Goal: Task Accomplishment & Management: Use online tool/utility

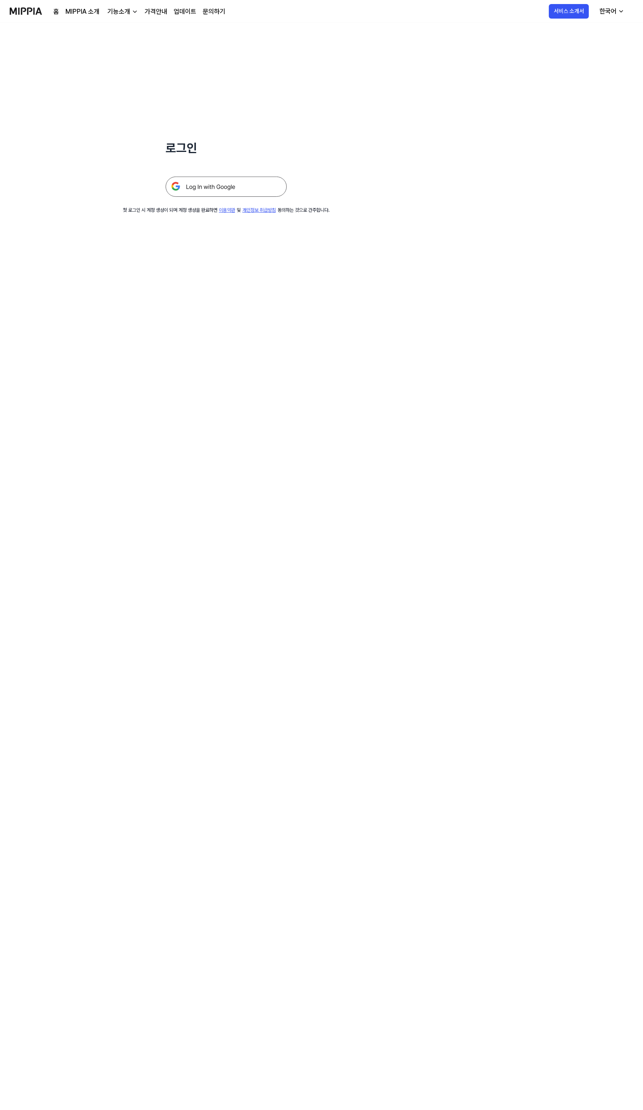
click at [274, 189] on img at bounding box center [226, 187] width 121 height 20
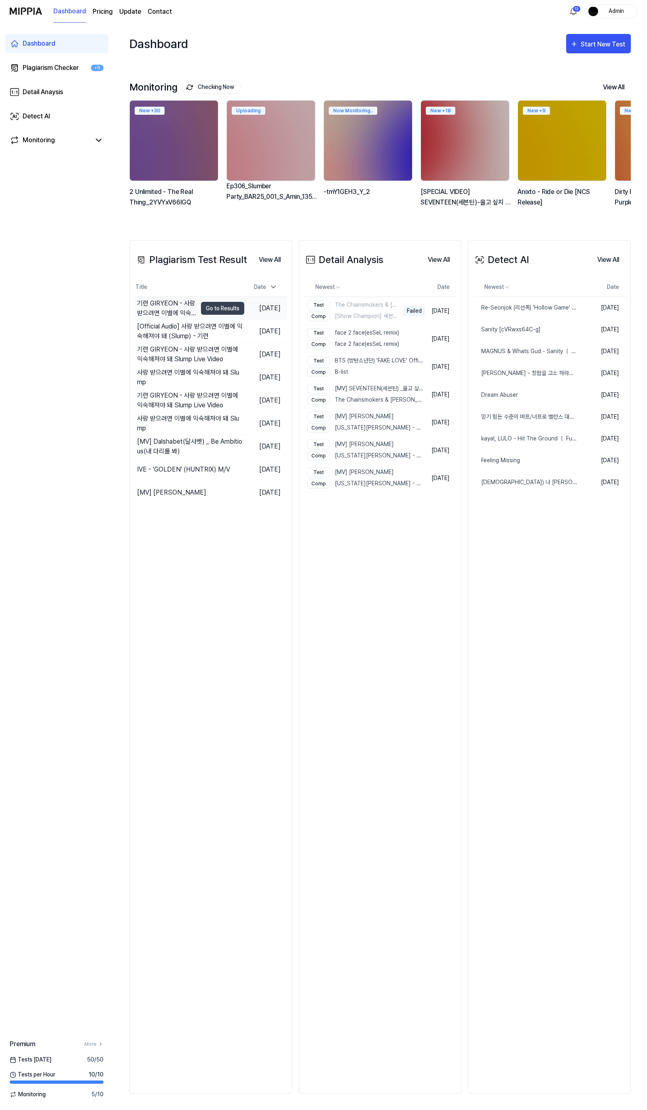
click at [155, 312] on div "기련 GIRYEON - 사랑 받으려면 이별에 익숙해져야 돼 Slump Live Video" at bounding box center [167, 308] width 60 height 19
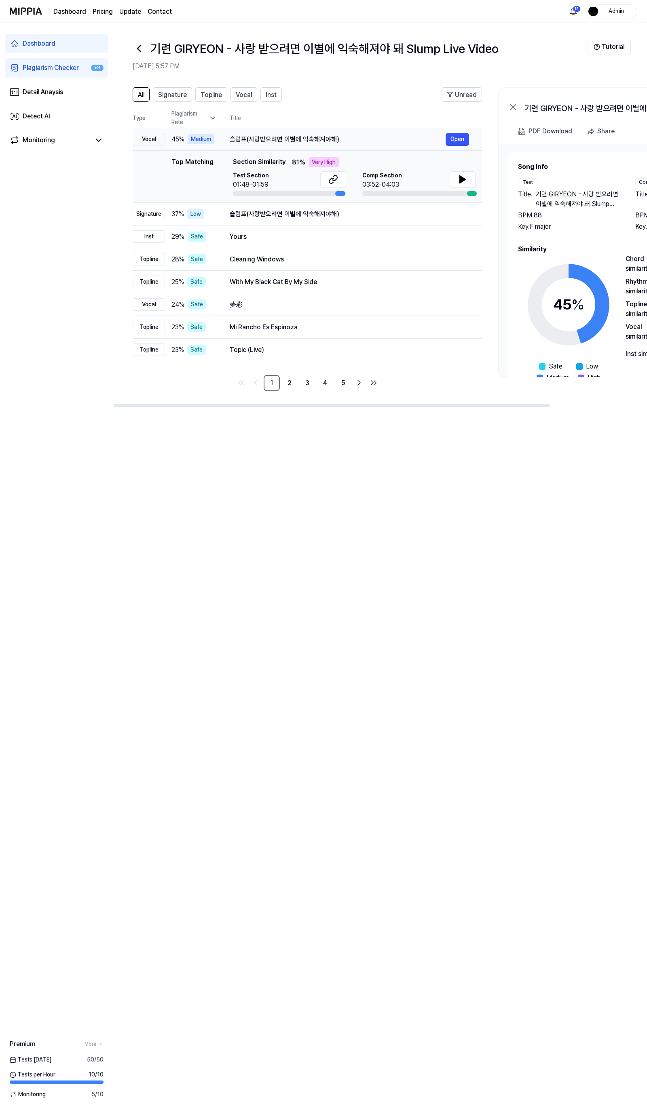
click at [313, 142] on div "슬럼프(사랑받으려면 이별에 익숙해져야해)" at bounding box center [338, 140] width 216 height 10
click at [284, 284] on div "With My Black Cat By My Side" at bounding box center [338, 282] width 216 height 10
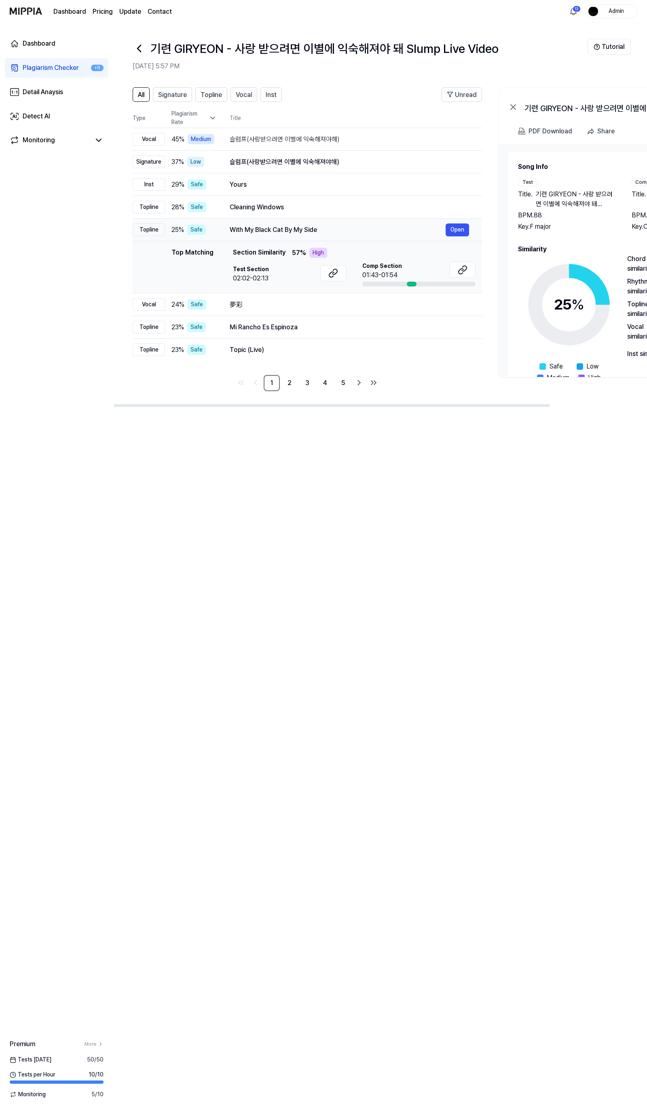
click at [289, 237] on td "With My Black Cat By My Side Open" at bounding box center [349, 230] width 265 height 23
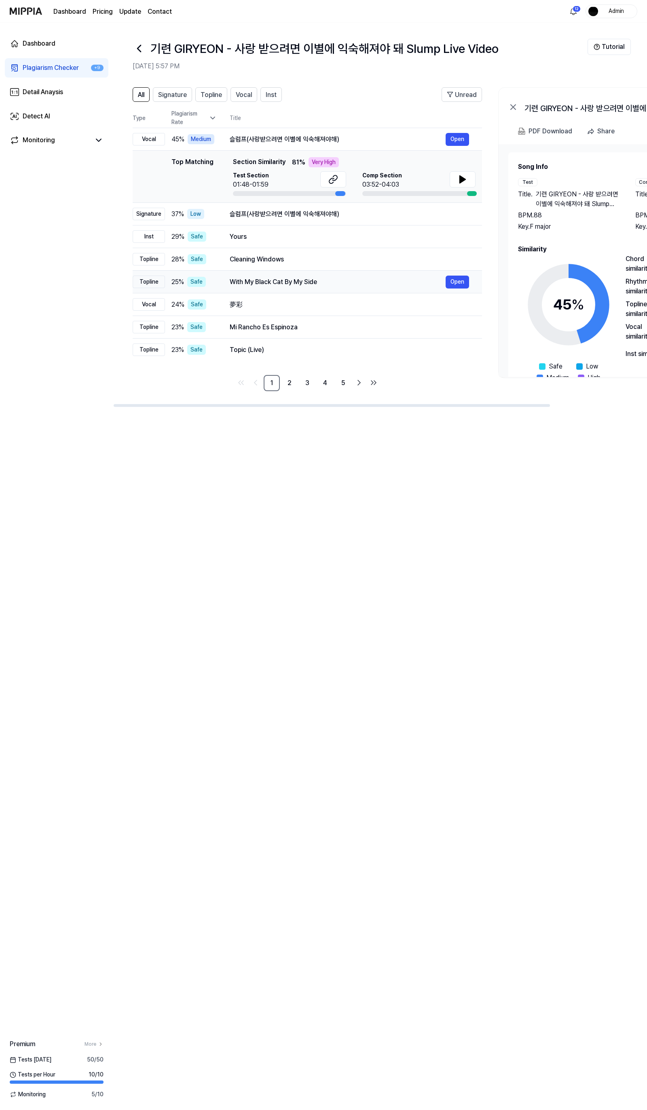
click at [289, 237] on div "Yours" at bounding box center [349, 237] width 239 height 10
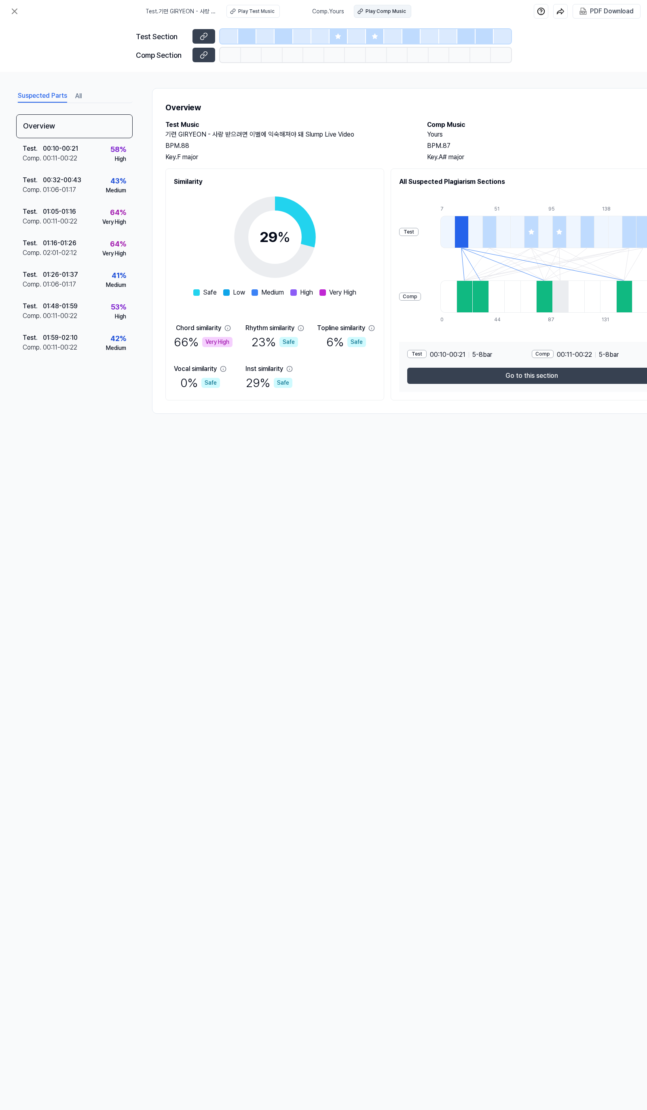
click at [375, 8] on div "Play Comp Music" at bounding box center [385, 11] width 40 height 7
click at [13, 14] on icon at bounding box center [15, 11] width 10 height 10
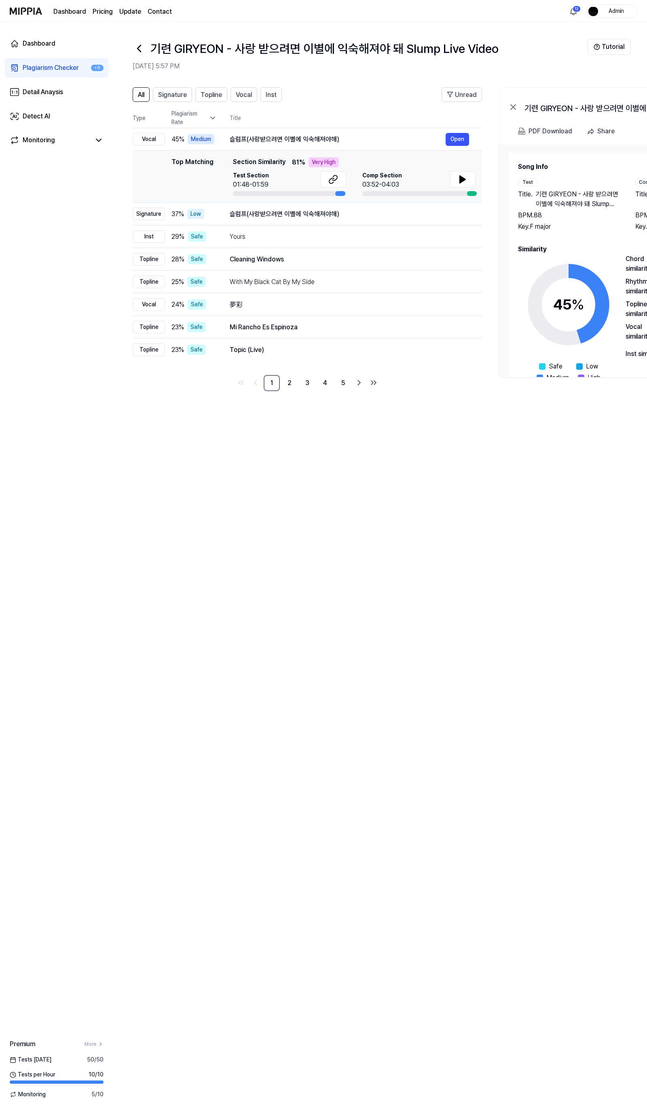
click at [137, 46] on icon at bounding box center [139, 48] width 13 height 13
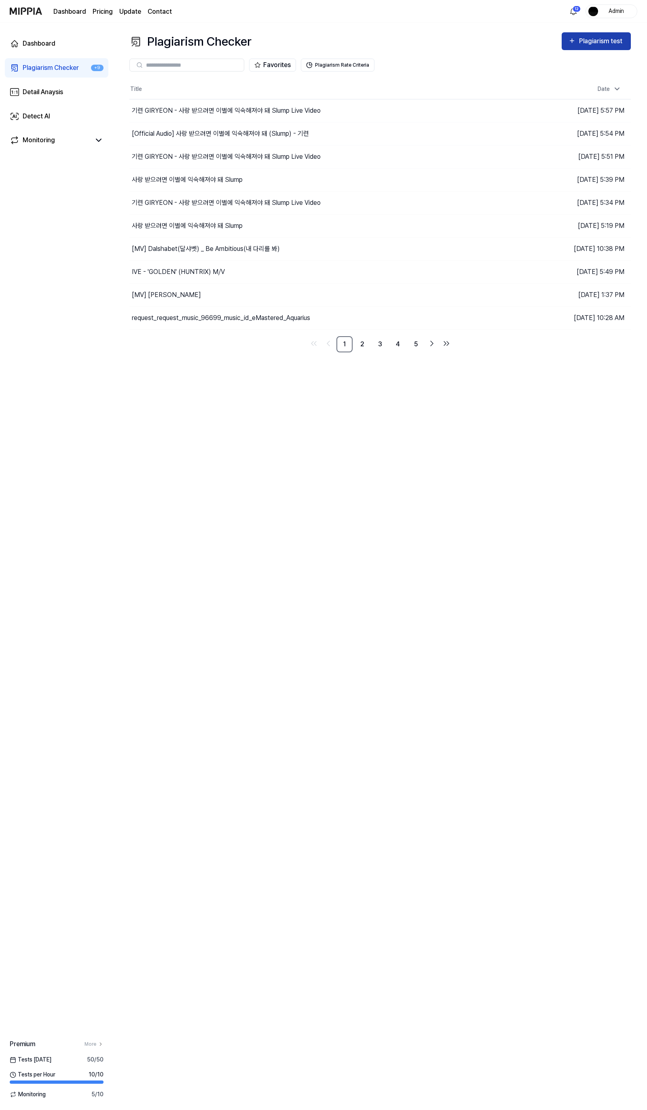
click at [572, 41] on icon "button" at bounding box center [572, 41] width 8 height 10
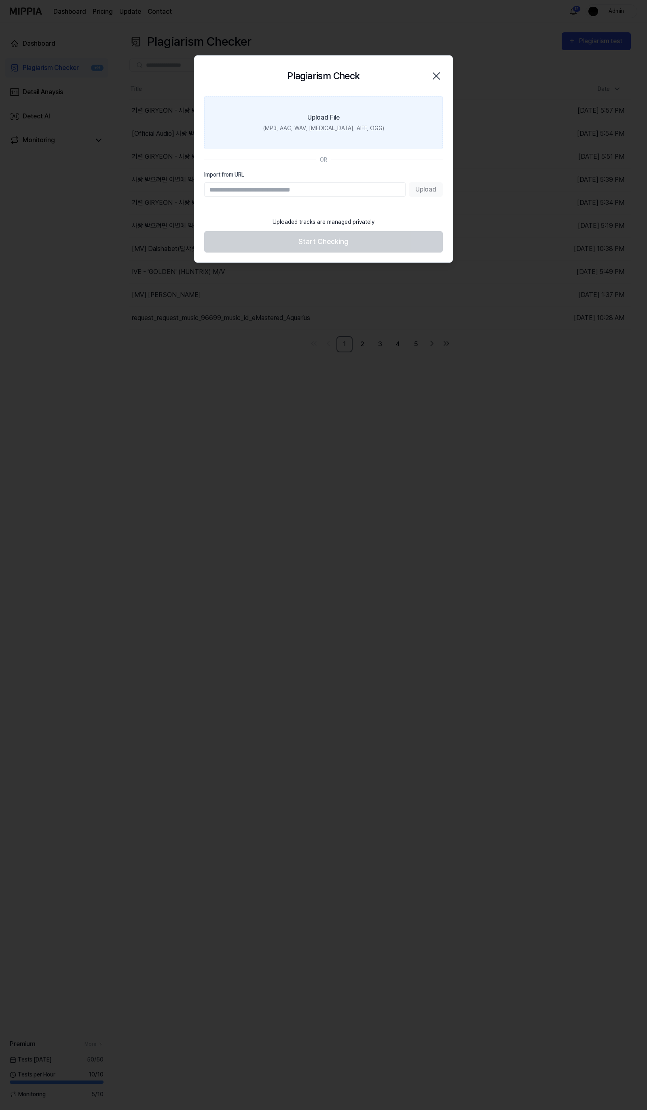
click at [345, 122] on label "Upload File (MP3, AAC, WAV, FLAC, AIFF, OGG)" at bounding box center [323, 122] width 238 height 53
click at [0, 0] on input "Upload File (MP3, AAC, WAV, FLAC, AIFF, OGG)" at bounding box center [0, 0] width 0 height 0
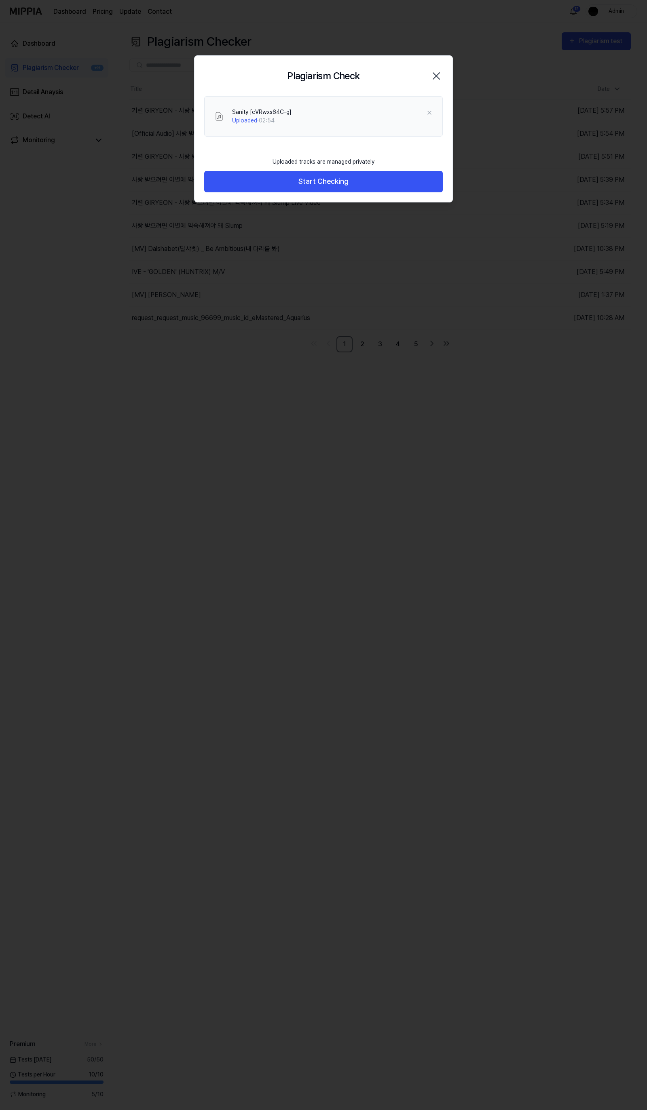
click at [294, 160] on div "Uploaded tracks are managed privately" at bounding box center [323, 162] width 112 height 18
click at [293, 180] on button "Start Checking" at bounding box center [323, 181] width 238 height 21
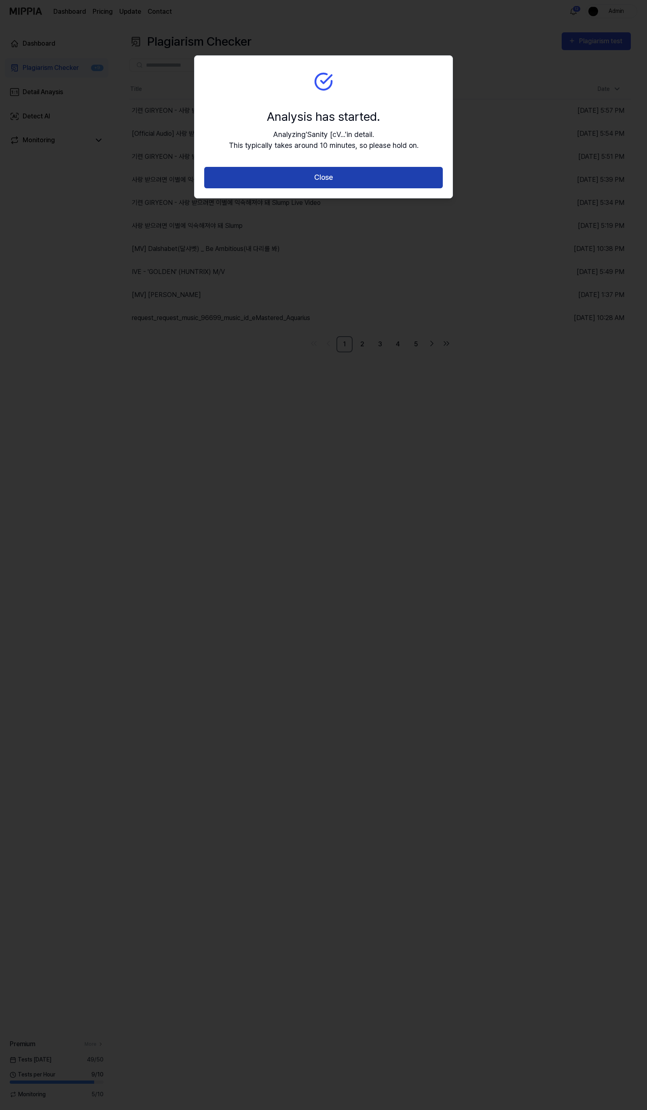
click at [328, 171] on button "Close" at bounding box center [323, 177] width 238 height 21
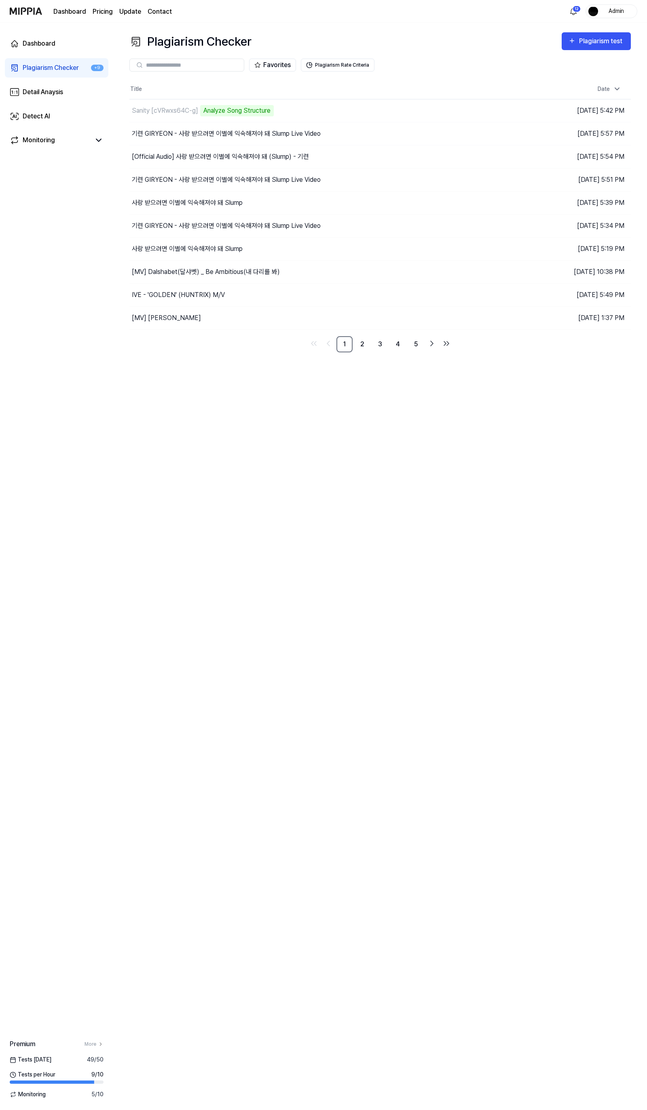
click at [425, 37] on div "Plagiarism Checker Plagiarism test" at bounding box center [379, 41] width 501 height 18
click at [163, 103] on div "Sanity [cVRwxs64C-g]" at bounding box center [275, 110] width 293 height 23
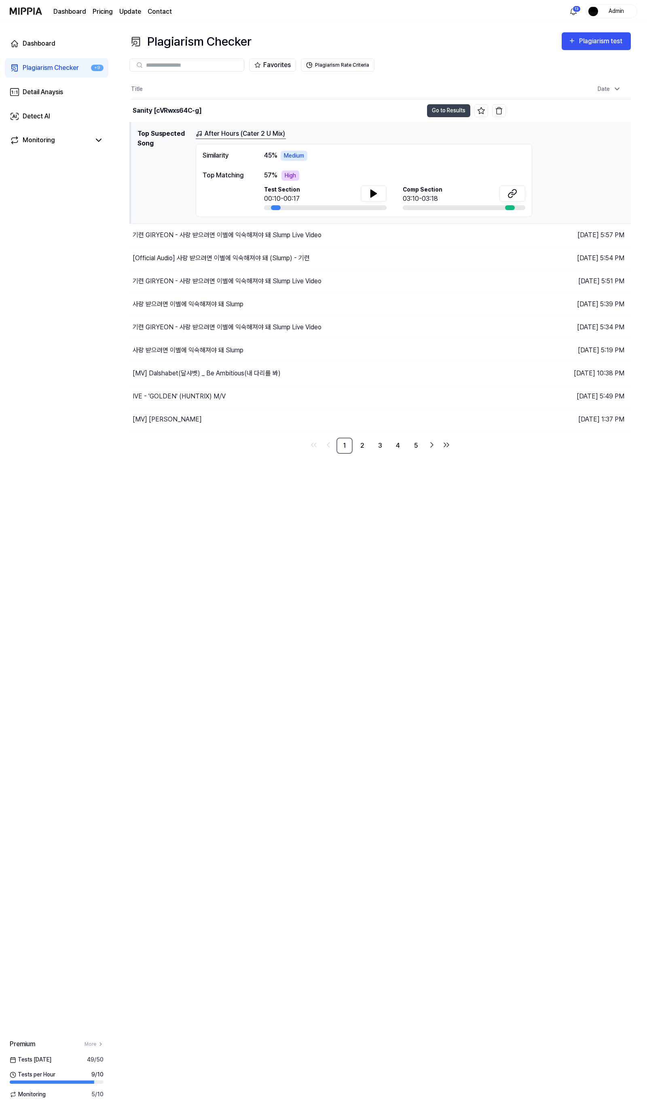
click at [255, 134] on link "After Hours (Cater 2 U Mix)" at bounding box center [241, 134] width 90 height 10
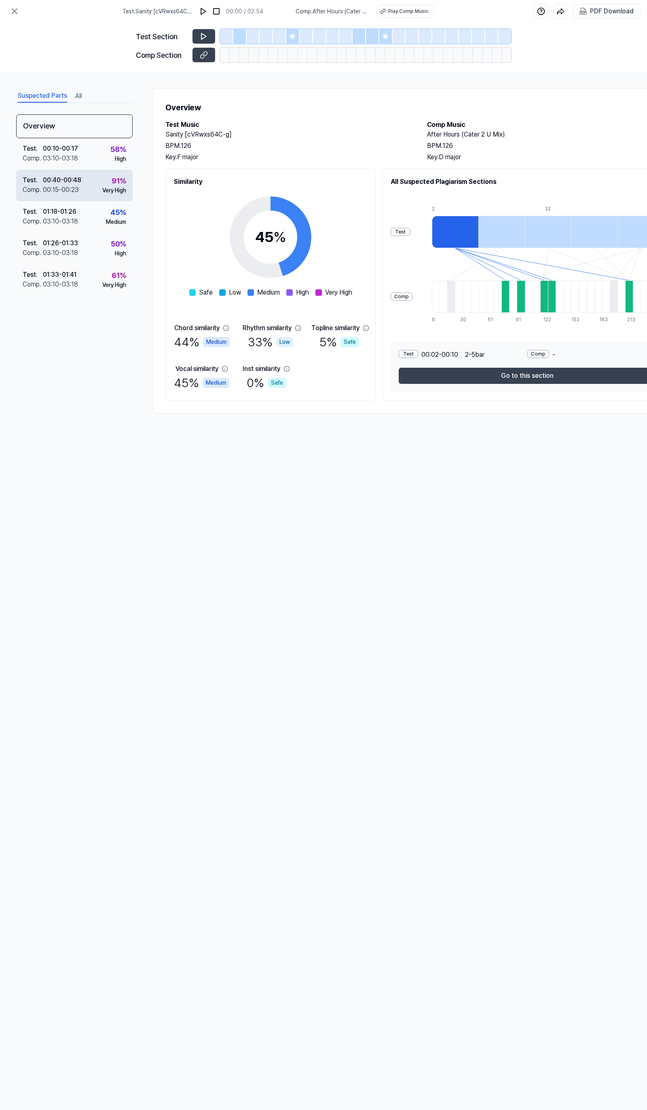
click at [102, 180] on div "91 % Very High" at bounding box center [114, 184] width 24 height 19
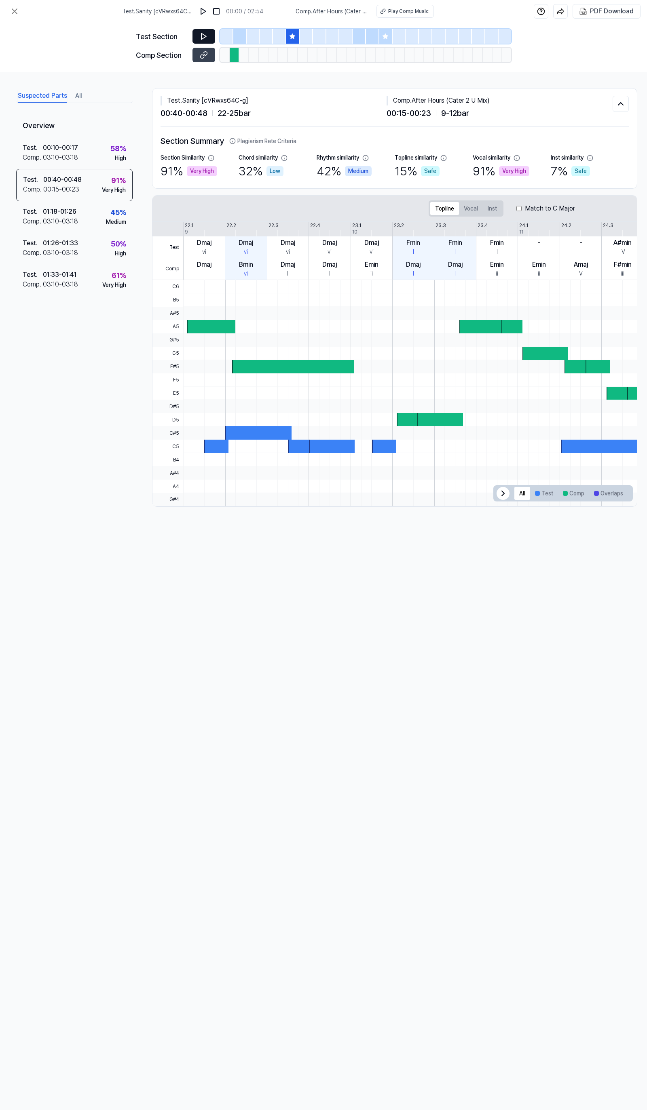
click at [200, 35] on icon at bounding box center [204, 36] width 8 height 8
click at [418, 13] on div "Play Comp Music" at bounding box center [408, 11] width 40 height 7
click at [84, 217] on div "Test . 01:18 - 01:26 Comp . 03:10 - 03:18 45 % Medium" at bounding box center [74, 217] width 116 height 32
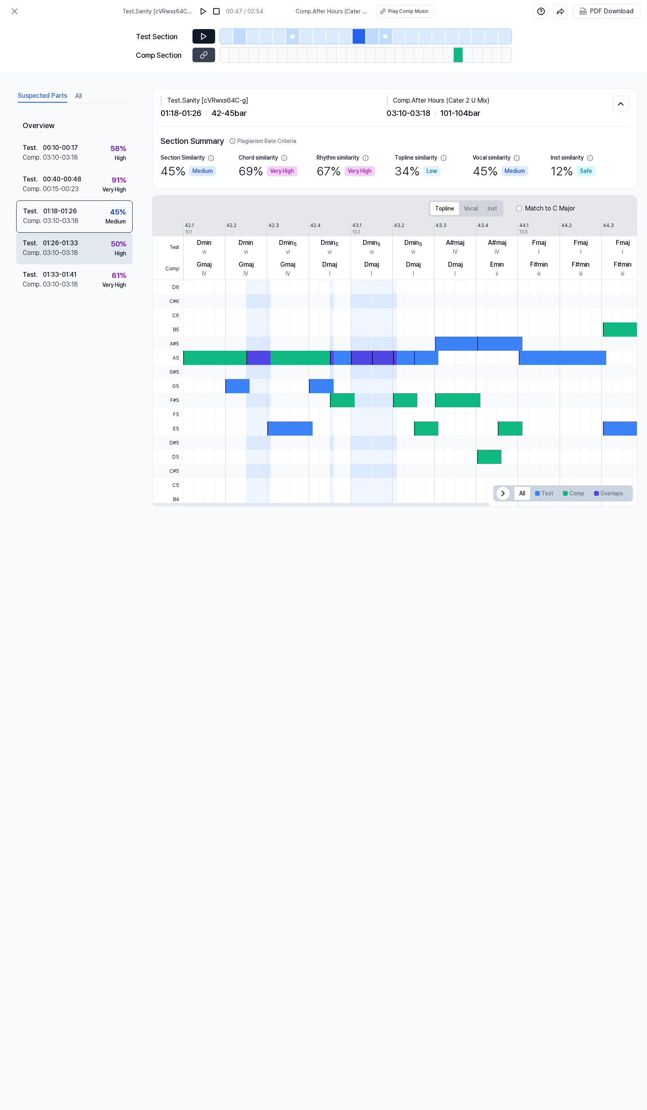
click at [123, 251] on div "High" at bounding box center [120, 253] width 11 height 8
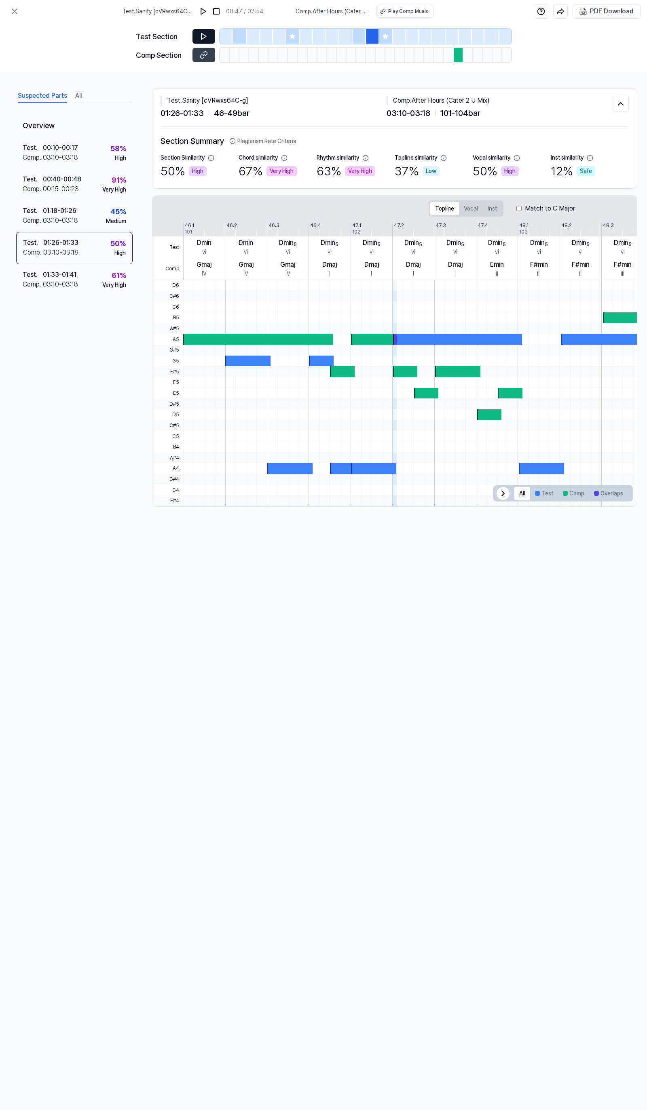
click at [128, 297] on div "Overview Test . 00:10 - 00:17 Comp . 03:10 - 03:18 58 % High Test . 00:40 - 00:…" at bounding box center [74, 293] width 116 height 359
click at [65, 296] on div "Overview Test . 00:10 - 00:17 Comp . 03:10 - 03:18 58 % High Test . 00:40 - 00:…" at bounding box center [74, 293] width 116 height 359
click at [126, 268] on div "Test . 01:33 - 01:41 Comp . 03:10 - 03:18 61 % Very High" at bounding box center [74, 280] width 116 height 32
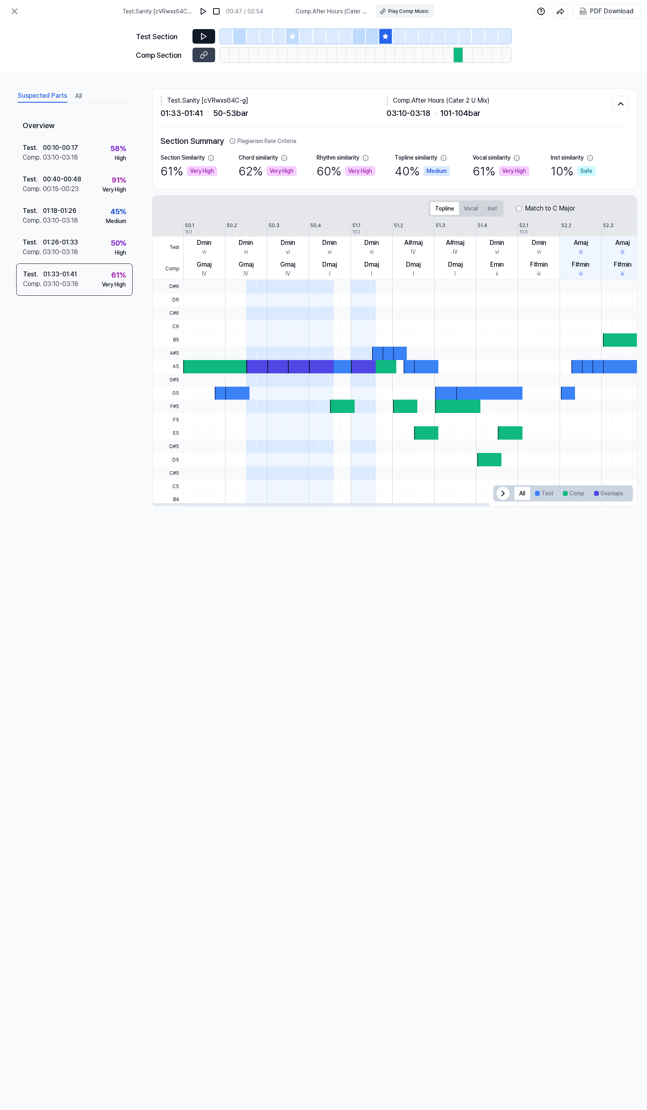
click at [402, 15] on button "Play Comp Music" at bounding box center [404, 11] width 57 height 13
click at [112, 178] on div "91 %" at bounding box center [119, 180] width 15 height 11
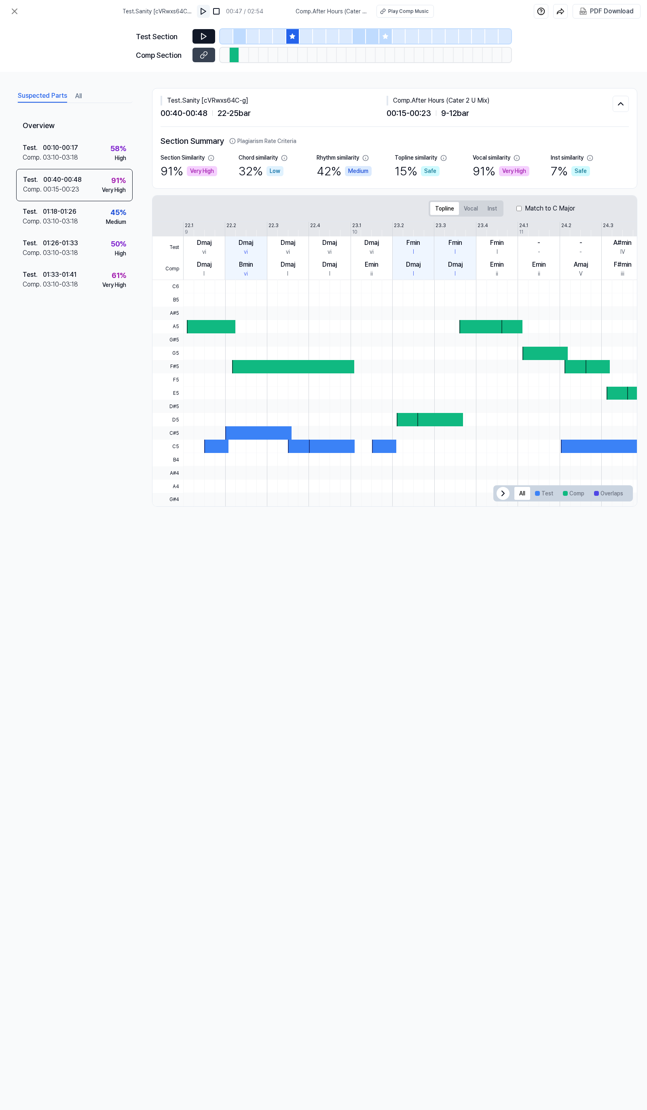
click at [203, 12] on img at bounding box center [203, 11] width 8 height 8
click at [204, 37] on icon at bounding box center [204, 36] width 1 height 5
click at [472, 209] on button "Vocal" at bounding box center [471, 208] width 24 height 13
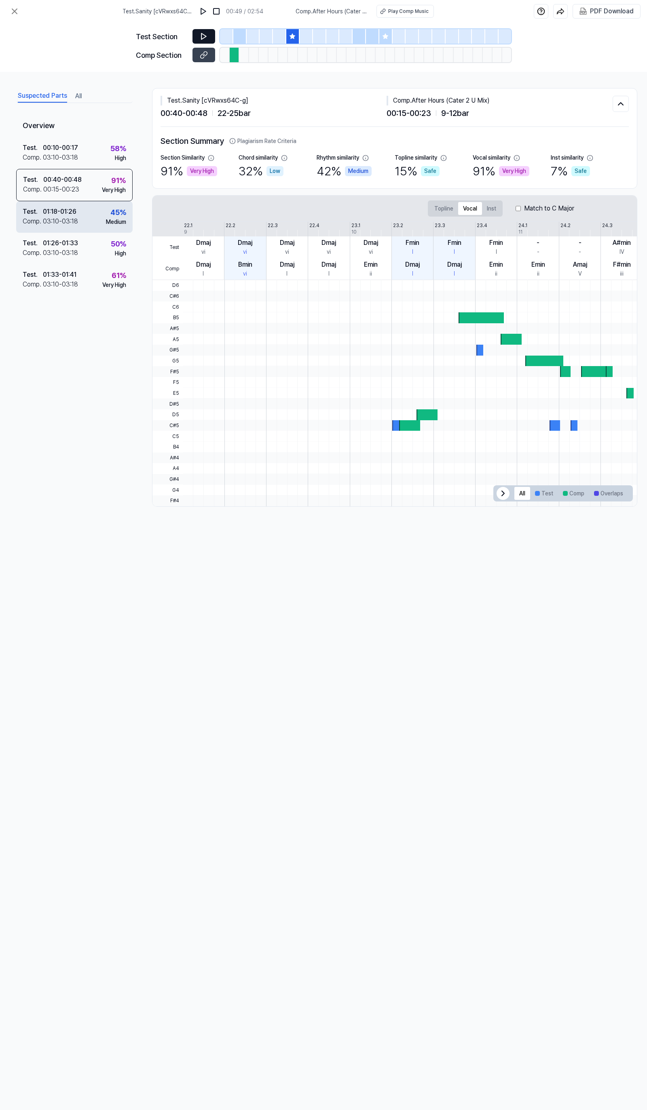
click at [110, 212] on div "45 %" at bounding box center [118, 212] width 16 height 11
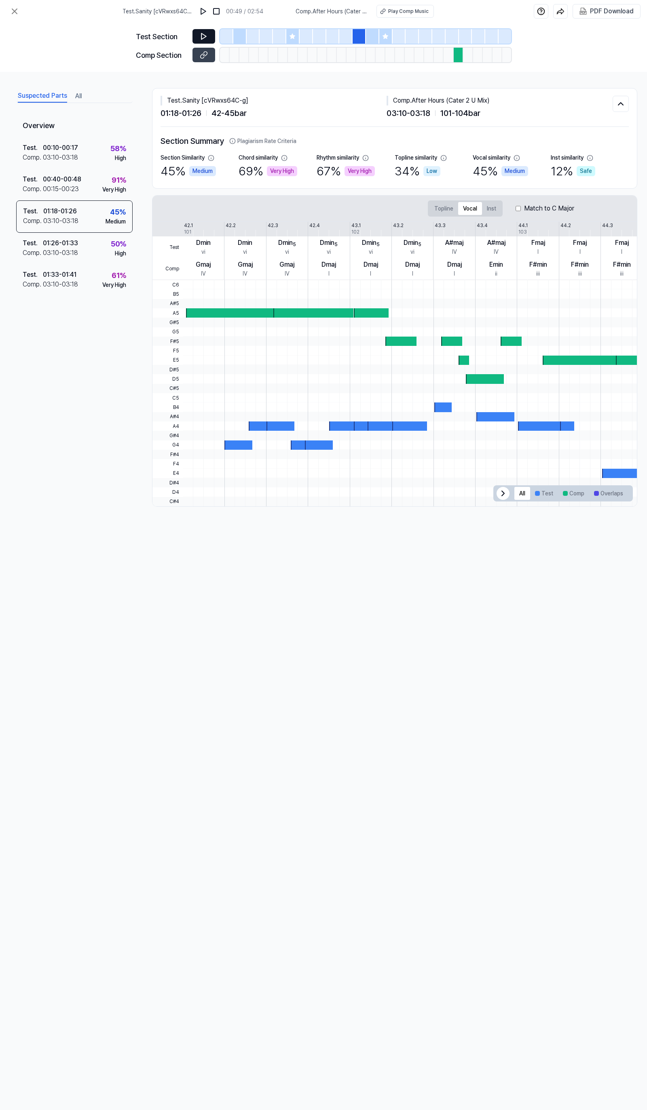
click at [205, 37] on icon at bounding box center [203, 37] width 5 height 6
click at [205, 37] on icon at bounding box center [204, 36] width 1 height 5
click at [207, 58] on icon at bounding box center [204, 55] width 8 height 8
click at [96, 172] on div "Test . 00:40 - 00:48 Comp . 00:15 - 00:23 91 % Very High" at bounding box center [74, 185] width 116 height 32
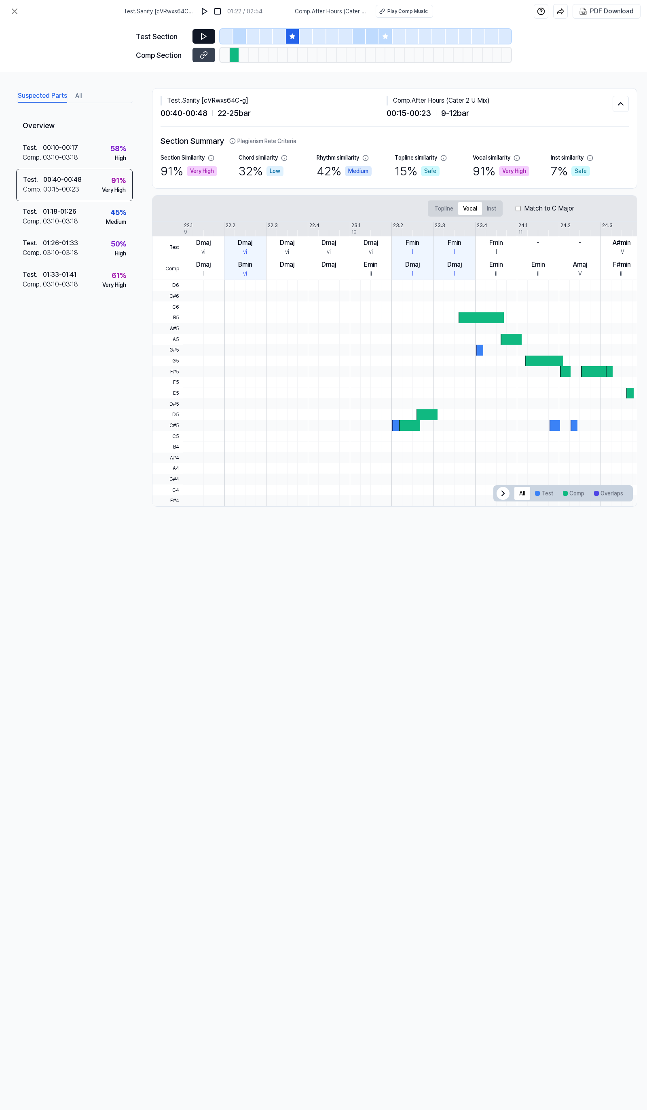
click at [202, 41] on button at bounding box center [203, 36] width 23 height 15
click at [438, 204] on button "Topline" at bounding box center [443, 208] width 29 height 13
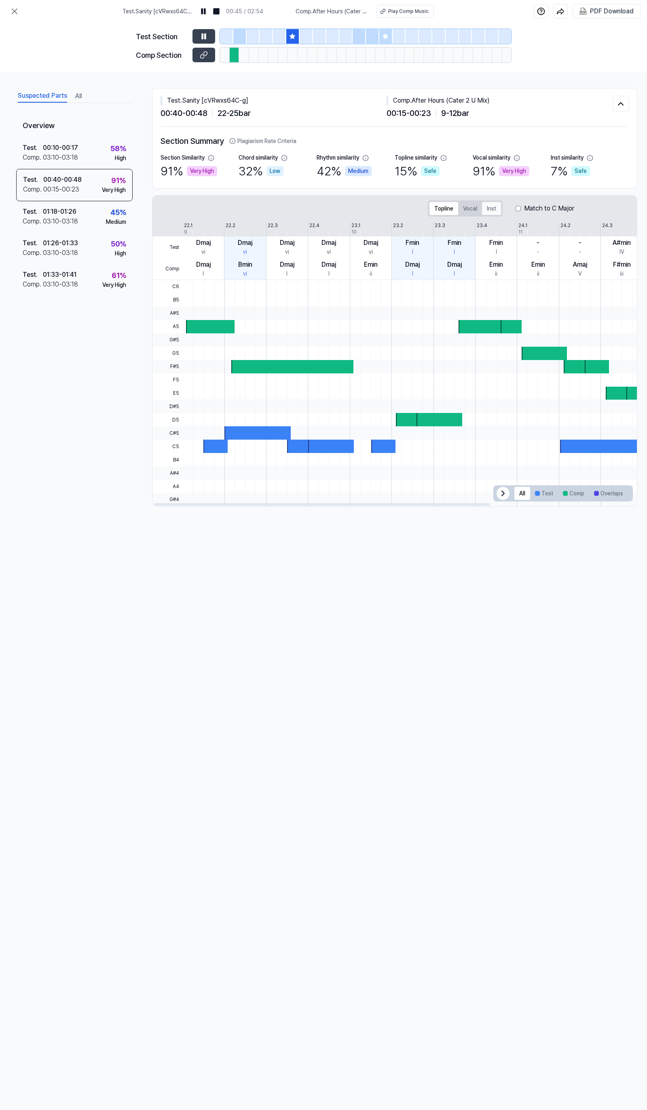
click at [488, 211] on button "Inst" at bounding box center [491, 208] width 19 height 13
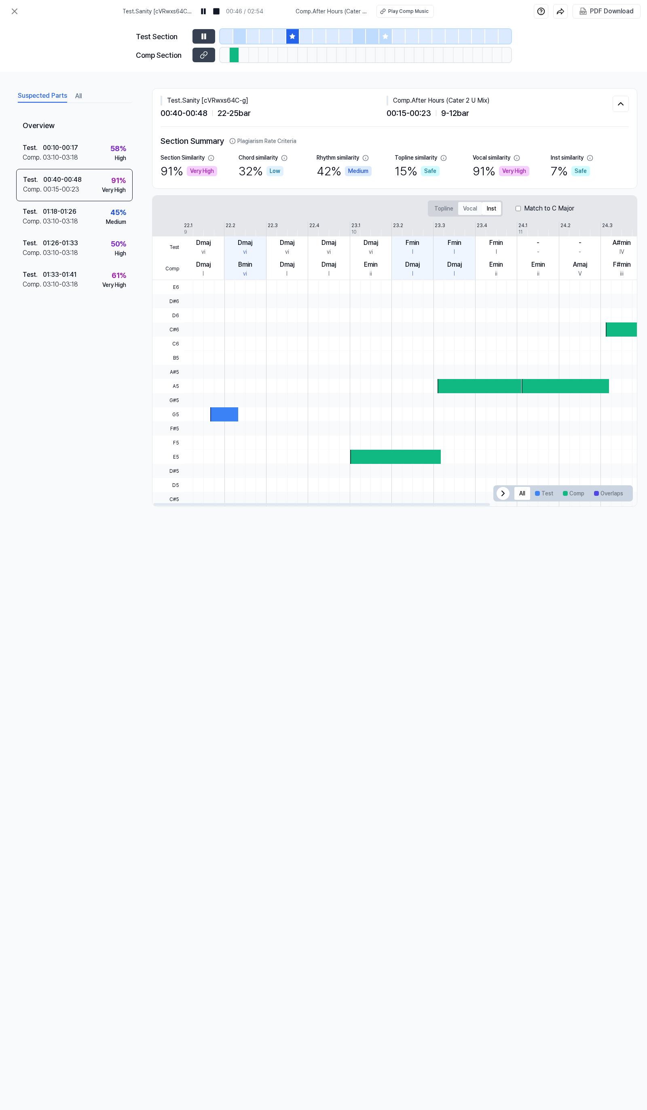
click at [474, 211] on button "Vocal" at bounding box center [470, 208] width 24 height 13
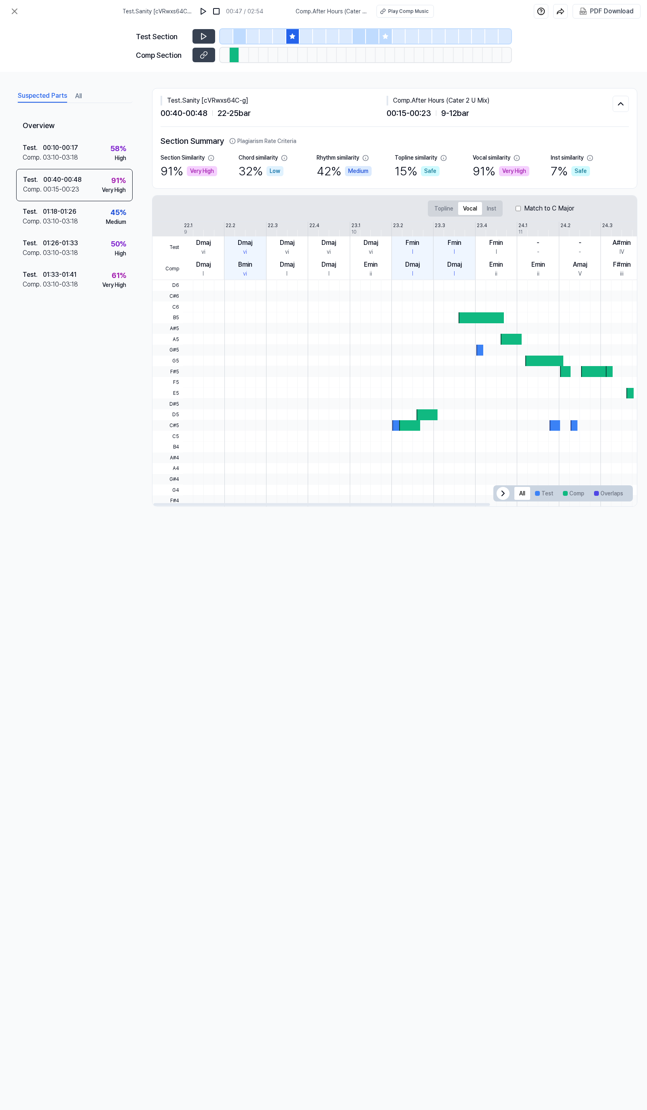
click at [403, 509] on div "Suspected Parts All Overview Test . 00:10 - 00:17 Comp . 03:10 - 03:18 58 % Hig…" at bounding box center [323, 297] width 647 height 451
drag, startPoint x: 403, startPoint y: 509, endPoint x: 429, endPoint y: 506, distance: 26.5
click at [431, 510] on div "Suspected Parts All Overview Test . 00:10 - 00:17 Comp . 03:10 - 03:18 58 % Hig…" at bounding box center [323, 297] width 647 height 451
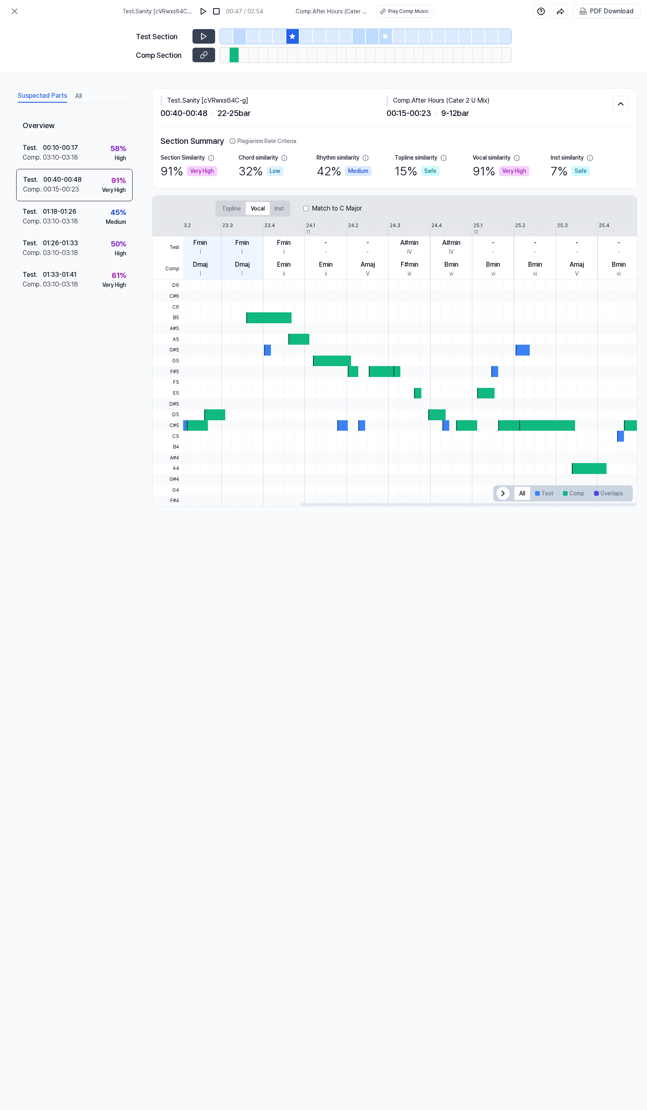
drag, startPoint x: 425, startPoint y: 502, endPoint x: 646, endPoint y: 498, distance: 220.7
click at [637, 502] on div at bounding box center [394, 504] width 485 height 4
click at [9, 15] on button at bounding box center [14, 11] width 16 height 16
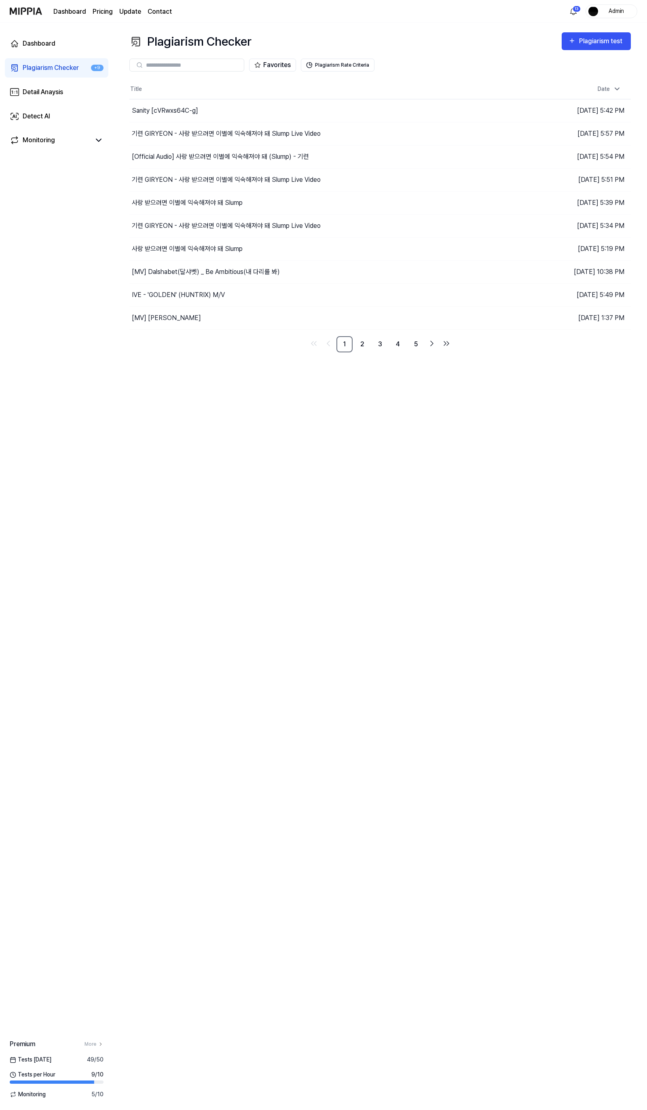
click at [199, 474] on div "Plagiarism Checker Plagiarism test Plagiarism Checker Detail Analysis Detect AI…" at bounding box center [379, 566] width 533 height 1087
click at [364, 345] on link "2" at bounding box center [362, 344] width 16 height 16
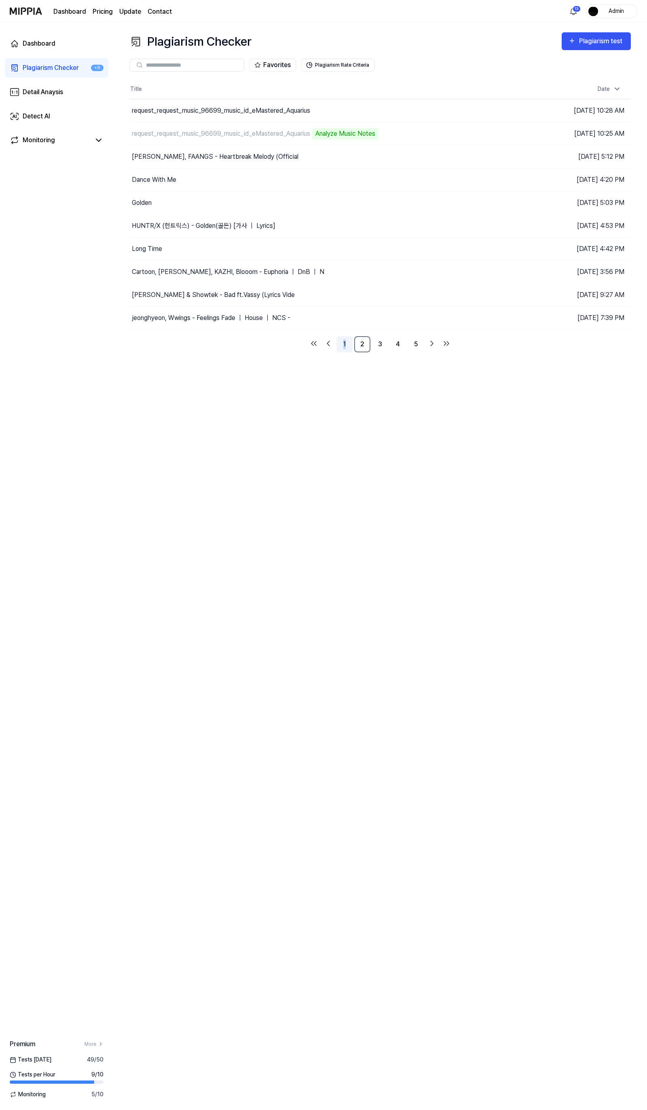
click at [340, 342] on link "1" at bounding box center [344, 344] width 16 height 16
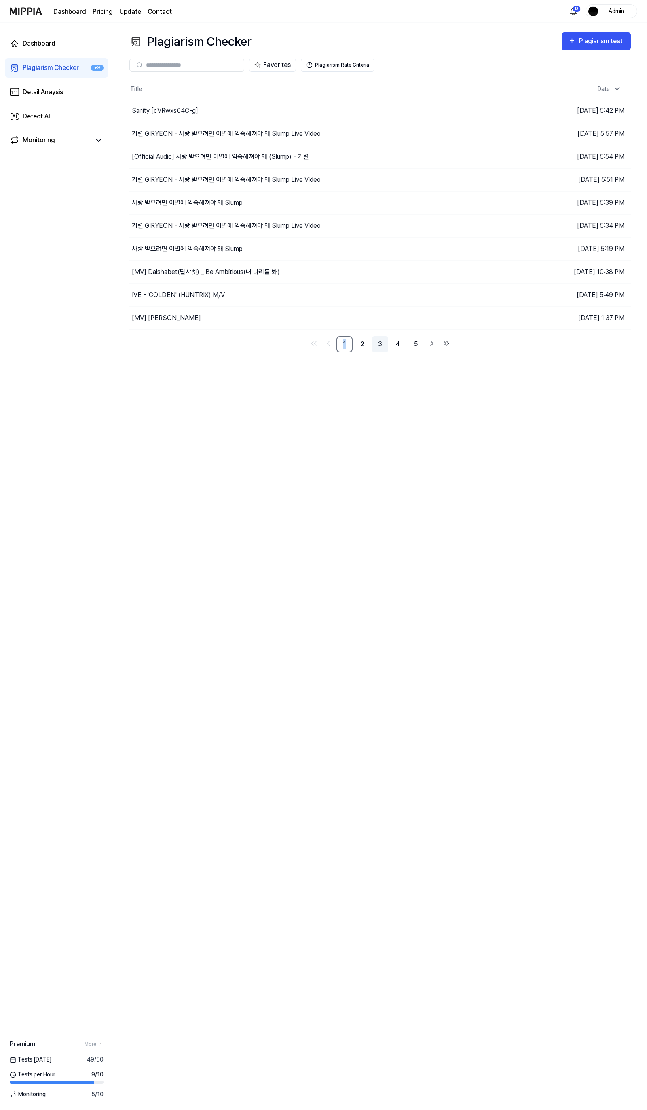
click at [378, 344] on link "3" at bounding box center [380, 344] width 16 height 16
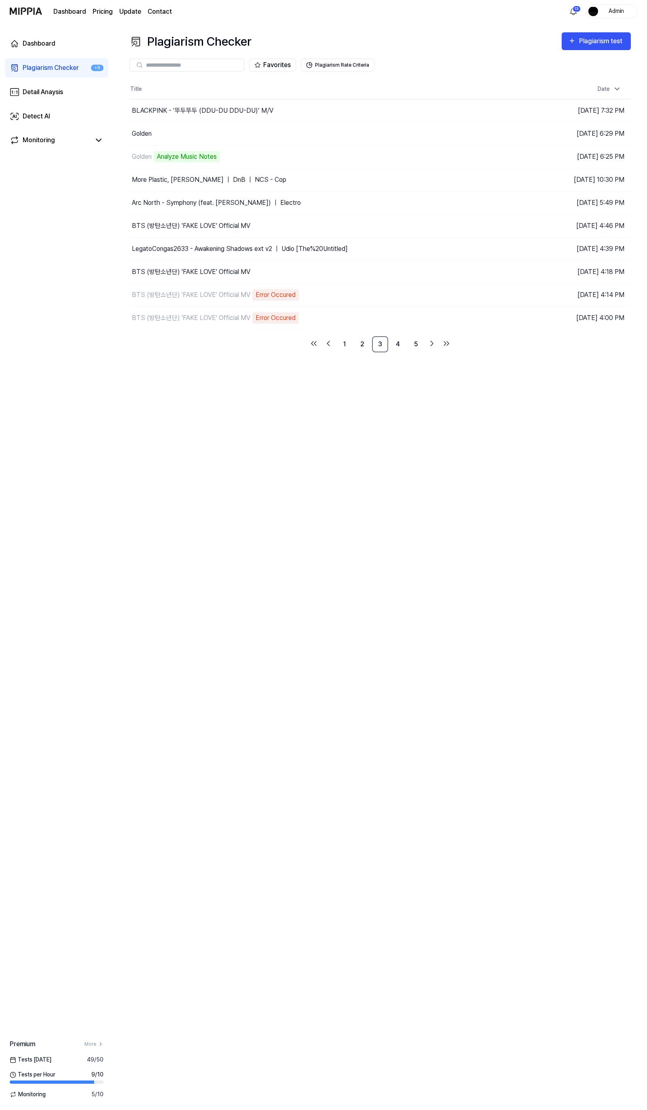
click at [335, 347] on ul "1 2 3 4 5" at bounding box center [379, 344] width 145 height 16
click at [339, 350] on link "1" at bounding box center [344, 344] width 16 height 16
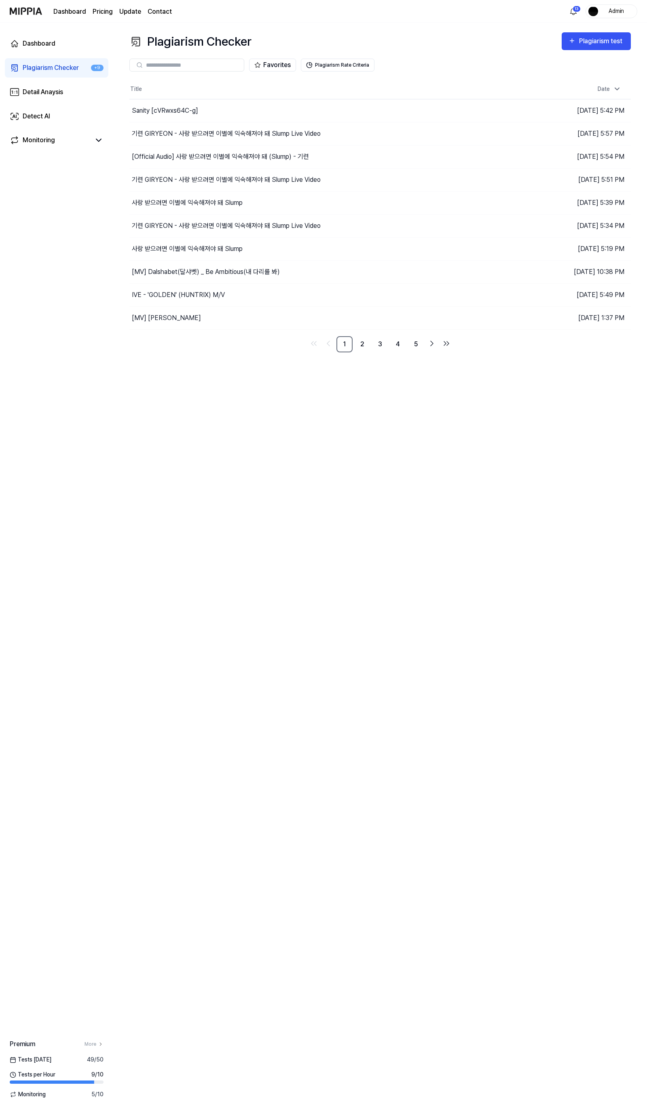
click at [303, 393] on div "Plagiarism Checker Plagiarism test Plagiarism Checker Detail Analysis Detect AI…" at bounding box center [379, 566] width 533 height 1087
click at [245, 142] on div "기련 GIRYEON - 사랑 받으려면 이별에 익숙해져야 돼 Slump Live Video" at bounding box center [275, 133] width 293 height 23
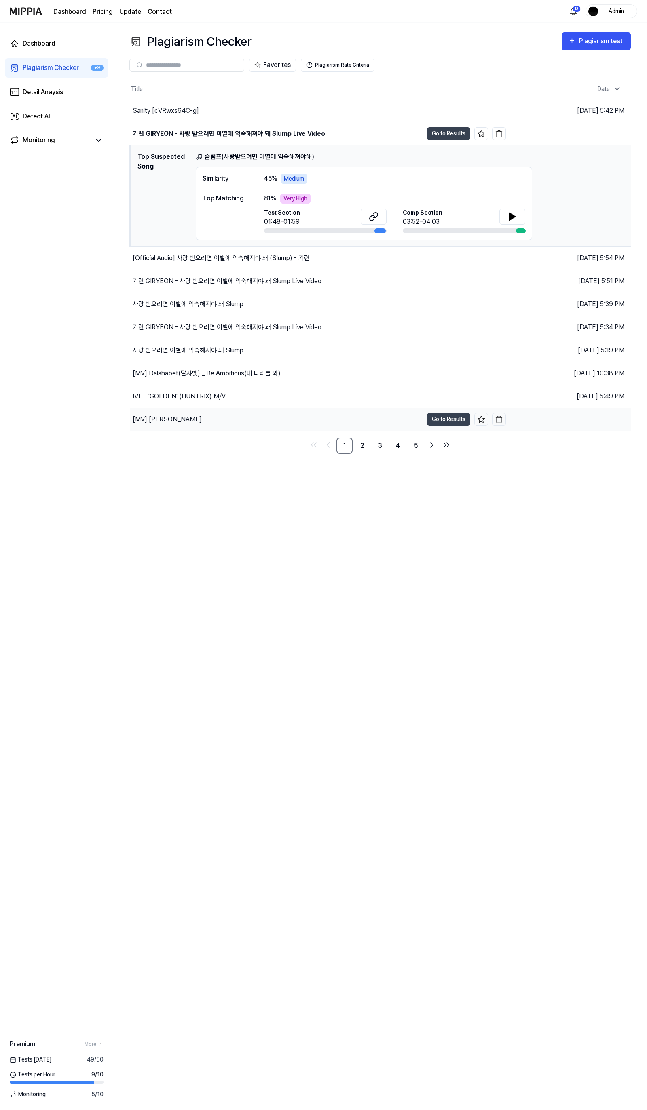
click at [219, 408] on div "[MV] 이효리 그네" at bounding box center [276, 419] width 293 height 23
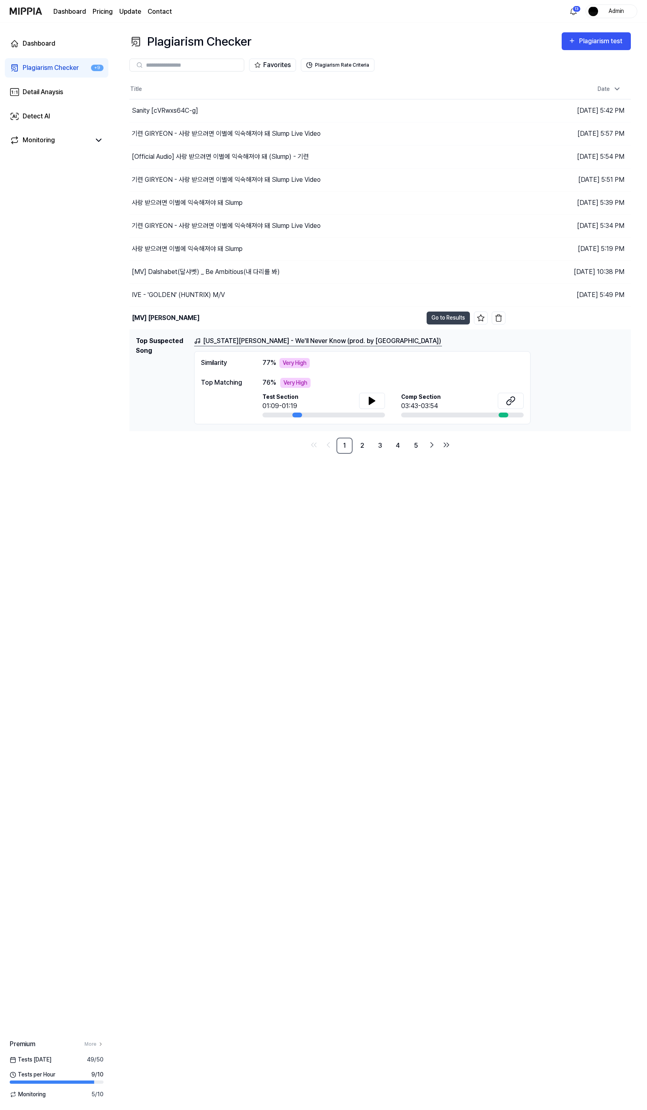
click at [221, 342] on link "Georgia Murray - We'll Never Know (prod. by Sandhill)" at bounding box center [318, 341] width 248 height 10
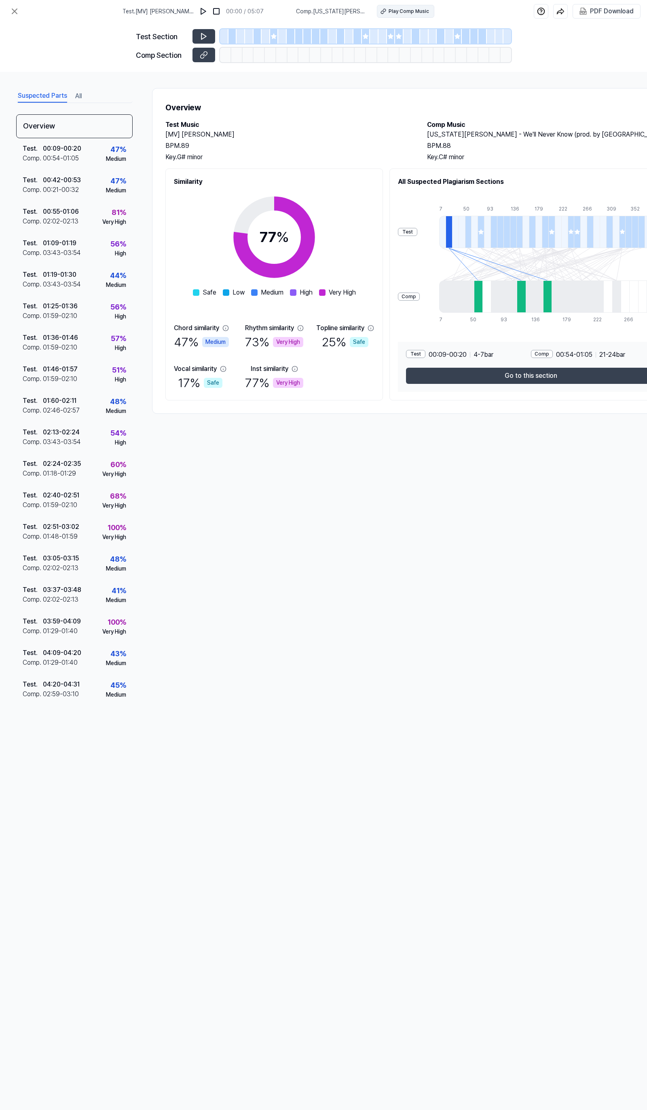
click at [388, 11] on div "Play Comp Music" at bounding box center [408, 11] width 40 height 7
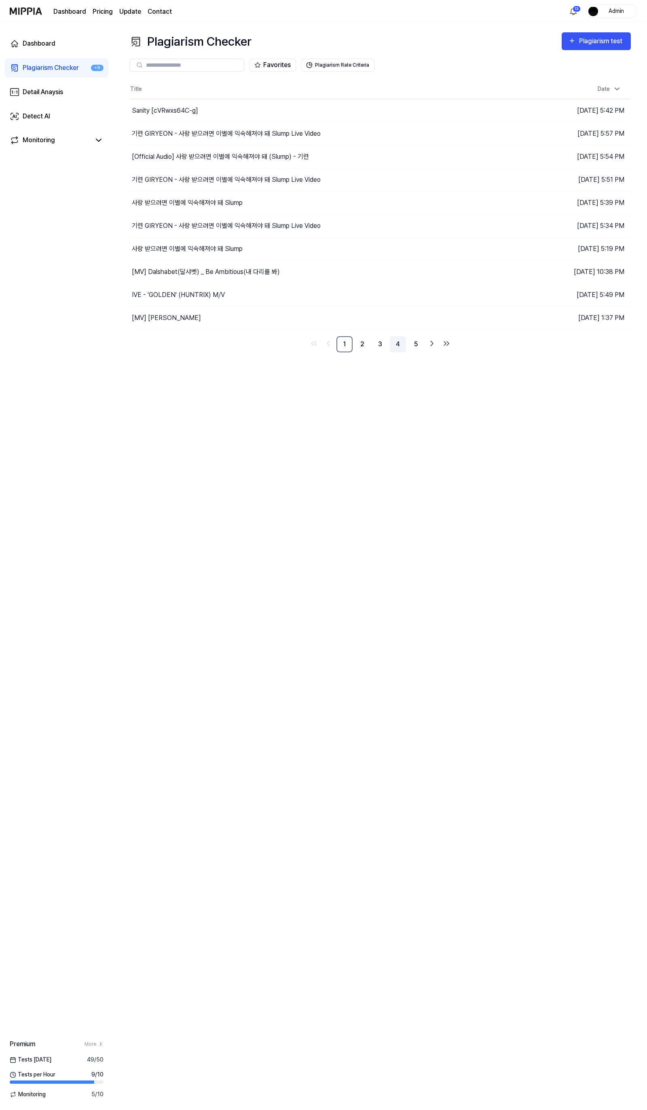
click at [390, 345] on link "4" at bounding box center [398, 344] width 16 height 16
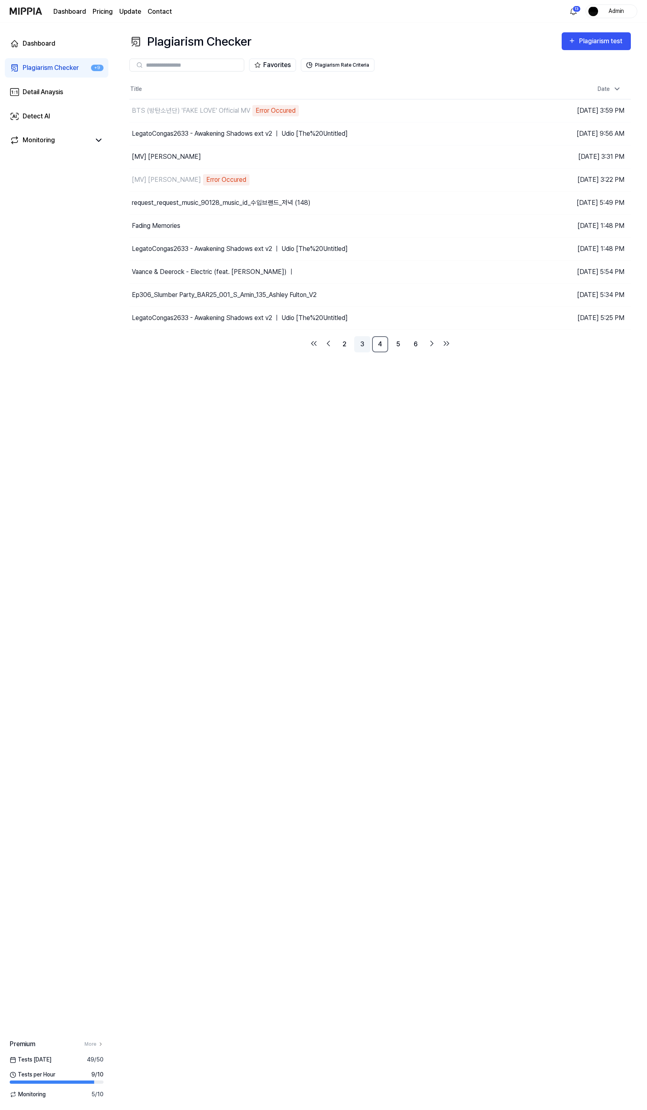
click at [361, 346] on link "3" at bounding box center [362, 344] width 16 height 16
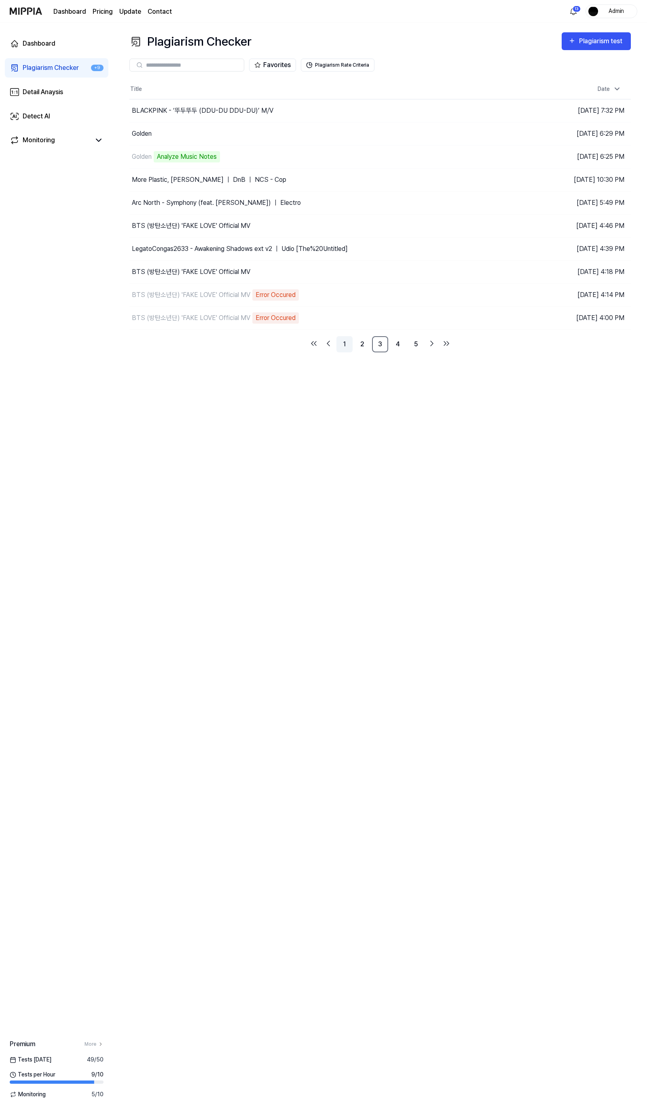
click at [350, 348] on link "1" at bounding box center [344, 344] width 16 height 16
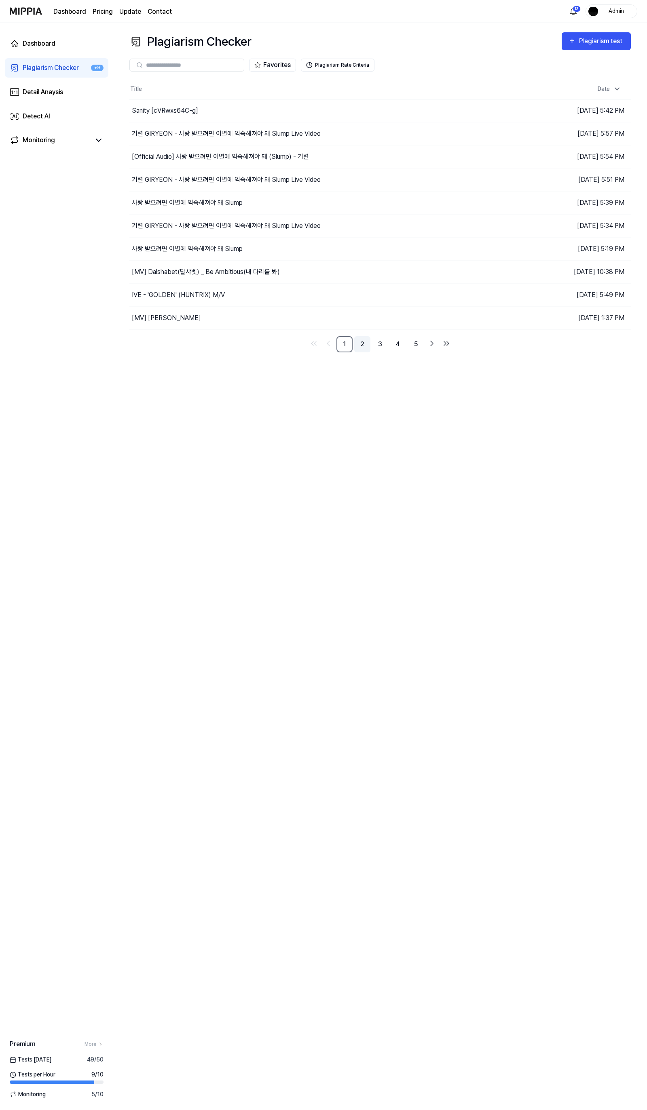
click at [366, 343] on link "2" at bounding box center [362, 344] width 16 height 16
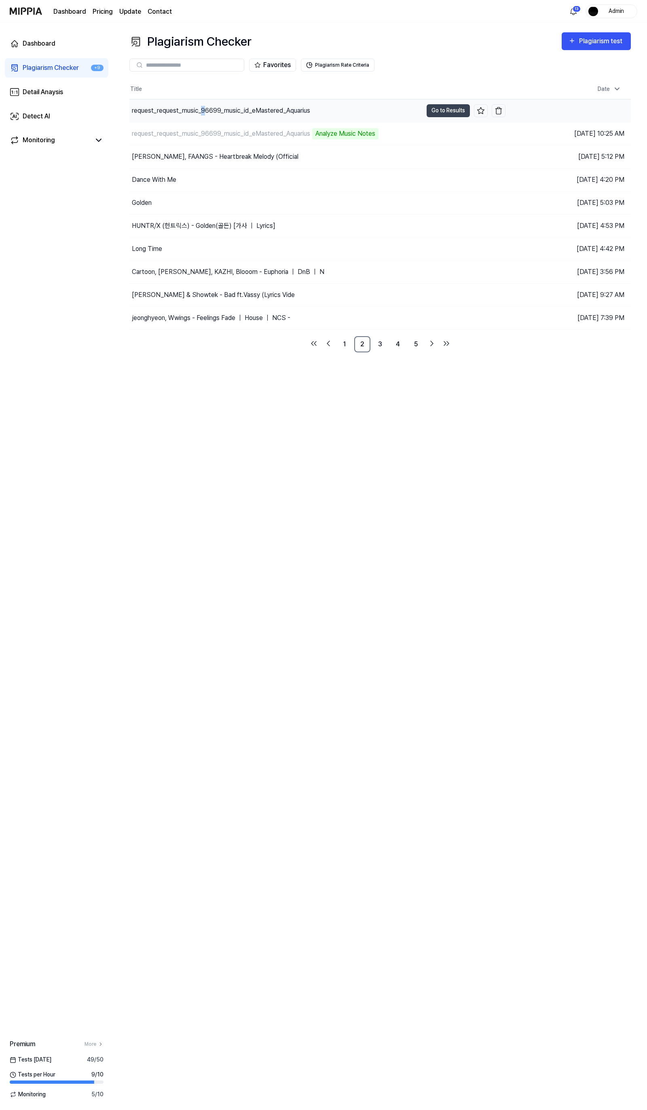
drag, startPoint x: 203, startPoint y: 107, endPoint x: 202, endPoint y: 112, distance: 4.9
click at [202, 110] on div "request_request_music_96699_music_id_eMastered_Aquarius" at bounding box center [221, 111] width 178 height 10
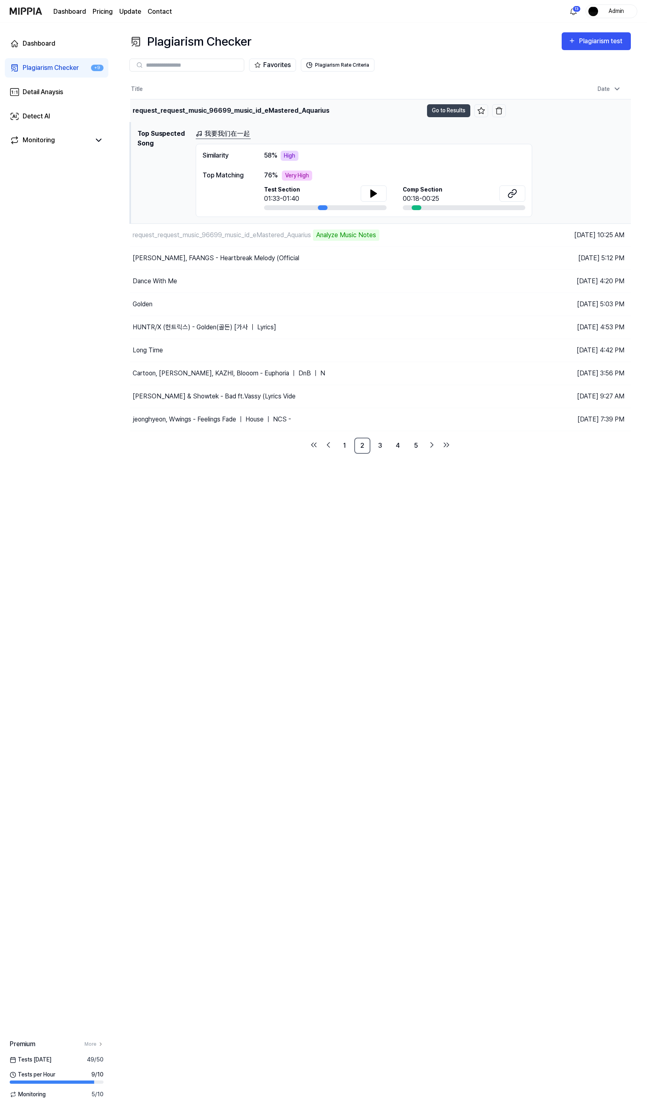
click at [200, 118] on div "request_request_music_96699_music_id_eMastered_Aquarius" at bounding box center [276, 110] width 293 height 23
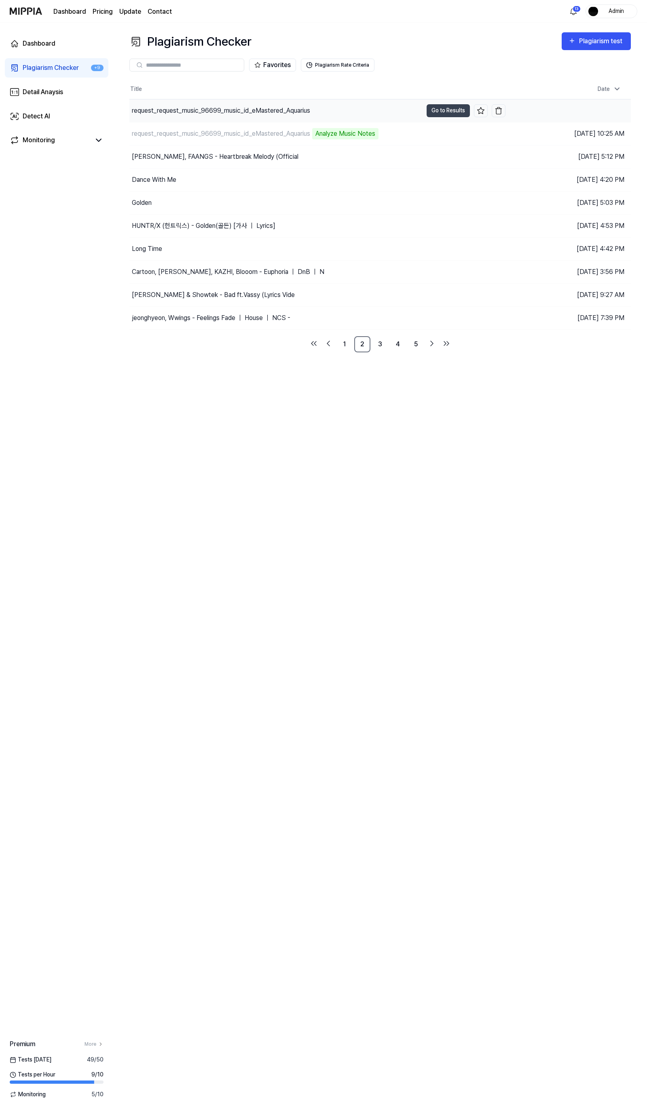
click at [200, 118] on div "request_request_music_96699_music_id_eMastered_Aquarius" at bounding box center [275, 110] width 293 height 23
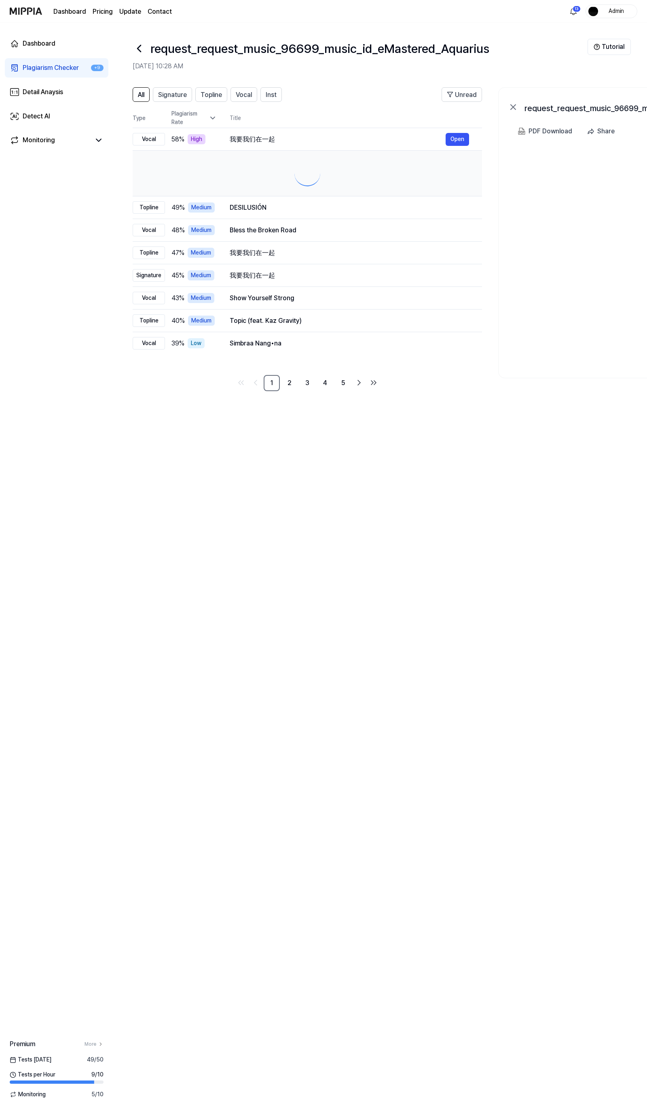
click at [200, 118] on div "Plagiarism Rate" at bounding box center [193, 118] width 45 height 17
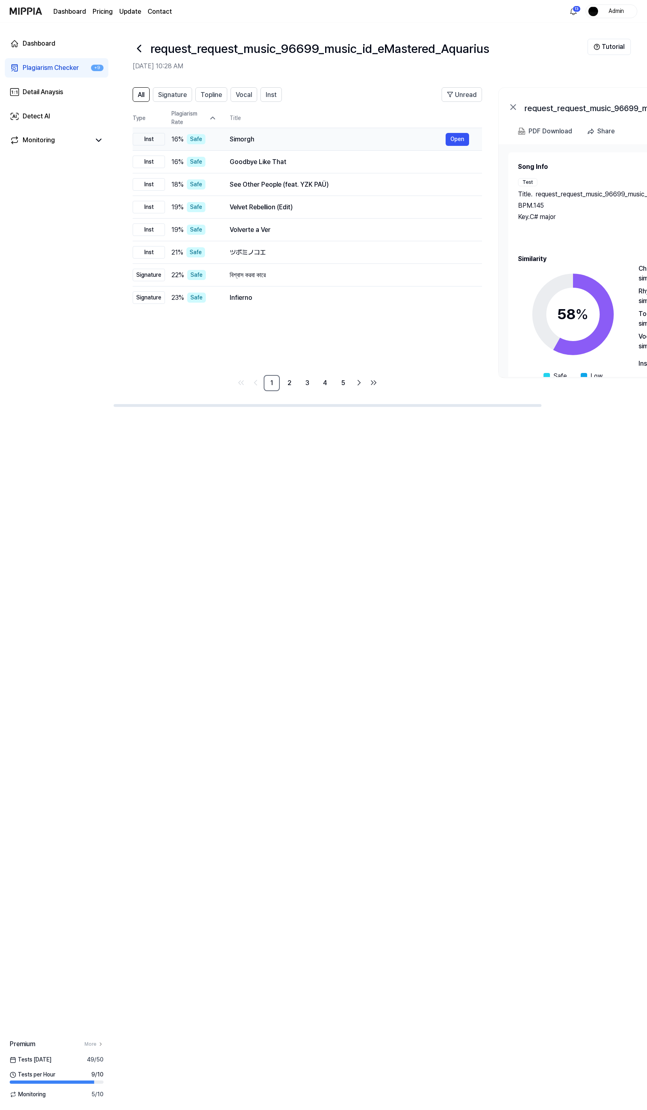
click at [237, 139] on div "Simorgh" at bounding box center [338, 140] width 216 height 10
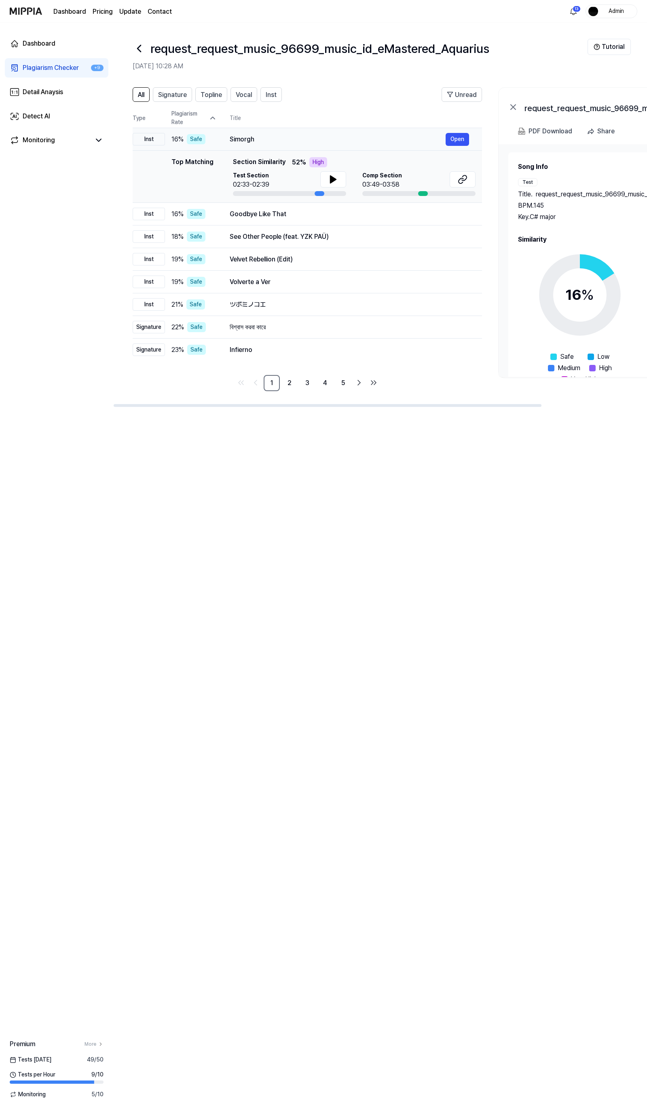
click at [237, 139] on div "Simorgh" at bounding box center [338, 140] width 216 height 10
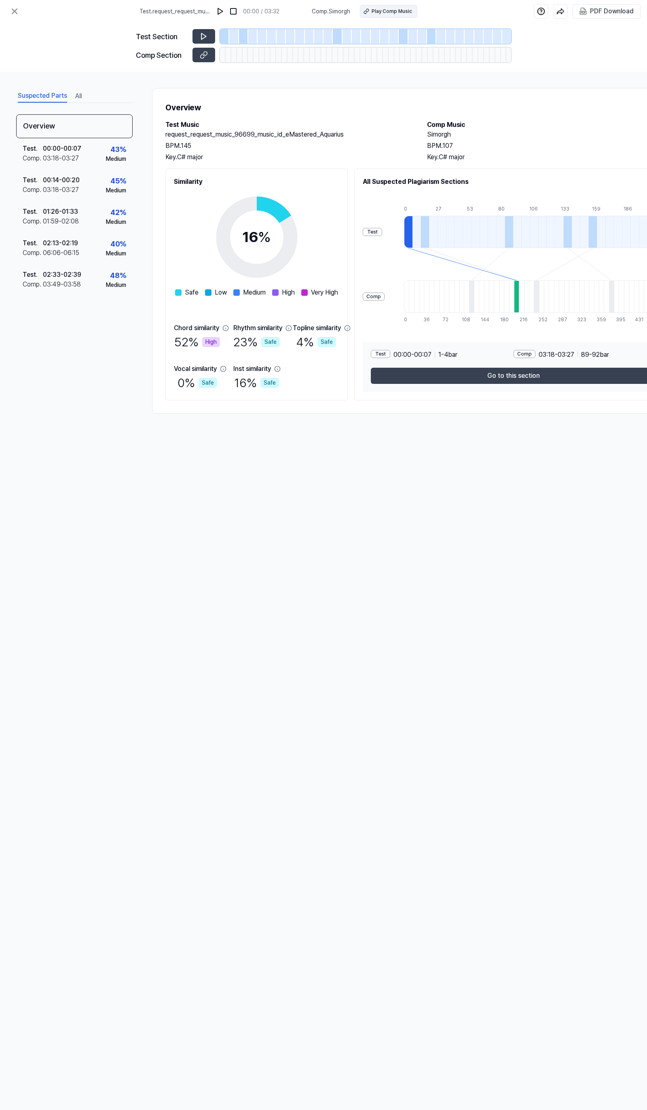
click at [387, 11] on div "Play Comp Music" at bounding box center [391, 11] width 40 height 7
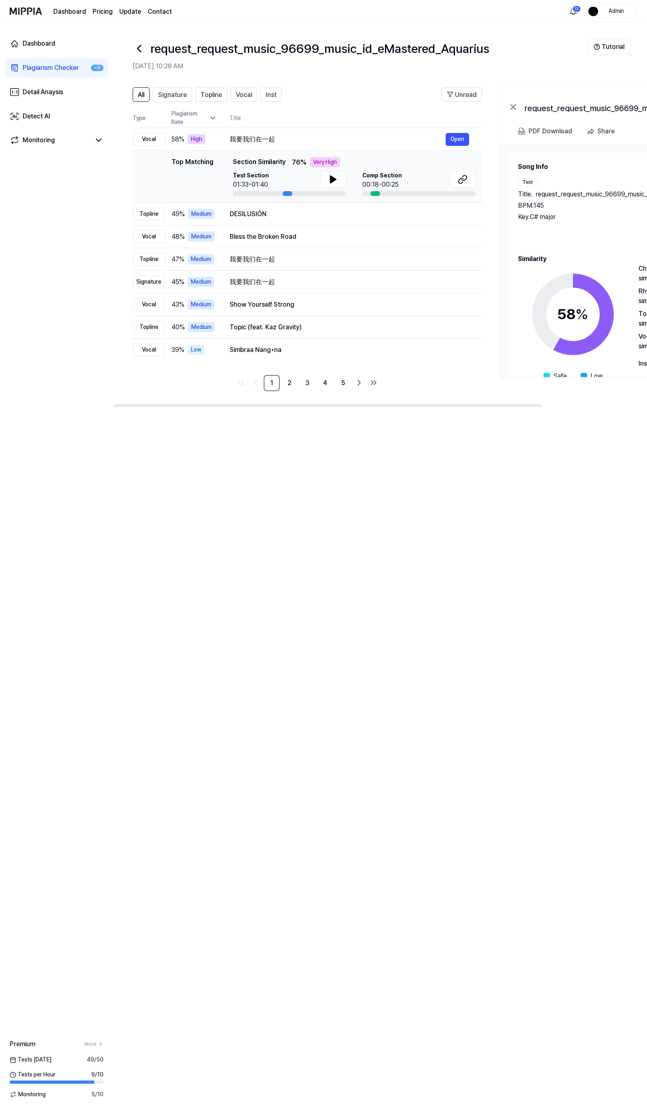
click at [133, 50] on icon at bounding box center [139, 48] width 13 height 13
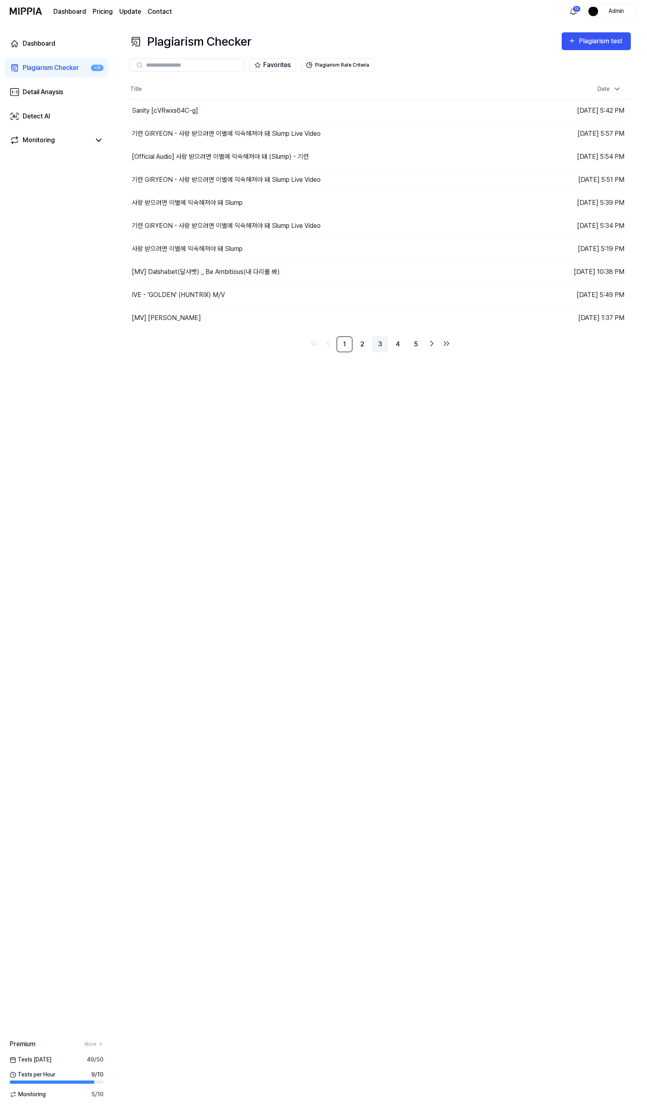
click at [372, 346] on link "3" at bounding box center [380, 344] width 16 height 16
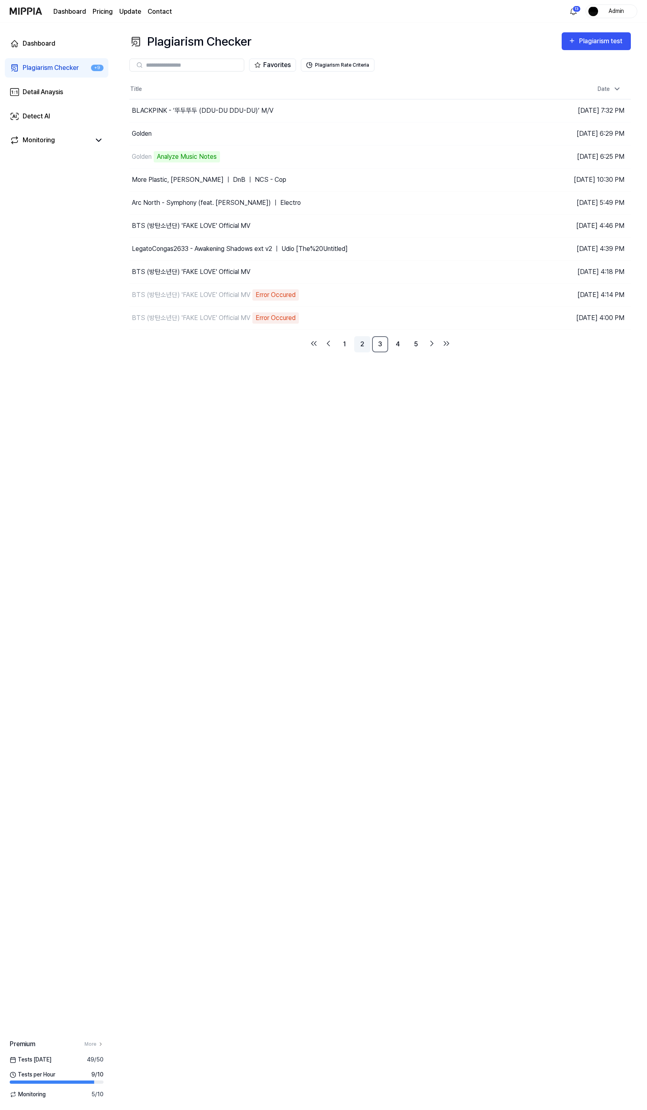
click at [359, 346] on link "2" at bounding box center [362, 344] width 16 height 16
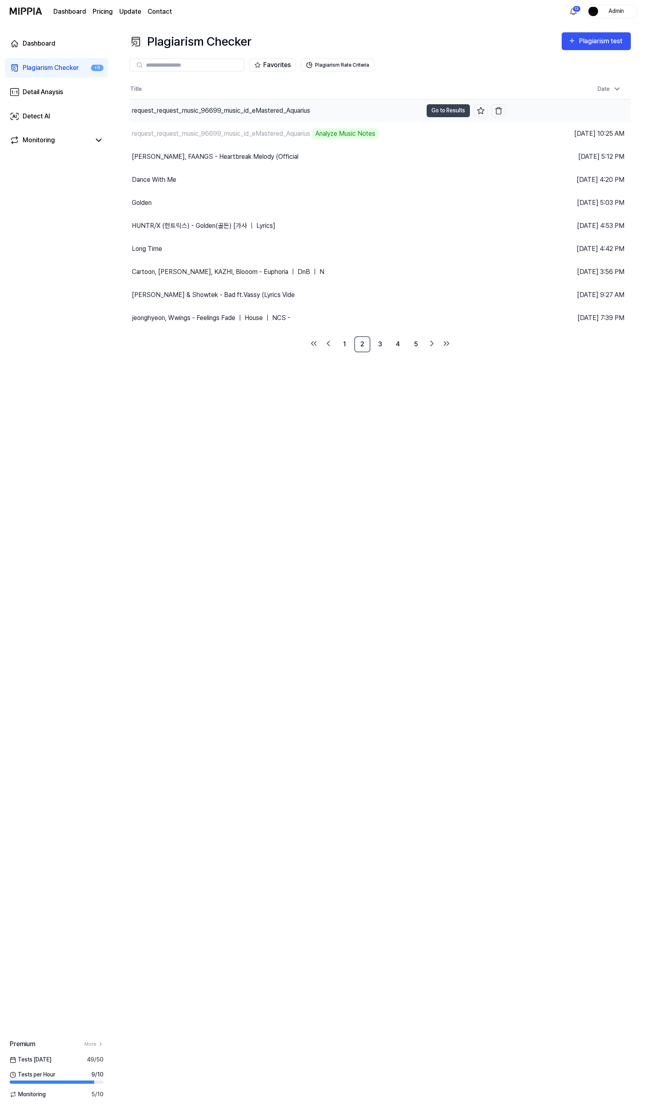
click at [234, 119] on div "request_request_music_96699_music_id_eMastered_Aquarius" at bounding box center [275, 110] width 293 height 23
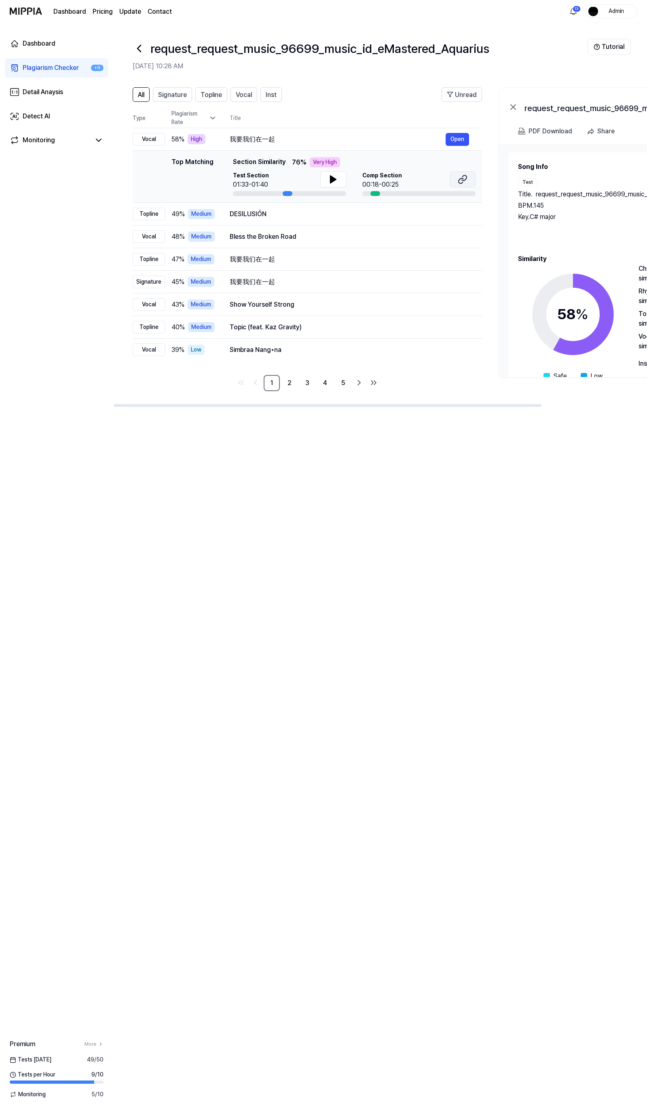
click at [451, 176] on button at bounding box center [462, 179] width 26 height 16
click at [326, 142] on div "我要我们在一起" at bounding box center [338, 140] width 216 height 10
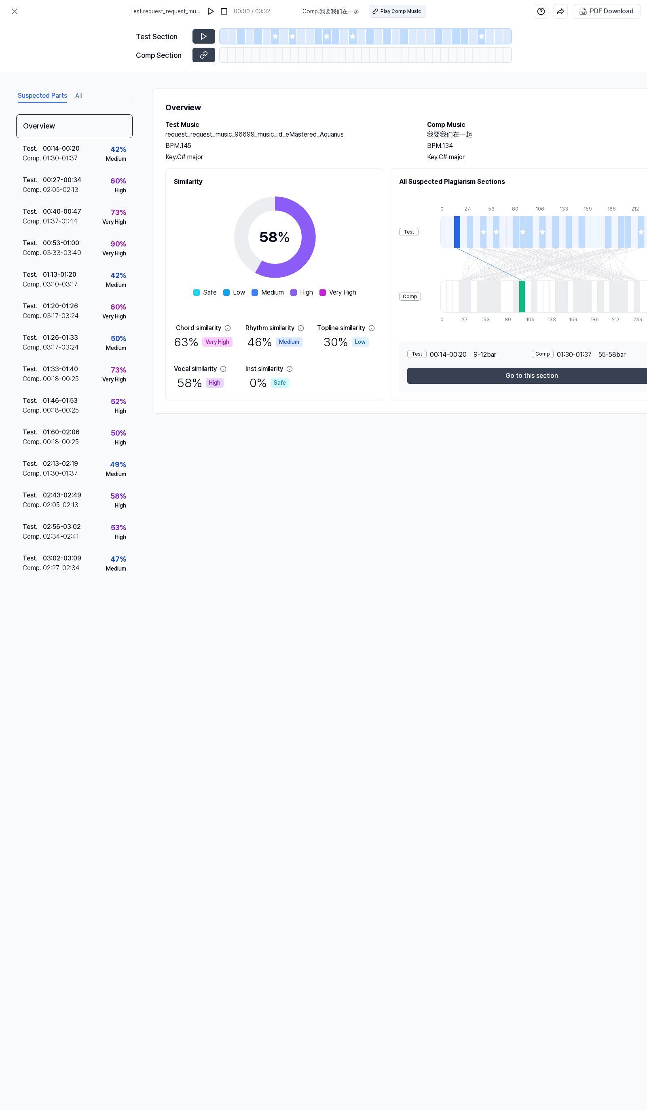
click at [395, 12] on div "Play Comp Music" at bounding box center [400, 11] width 40 height 7
click at [114, 379] on div "Very High" at bounding box center [114, 379] width 24 height 8
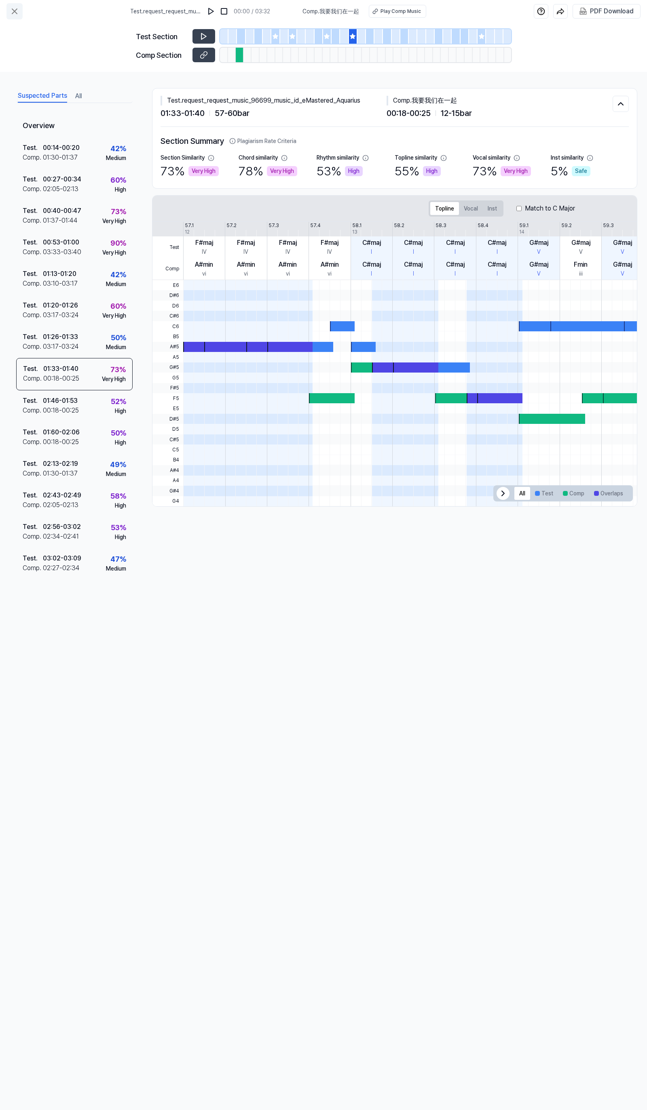
click at [15, 14] on icon at bounding box center [15, 11] width 10 height 10
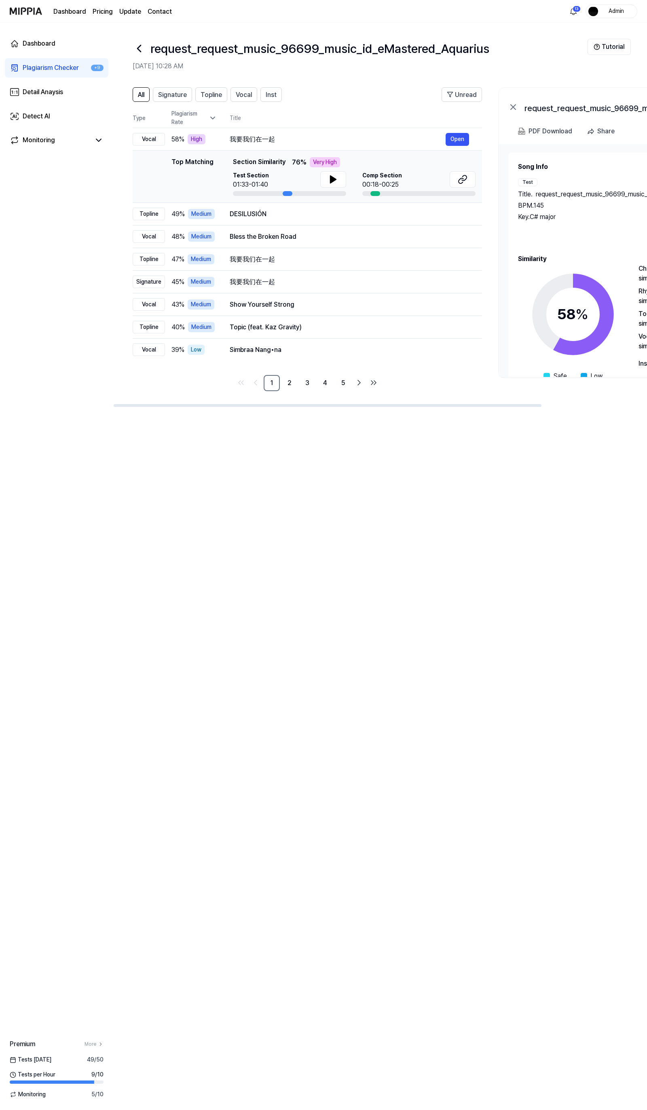
click at [139, 46] on icon at bounding box center [138, 48] width 3 height 6
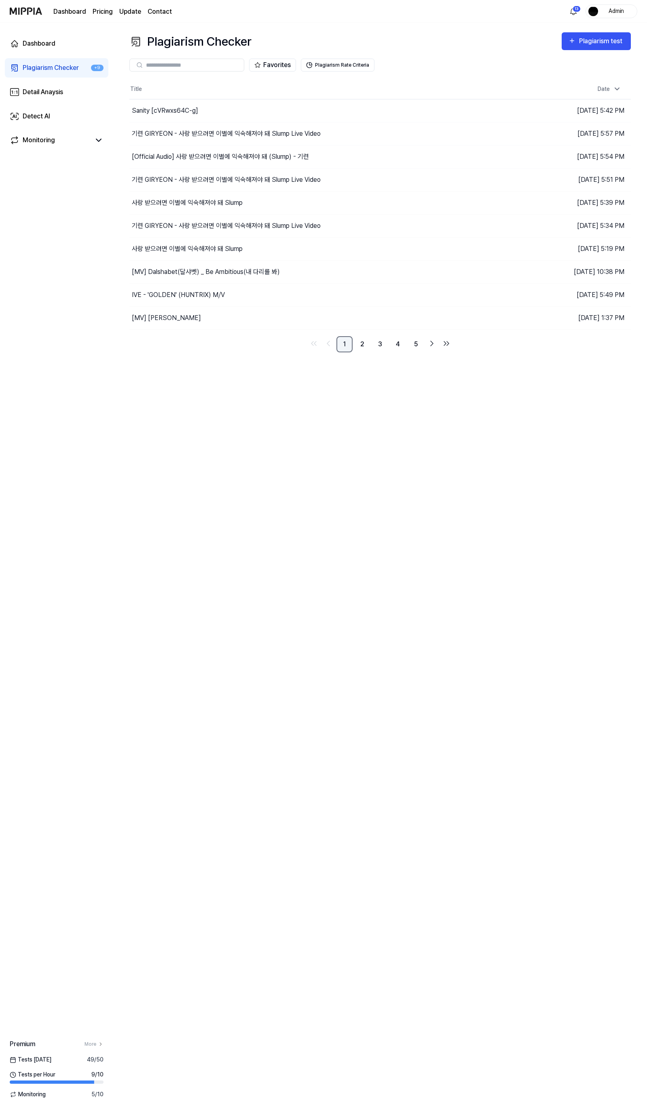
click at [349, 350] on link "1" at bounding box center [344, 344] width 16 height 16
click at [195, 274] on div "[MV] Dalshabet(달샤벳) _ Be Ambitious(내 다리를 봐)" at bounding box center [206, 272] width 148 height 10
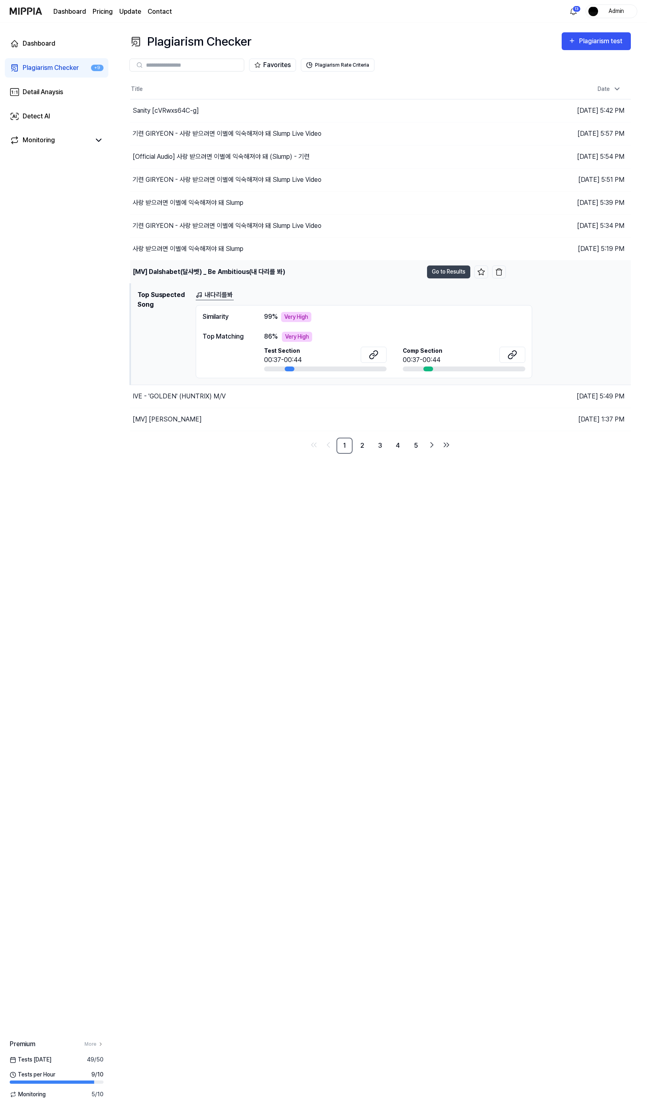
click at [195, 274] on div "[MV] Dalshabet(달샤벳) _ Be Ambitious(내 다리를 봐)" at bounding box center [209, 272] width 152 height 10
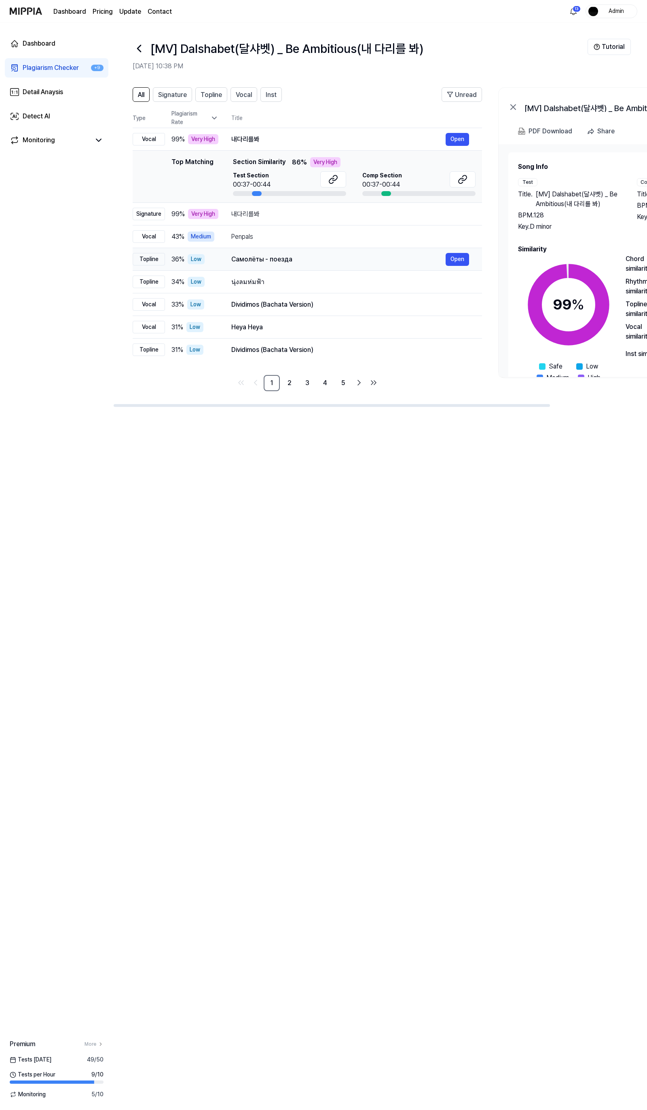
click at [264, 268] on td "Самолёты - поезда Open" at bounding box center [349, 259] width 263 height 23
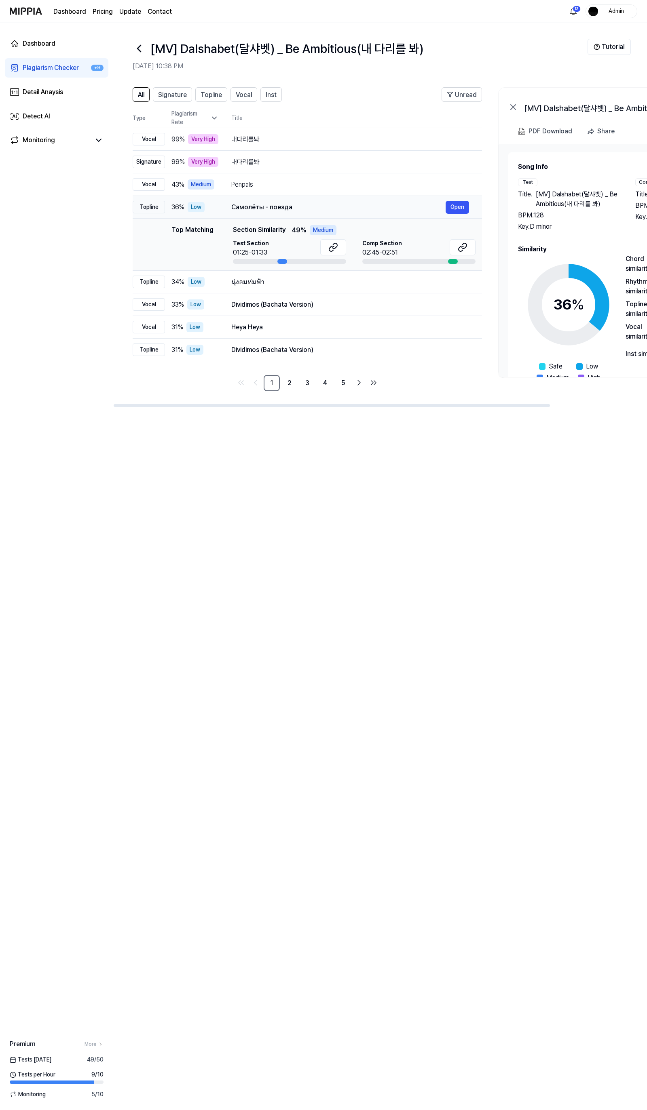
click at [264, 268] on td "Top Matching Top Matching Section Similarity 49 % Medium Test Section 01:25-01:…" at bounding box center [307, 245] width 349 height 52
click at [276, 232] on span "Section Similarity" at bounding box center [259, 230] width 53 height 10
click at [276, 211] on div "Самолёты - поезда" at bounding box center [338, 207] width 214 height 10
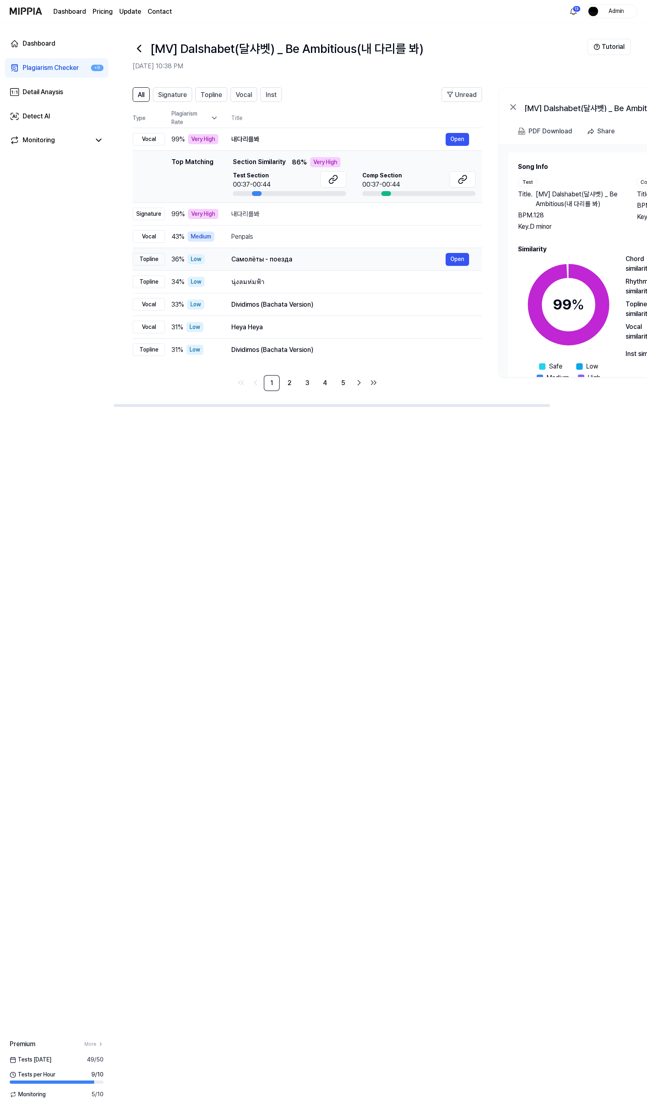
click at [276, 211] on div "내다리를봐" at bounding box center [350, 214] width 238 height 10
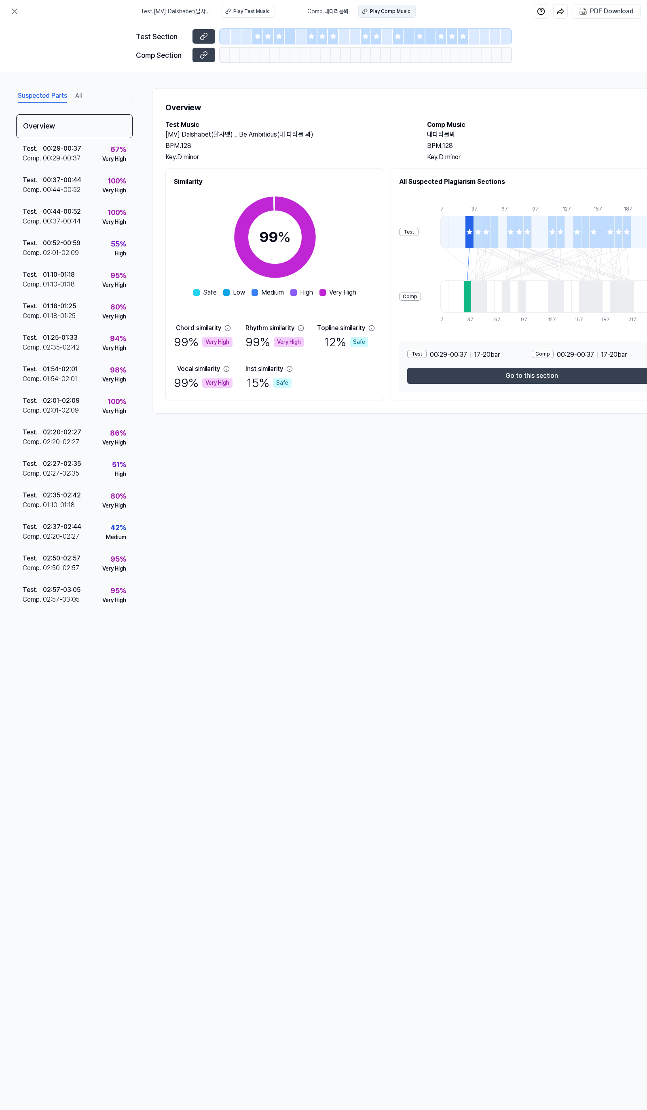
click at [395, 15] on button "Play Comp Music" at bounding box center [386, 11] width 57 height 13
click at [265, 15] on button "Play Test Music" at bounding box center [247, 11] width 53 height 13
click at [84, 179] on div "Test . 00:37 - 00:44 Comp . 00:44 - 00:52 100 % Very High" at bounding box center [74, 186] width 116 height 32
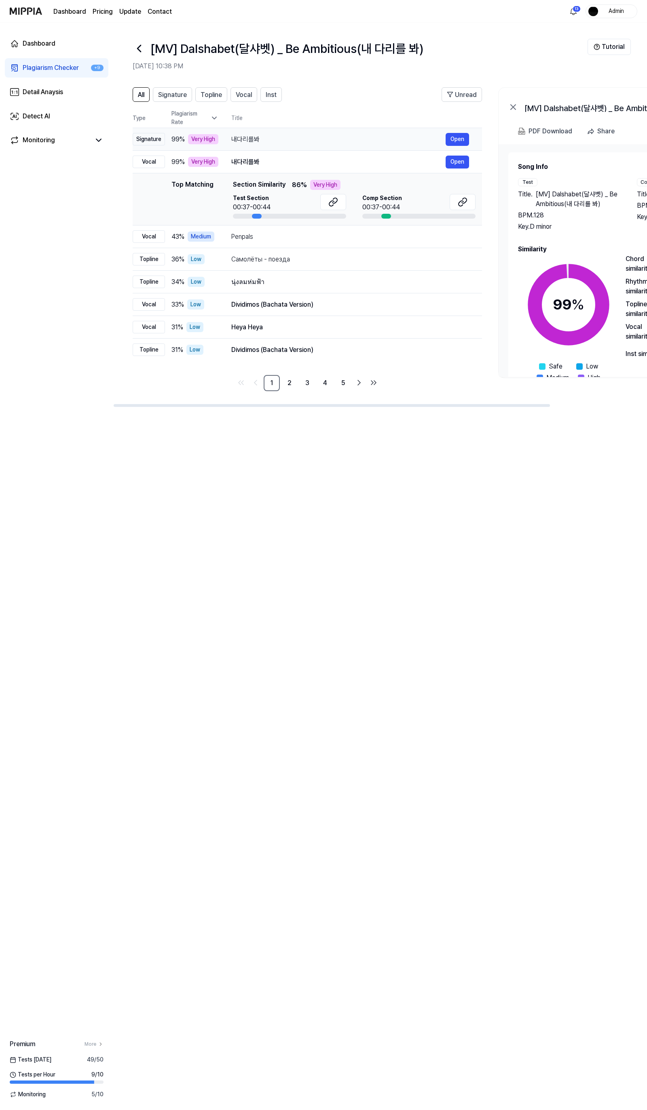
click at [264, 133] on div "내다리를봐 Open" at bounding box center [350, 139] width 238 height 13
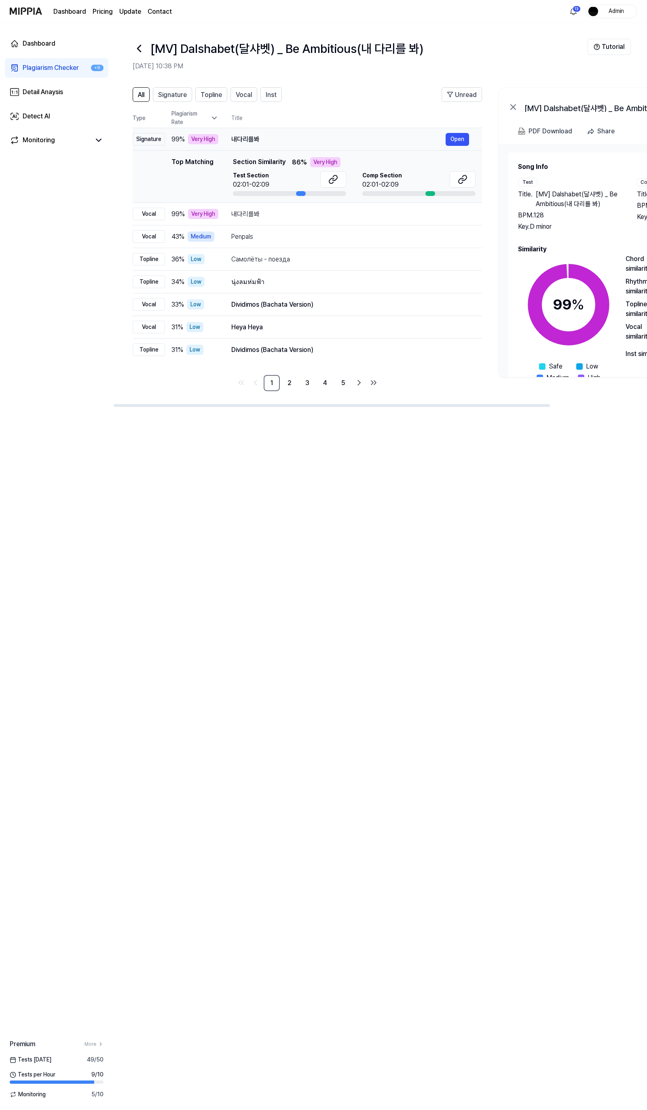
click at [265, 138] on div "내다리를봐" at bounding box center [338, 140] width 214 height 10
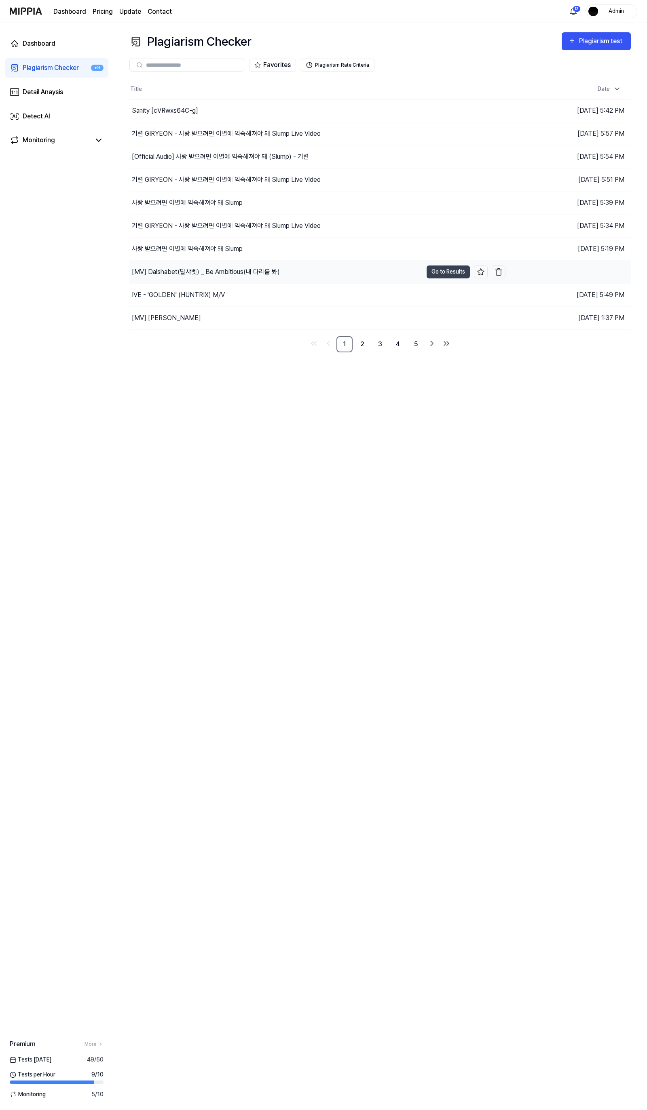
click at [233, 274] on div "[MV] Dalshabet(달샤벳) _ Be Ambitious(내 다리를 봐)" at bounding box center [206, 272] width 148 height 10
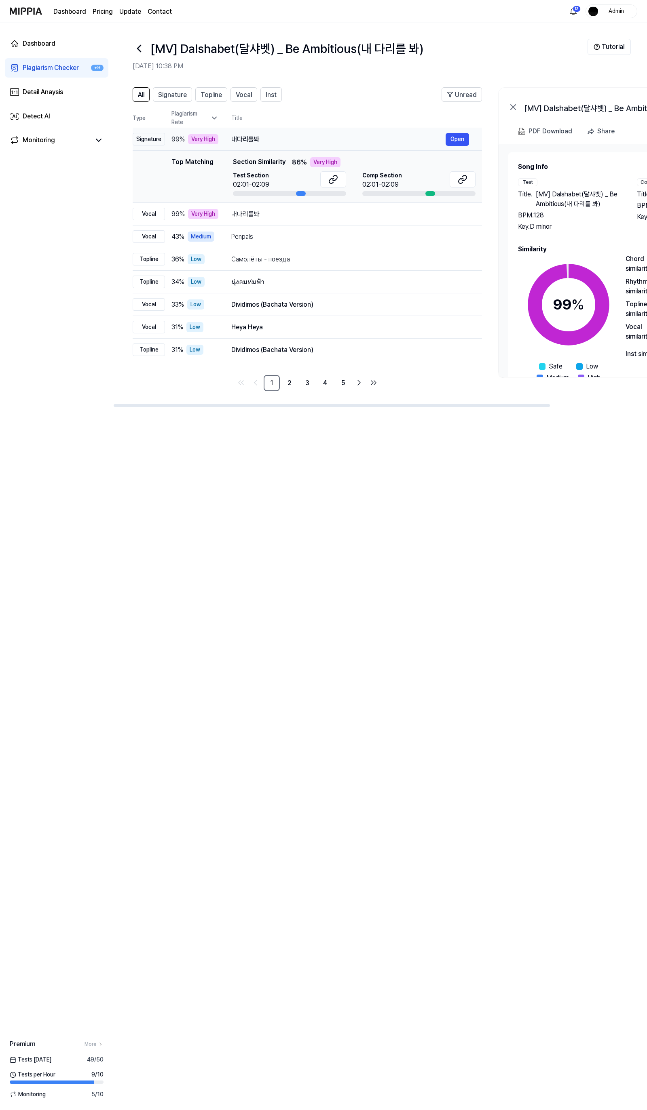
click at [260, 139] on div "내다리를봐" at bounding box center [338, 140] width 214 height 10
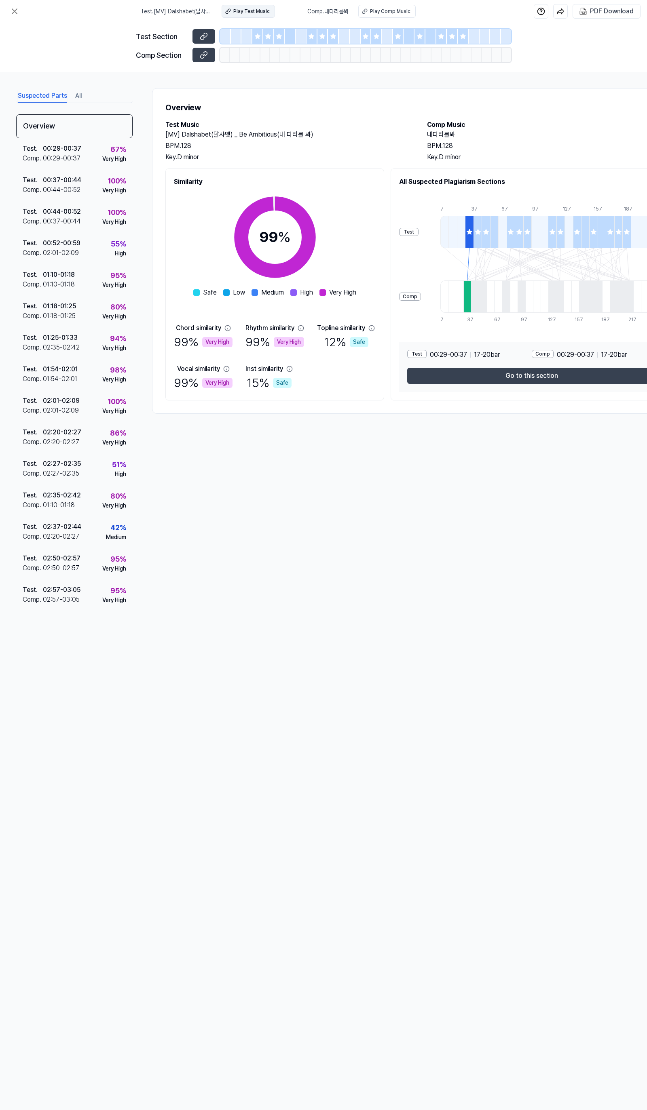
click at [241, 8] on div "Play Test Music" at bounding box center [251, 11] width 36 height 7
click at [374, 11] on div "Play Comp Music" at bounding box center [390, 11] width 40 height 7
click at [83, 175] on div "Test . 00:37 - 00:44 Comp . 00:44 - 00:52 100 % Very High" at bounding box center [74, 186] width 116 height 32
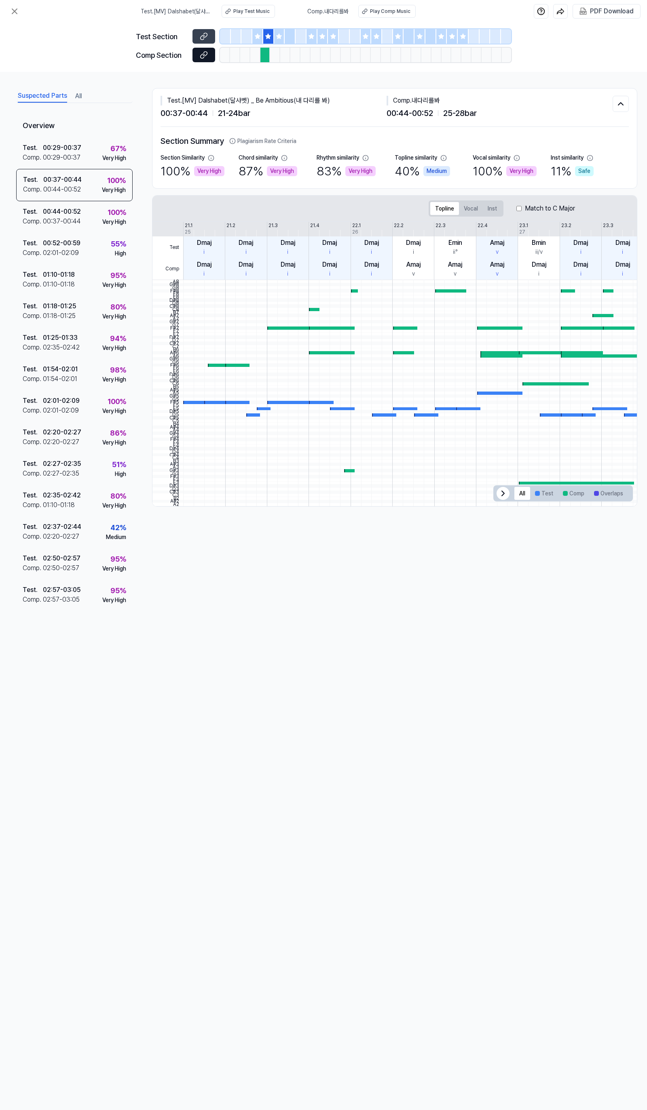
click at [208, 53] on button at bounding box center [203, 55] width 23 height 15
click at [11, 8] on icon at bounding box center [15, 11] width 10 height 10
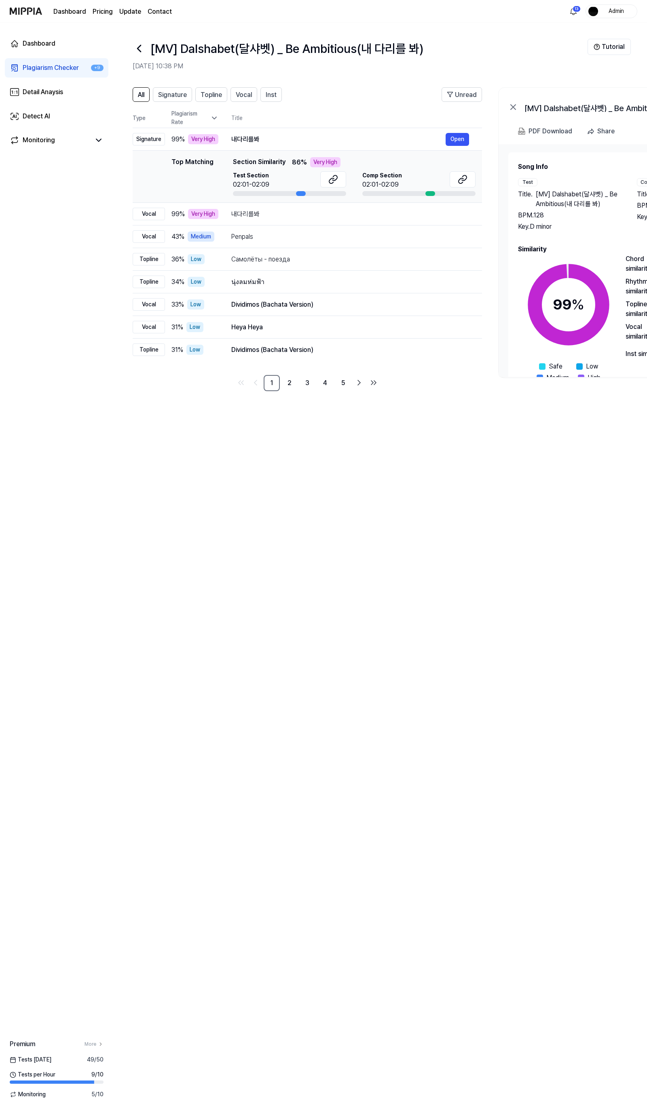
click at [138, 48] on icon at bounding box center [138, 48] width 3 height 6
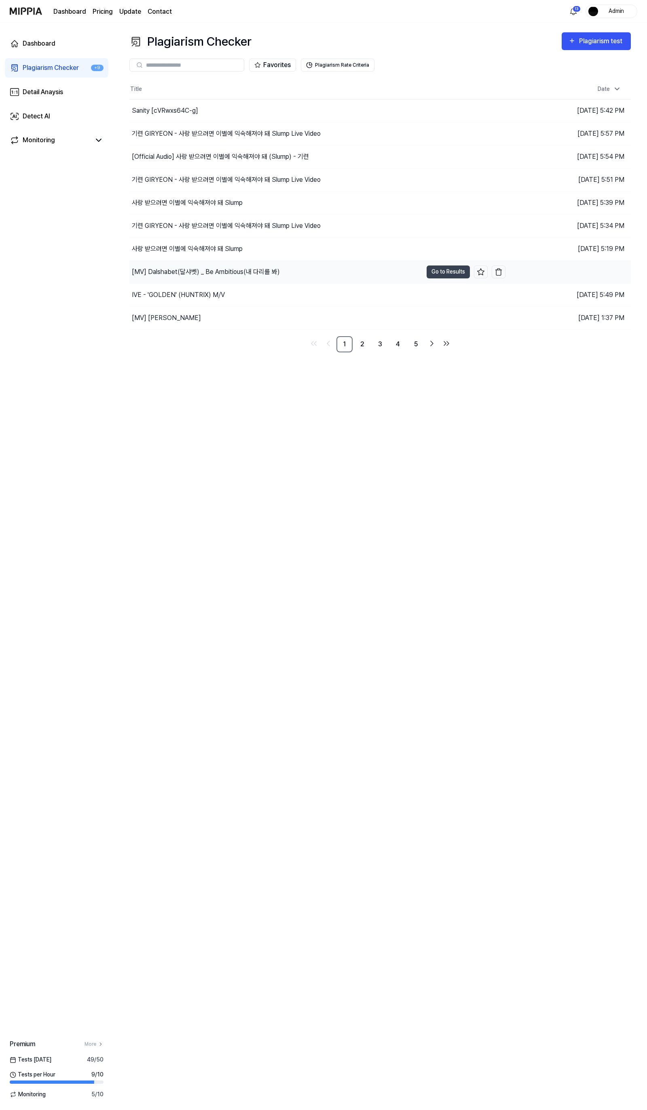
click at [281, 280] on div "[MV] Dalshabet(달샤벳) _ Be Ambitious(내 다리를 봐)" at bounding box center [275, 272] width 293 height 23
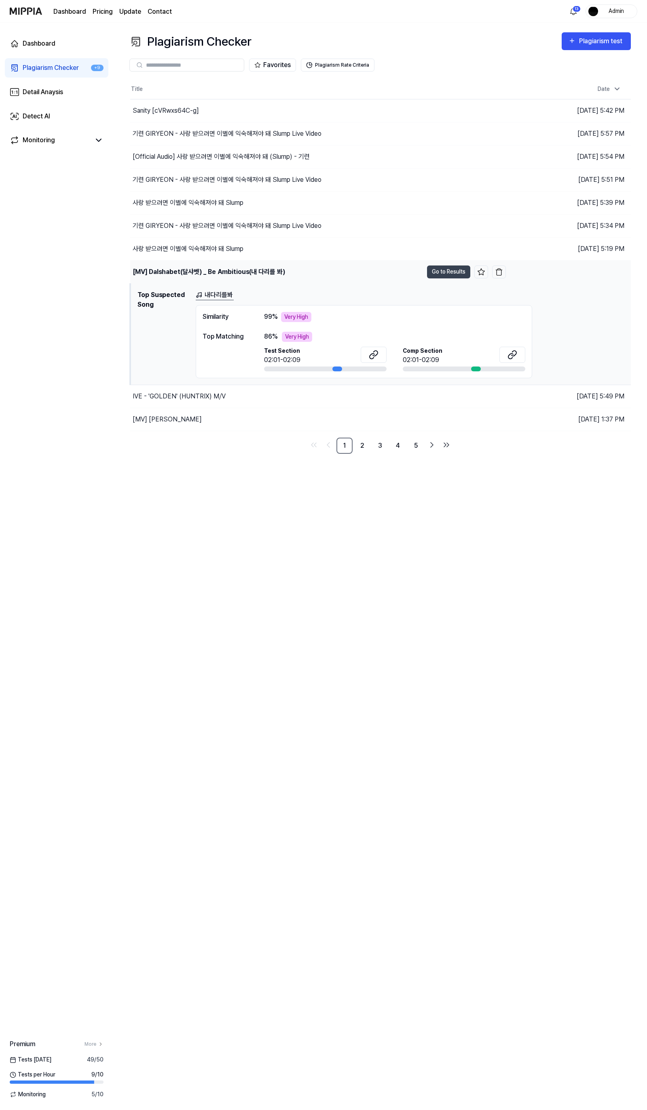
click at [347, 268] on div "[MV] Dalshabet(달샤벳) _ Be Ambitious(내 다리를 봐)" at bounding box center [276, 272] width 293 height 23
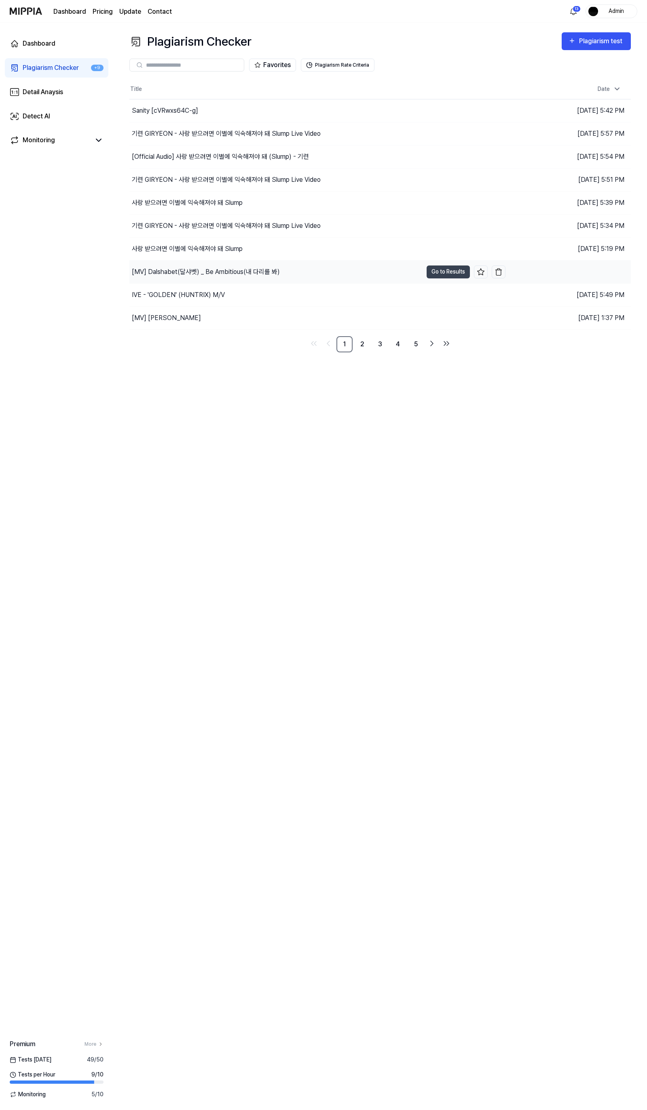
click at [347, 268] on div "[MV] Dalshabet(달샤벳) _ Be Ambitious(내 다리를 봐)" at bounding box center [275, 272] width 293 height 23
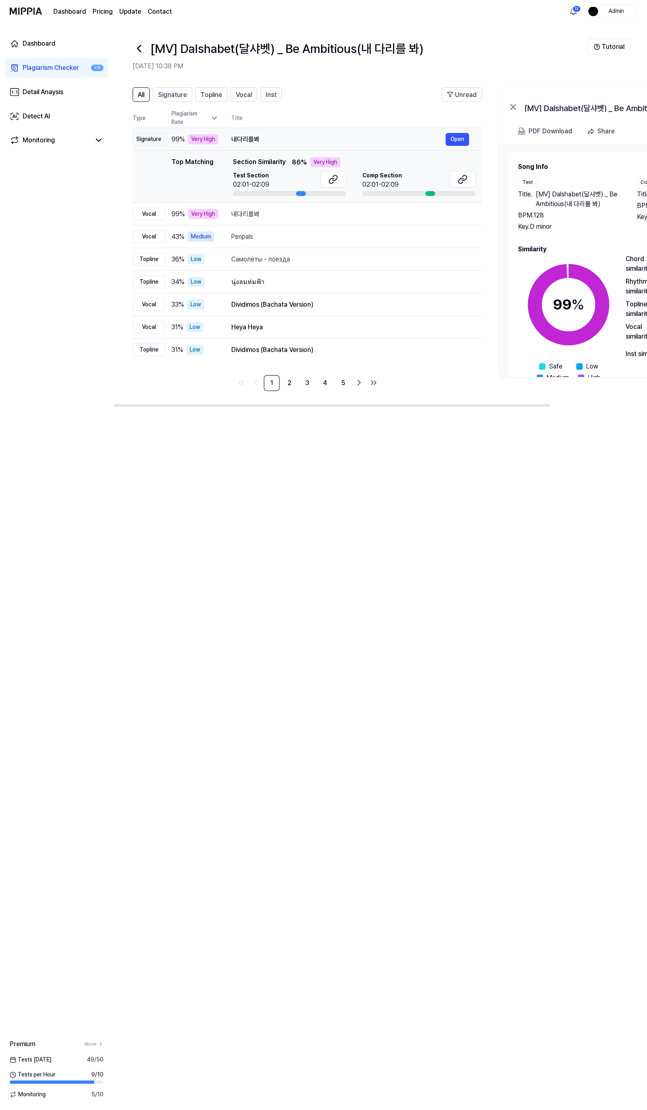
click at [240, 129] on td "내다리를봐 Open" at bounding box center [349, 139] width 263 height 23
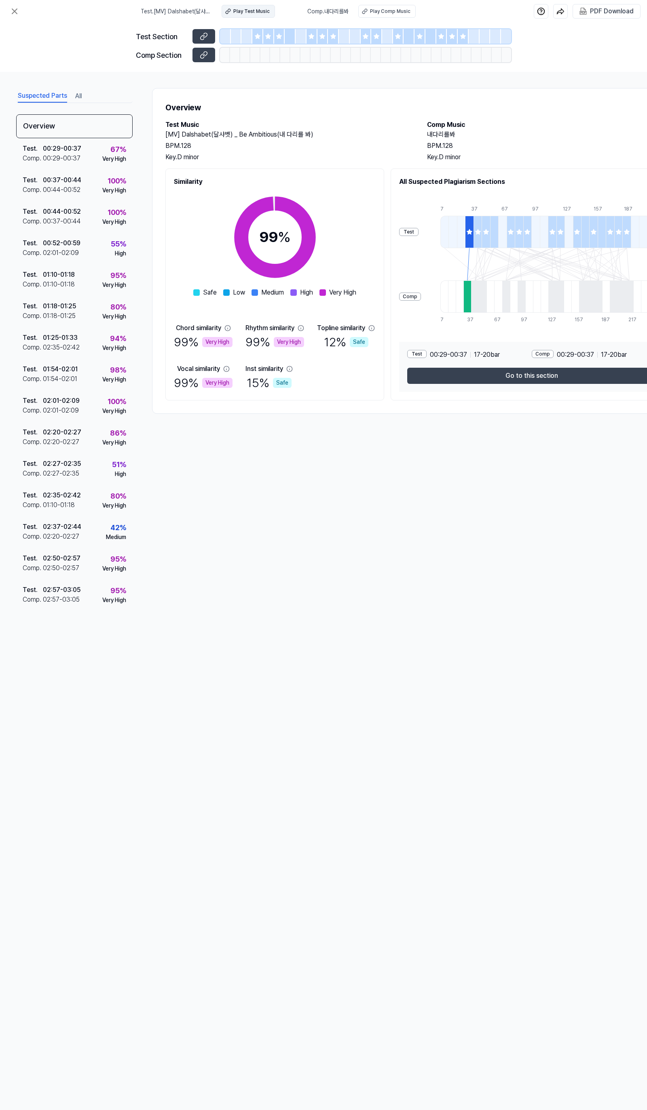
click at [243, 11] on div "Play Test Music" at bounding box center [251, 11] width 36 height 7
click at [17, 11] on button at bounding box center [14, 11] width 16 height 16
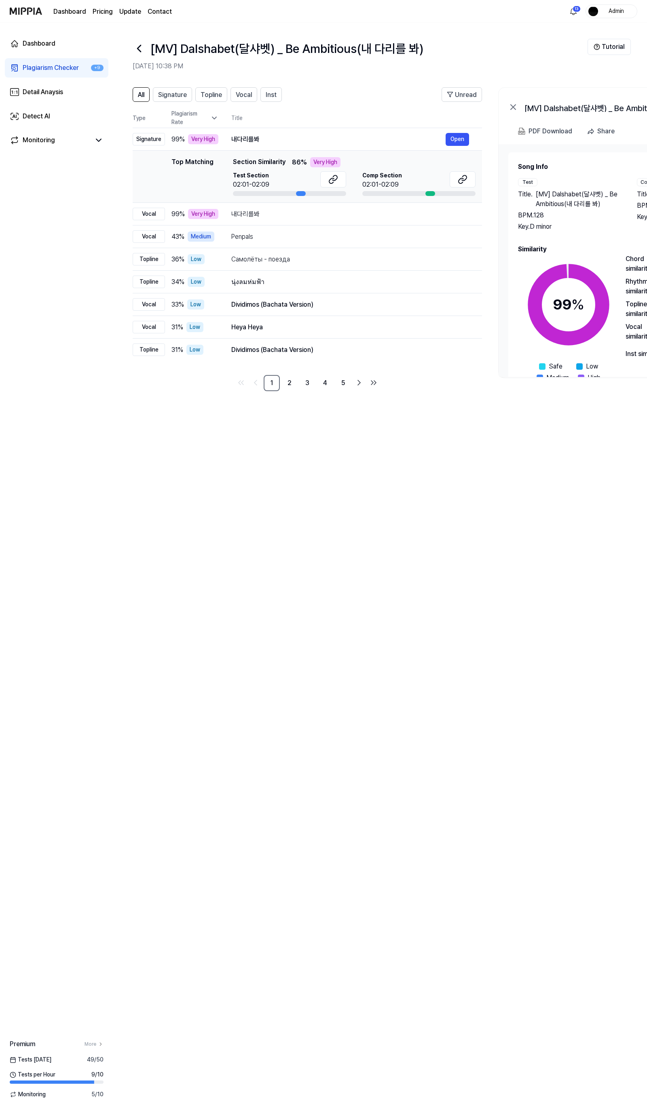
click at [16, 11] on img at bounding box center [26, 11] width 32 height 22
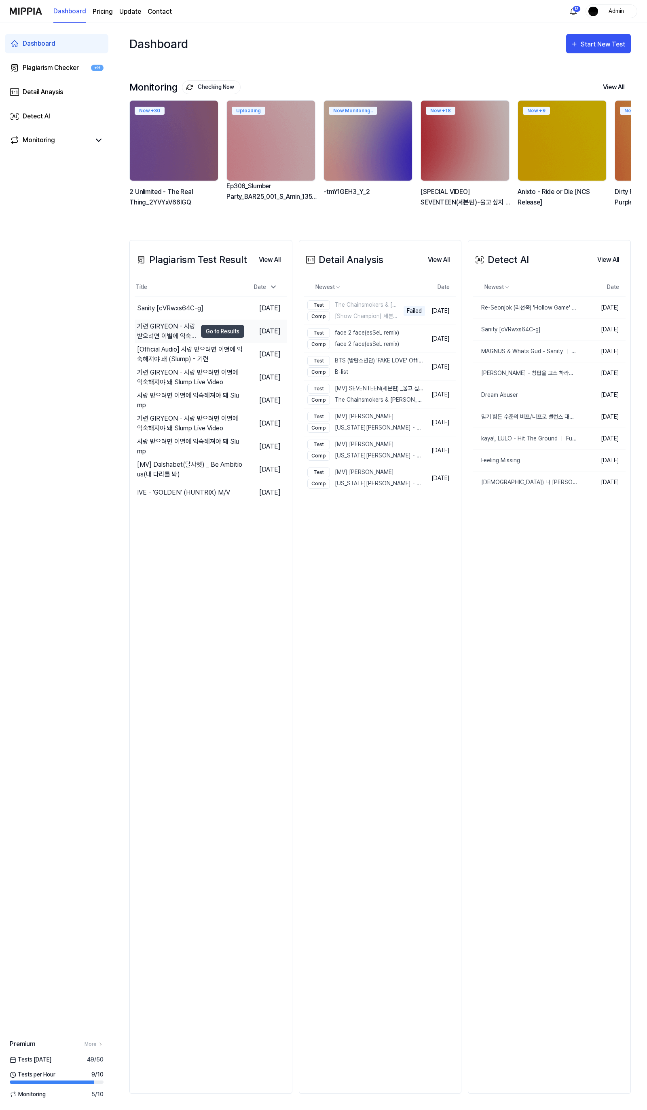
click at [183, 336] on div "기련 GIRYEON - 사랑 받으려면 이별에 익숙해져야 돼 Slump Live Video" at bounding box center [167, 331] width 60 height 19
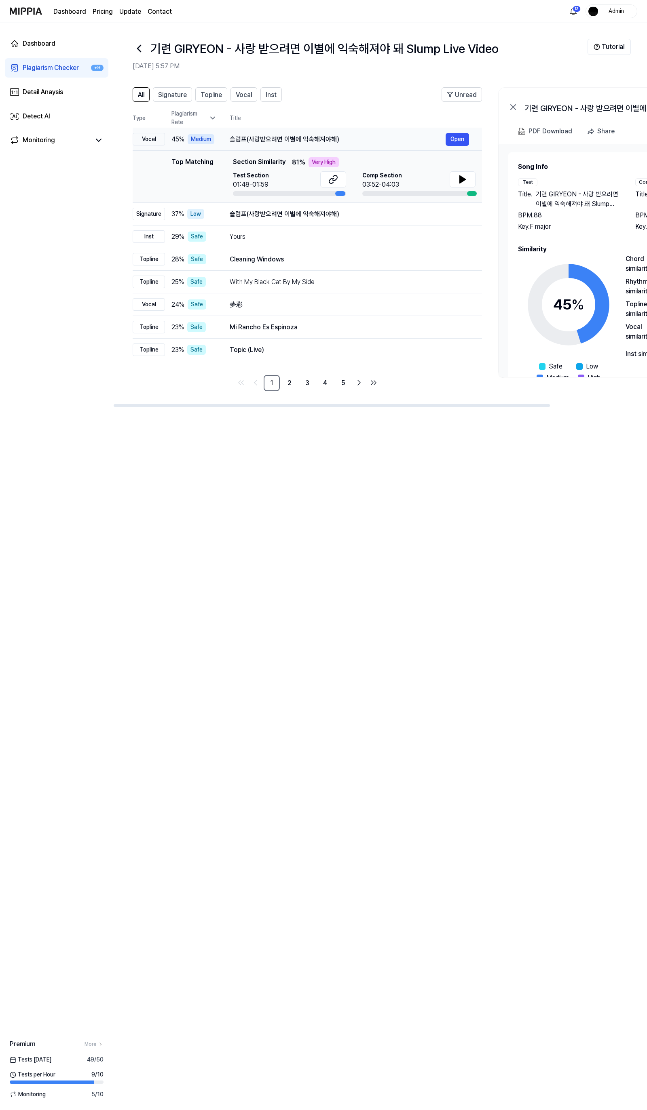
click at [282, 139] on div "슬럼프(사랑받으려면 이별에 익숙해져야해)" at bounding box center [338, 140] width 216 height 10
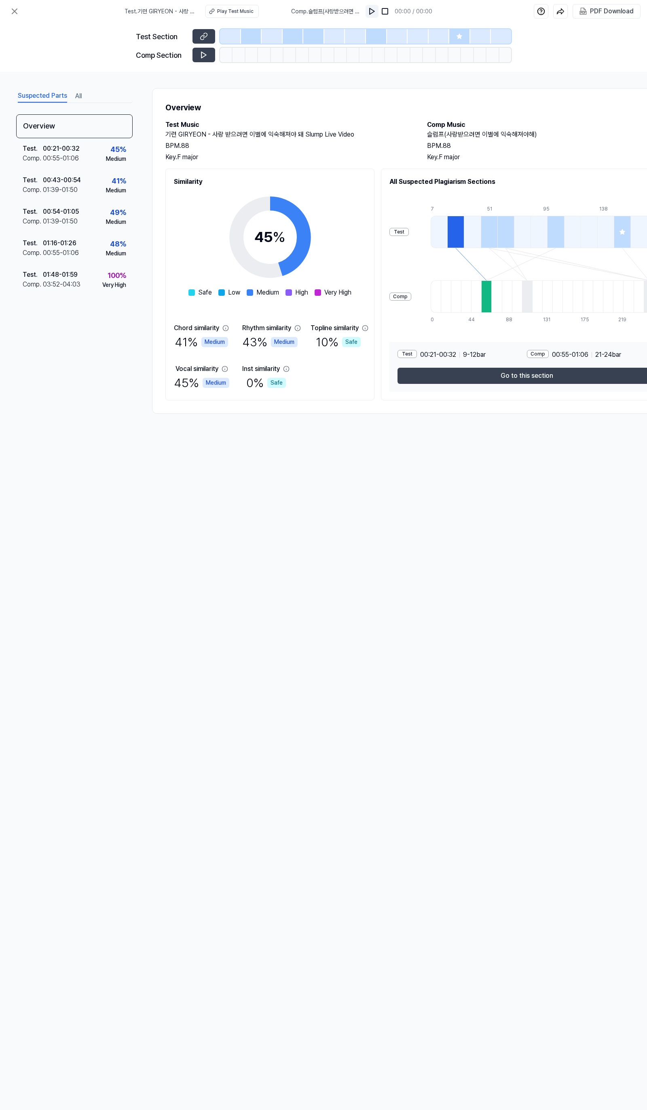
click at [370, 9] on img at bounding box center [372, 11] width 8 height 8
click at [18, 7] on icon at bounding box center [15, 11] width 10 height 10
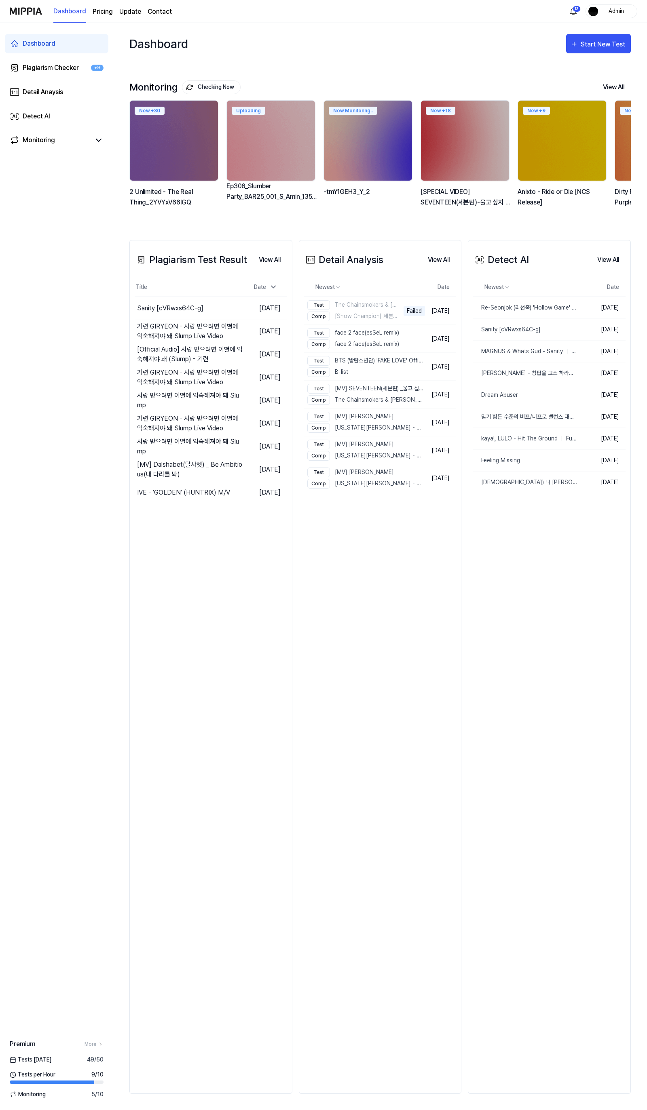
drag, startPoint x: 620, startPoint y: 46, endPoint x: 612, endPoint y: 53, distance: 10.6
click at [620, 46] on div "Start New Test" at bounding box center [603, 44] width 46 height 11
click at [579, 128] on div "Add Monitoring" at bounding box center [588, 127] width 70 height 11
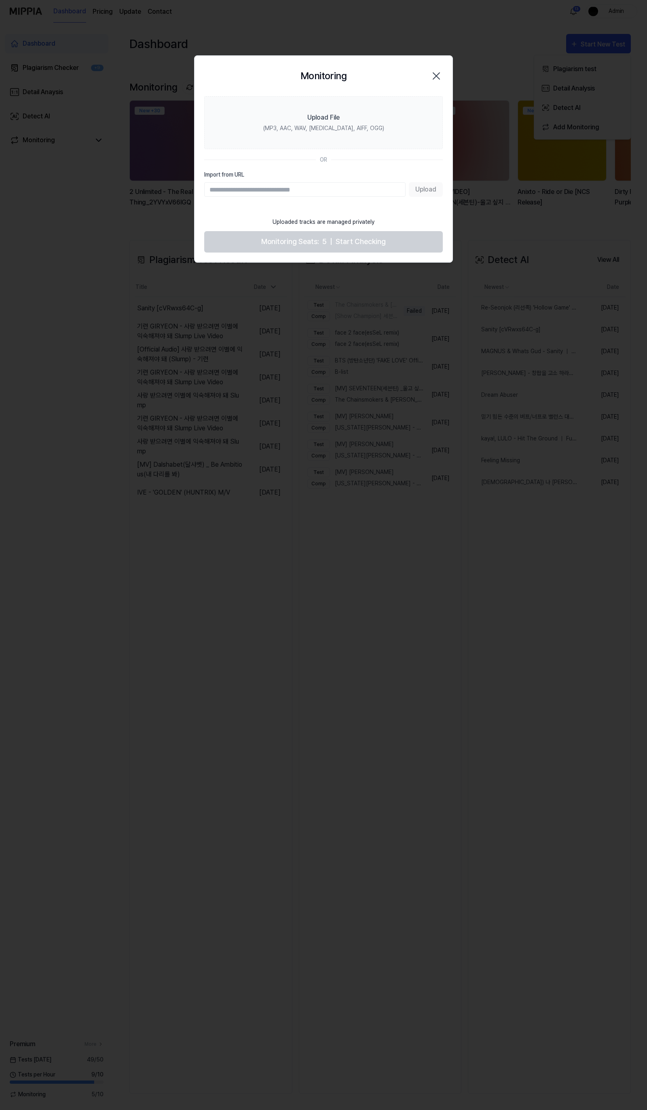
drag, startPoint x: 439, startPoint y: 75, endPoint x: 506, endPoint y: 94, distance: 69.7
click at [439, 75] on icon "button" at bounding box center [436, 75] width 13 height 13
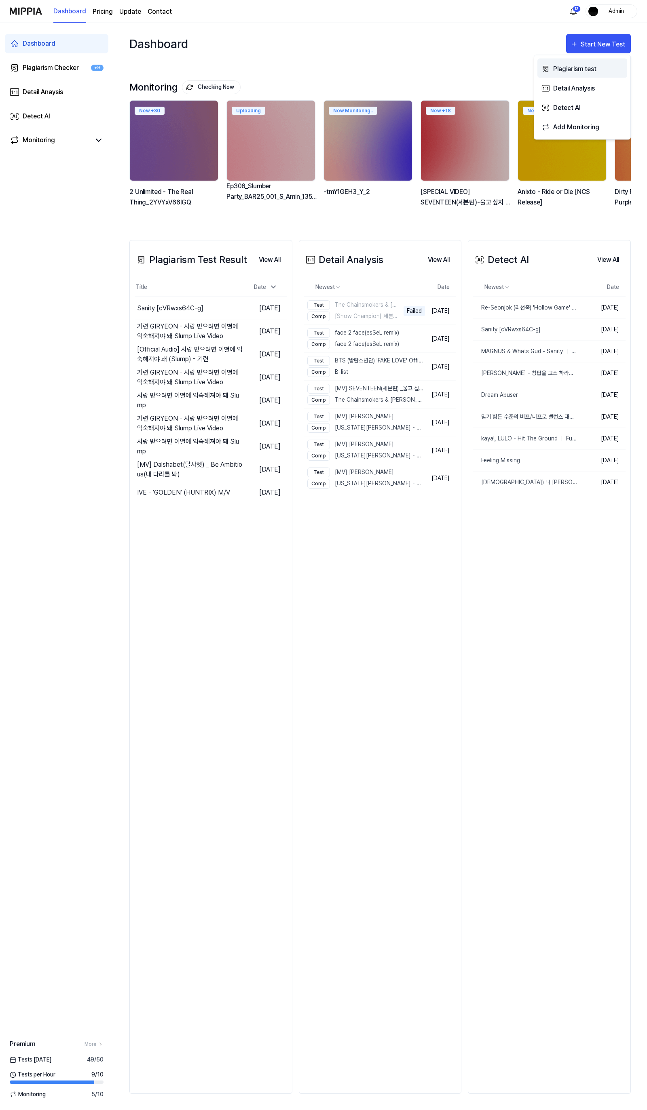
click at [606, 65] on div "Plagiarism test" at bounding box center [588, 68] width 70 height 11
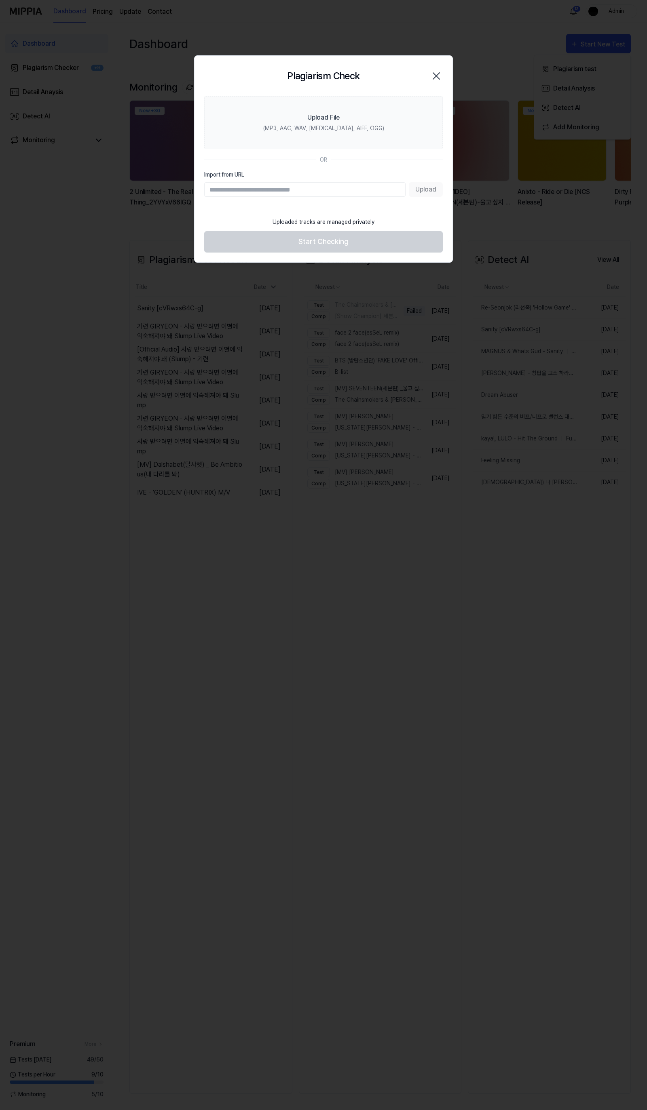
click at [317, 181] on div "Import from URL Upload" at bounding box center [323, 184] width 238 height 26
click at [320, 188] on input "Import from URL" at bounding box center [304, 189] width 201 height 15
paste input "**********"
type input "**********"
click at [429, 186] on button "Upload" at bounding box center [426, 189] width 34 height 15
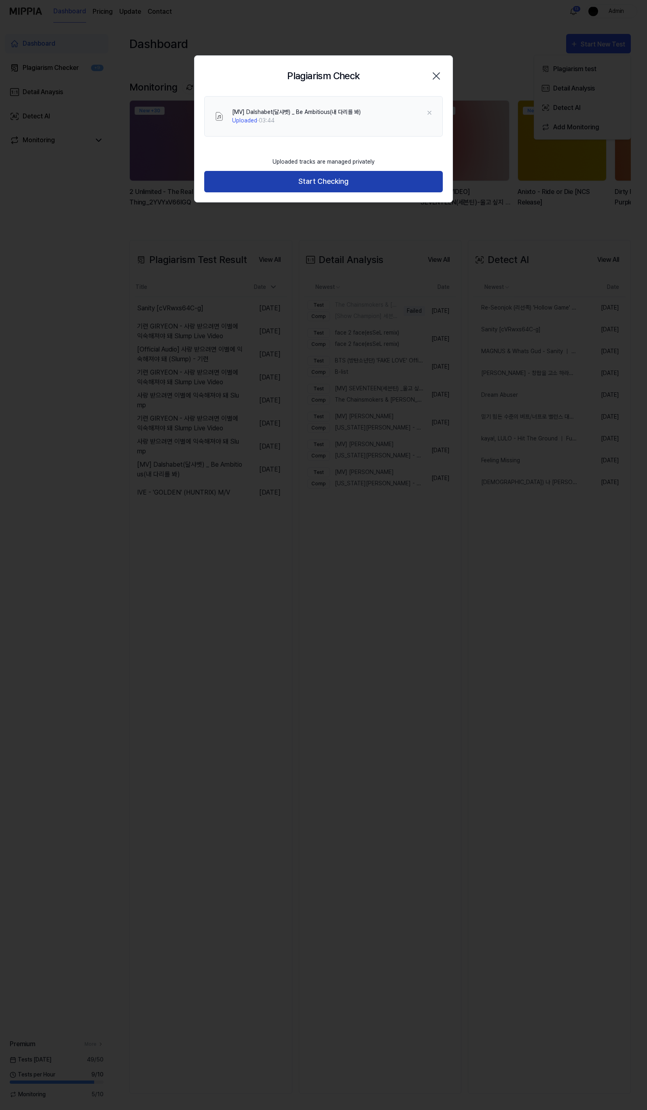
click at [316, 189] on button "Start Checking" at bounding box center [323, 181] width 238 height 21
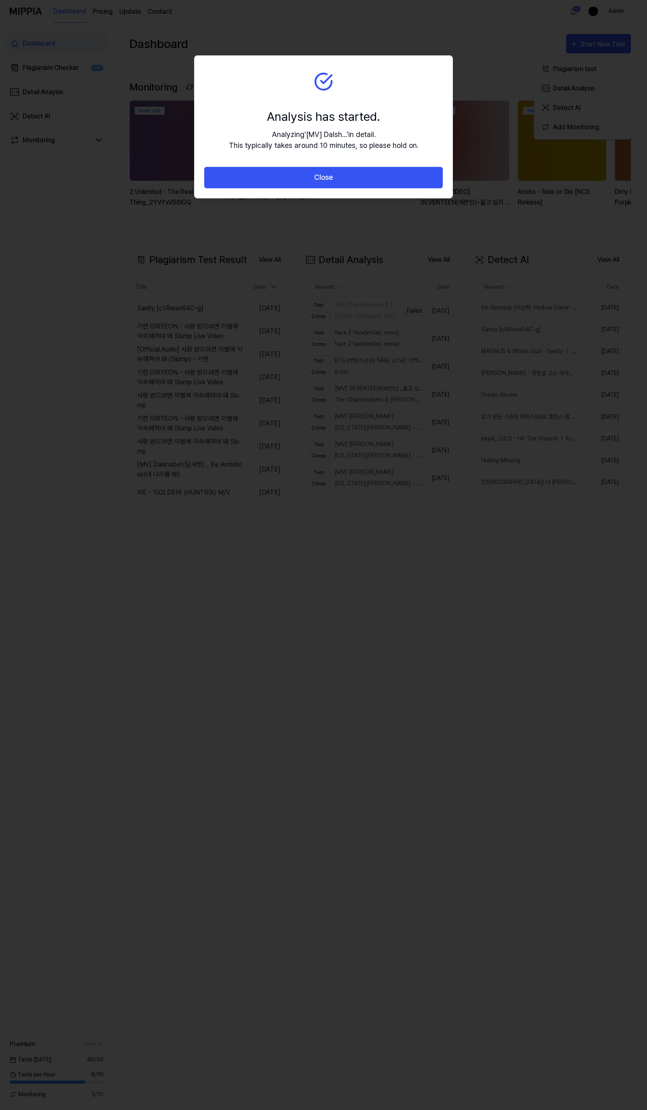
click at [249, 718] on div at bounding box center [323, 555] width 647 height 1110
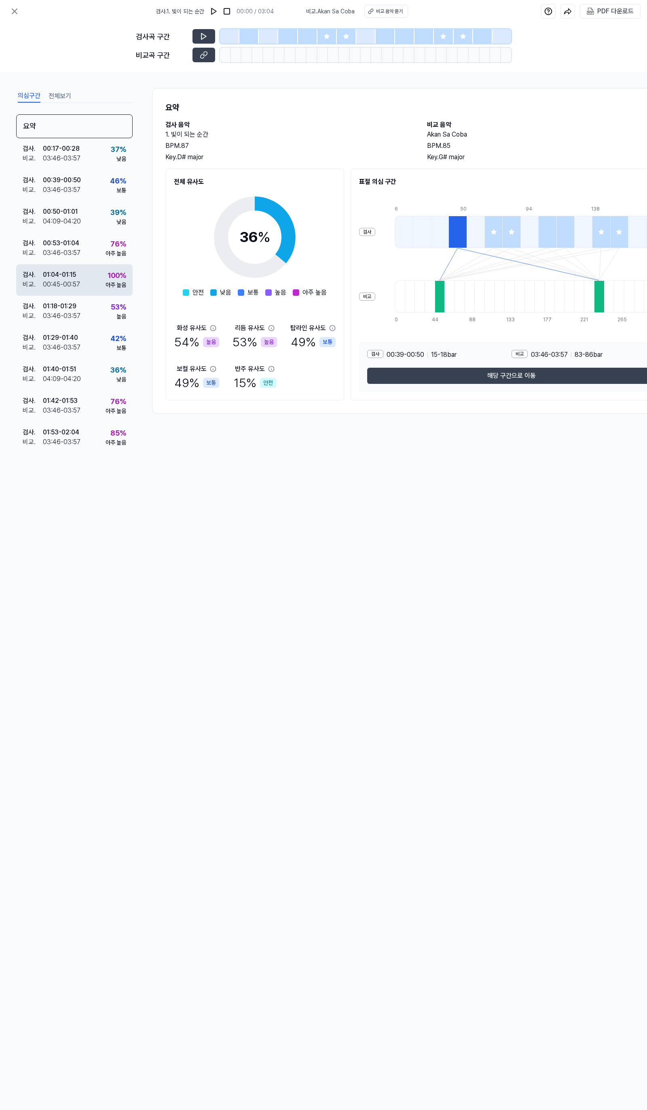
click at [97, 285] on div "검사 . 01:04 - 01:15 비교 . 00:45 - 00:57 100 % 아주 높음" at bounding box center [74, 280] width 116 height 32
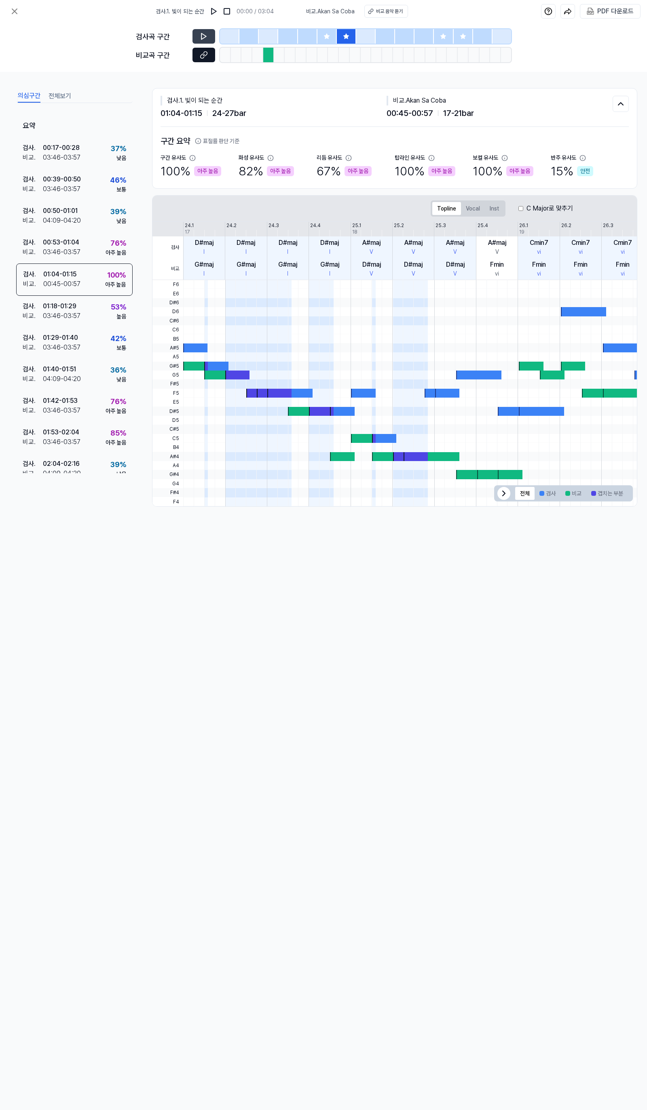
click at [204, 54] on icon at bounding box center [202, 56] width 4 height 4
click at [14, 17] on button at bounding box center [14, 11] width 16 height 16
click at [312, 131] on div "구간 요약 표절률 판단 기준 구간 유사도 100 % 아주 높음 화성 유사도 82 % 아주 높음 리듬 유사도 67 % 아주 높음 탑라인 유사도 …" at bounding box center [394, 157] width 468 height 61
click at [203, 39] on icon at bounding box center [204, 36] width 8 height 8
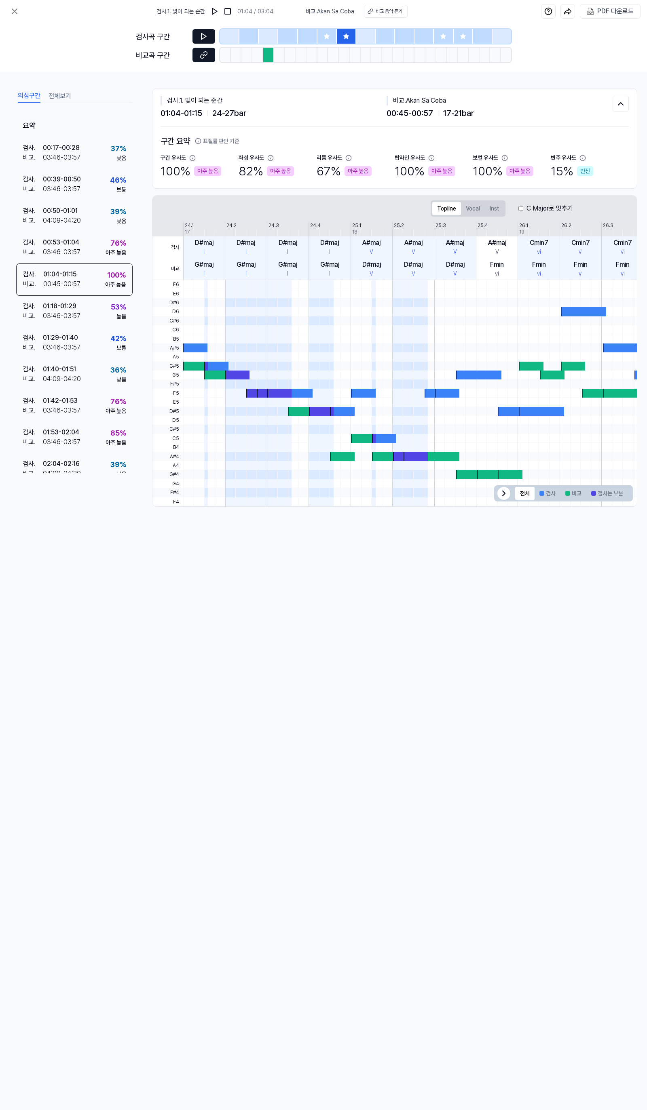
click at [203, 55] on icon at bounding box center [204, 55] width 8 height 8
click at [391, 8] on div "비교 음악 듣기" at bounding box center [388, 11] width 27 height 7
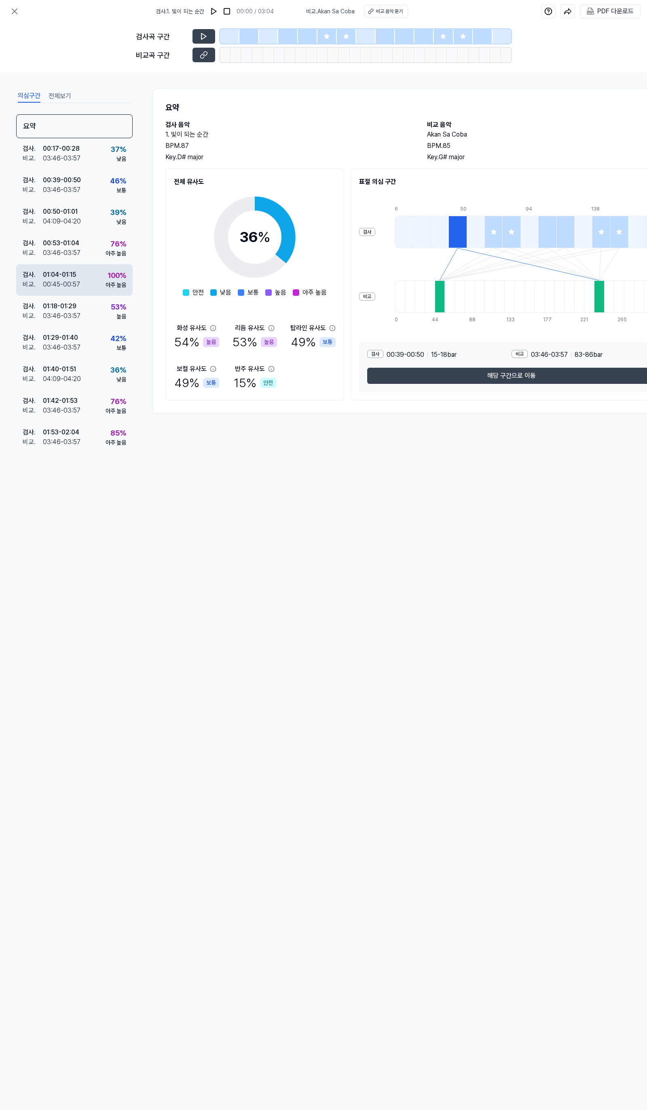
click at [34, 286] on div "[DEMOGRAPHIC_DATA] ." at bounding box center [33, 285] width 20 height 10
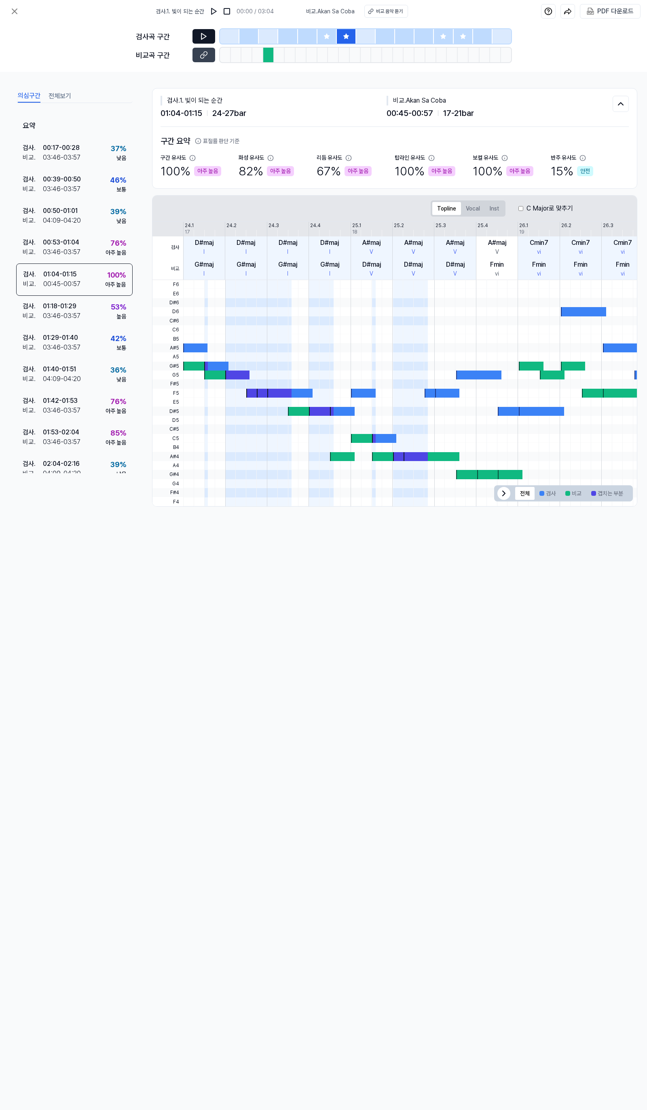
click at [206, 32] on icon at bounding box center [204, 36] width 8 height 8
click at [475, 208] on button "Vocal" at bounding box center [473, 208] width 24 height 13
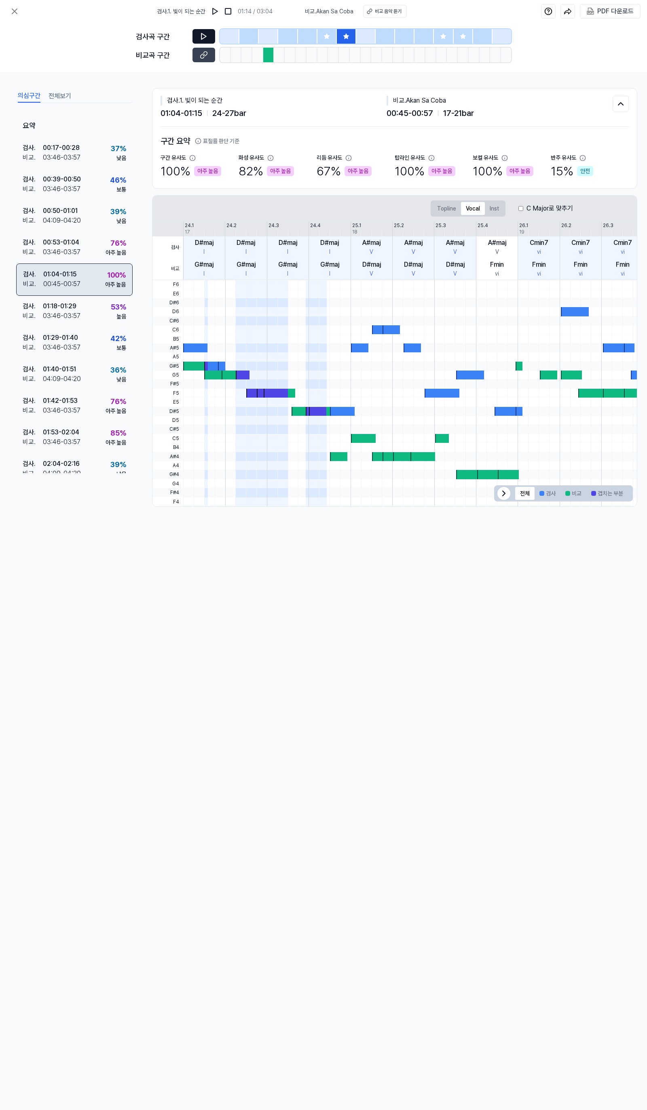
click at [110, 280] on div "아주 높음" at bounding box center [115, 284] width 21 height 8
click at [209, 57] on button at bounding box center [203, 55] width 23 height 15
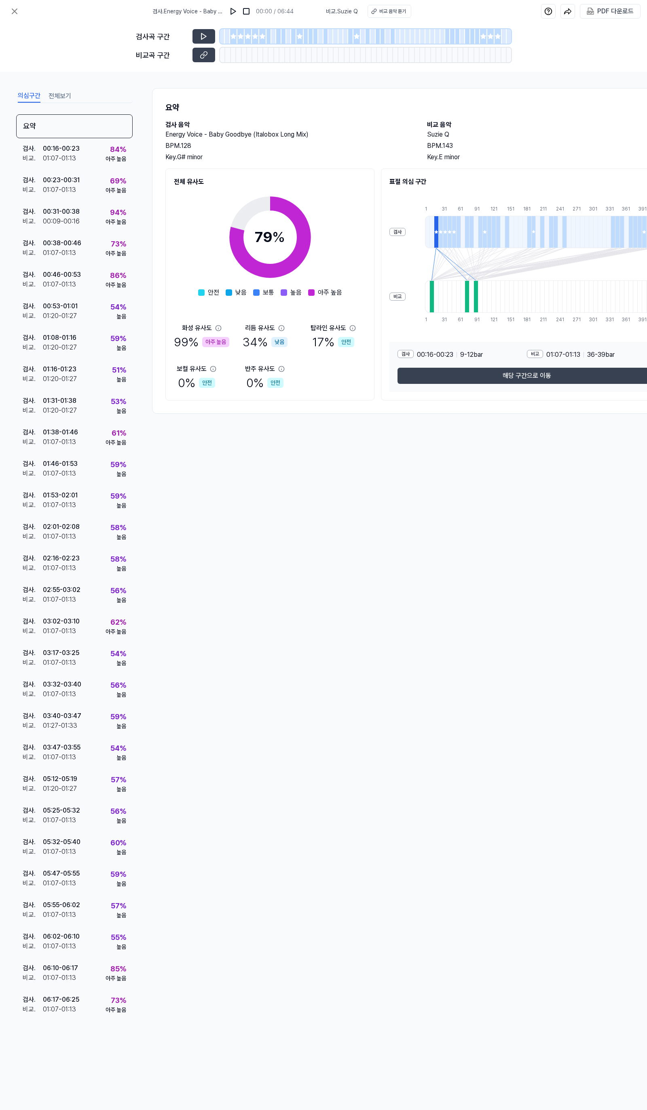
click at [384, 4] on div "검사 . Energy Voice - Baby Goodbye (Italobox Long Mix) 00:00 / 06:44 비교 . Suzie Q…" at bounding box center [281, 11] width 259 height 23
click at [391, 14] on div "비교 음악 듣기" at bounding box center [392, 11] width 27 height 7
click at [106, 351] on div "검사 . 01:08 - 01:16 비교 . 01:20 - 01:27 59 % 높음" at bounding box center [74, 343] width 116 height 32
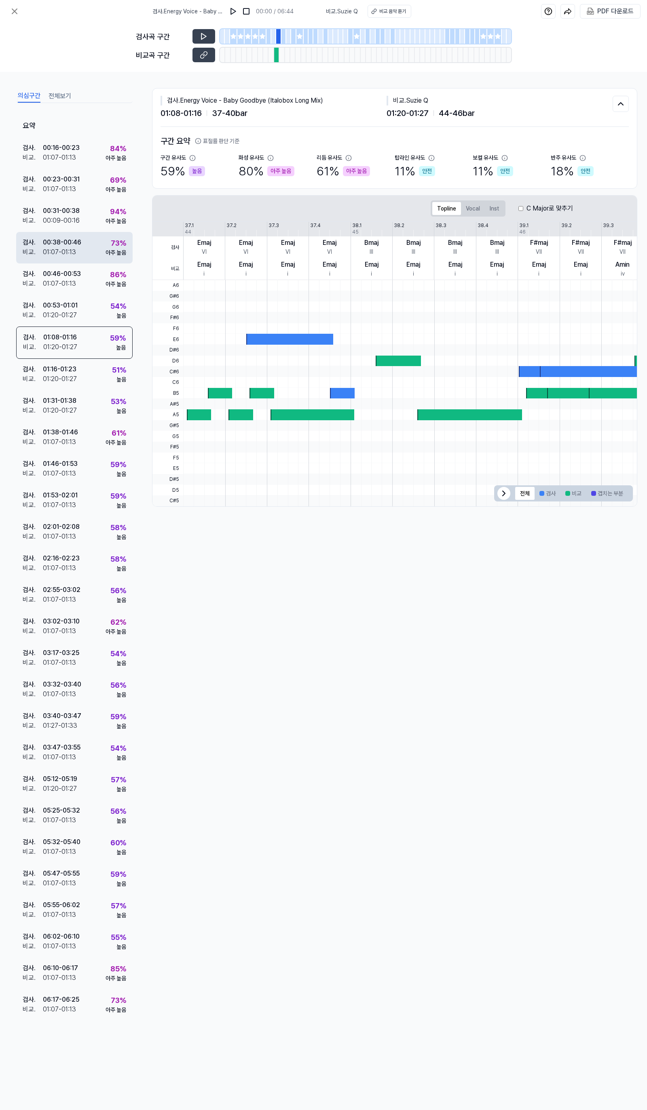
click at [98, 259] on div "검사 . 00:38 - 00:46 비교 . 01:07 - 01:13 73 % 아주 높음" at bounding box center [74, 248] width 116 height 32
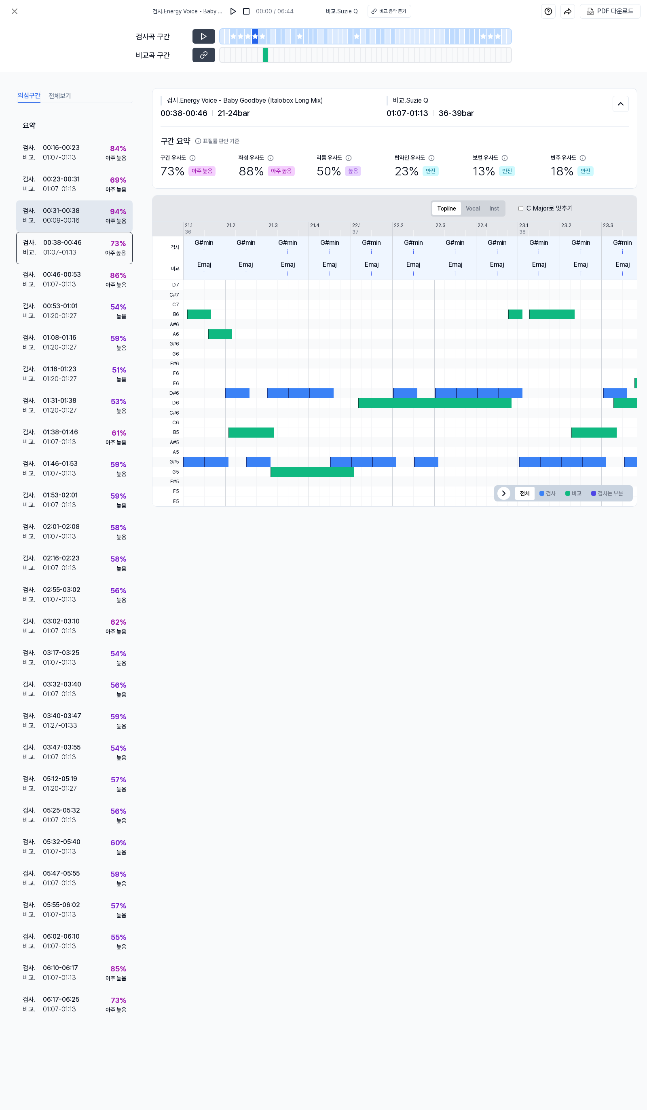
click at [105, 227] on div "검사 . 00:31 - 00:38 비교 . 00:09 - 00:16 94 % 아주 높음" at bounding box center [74, 216] width 116 height 32
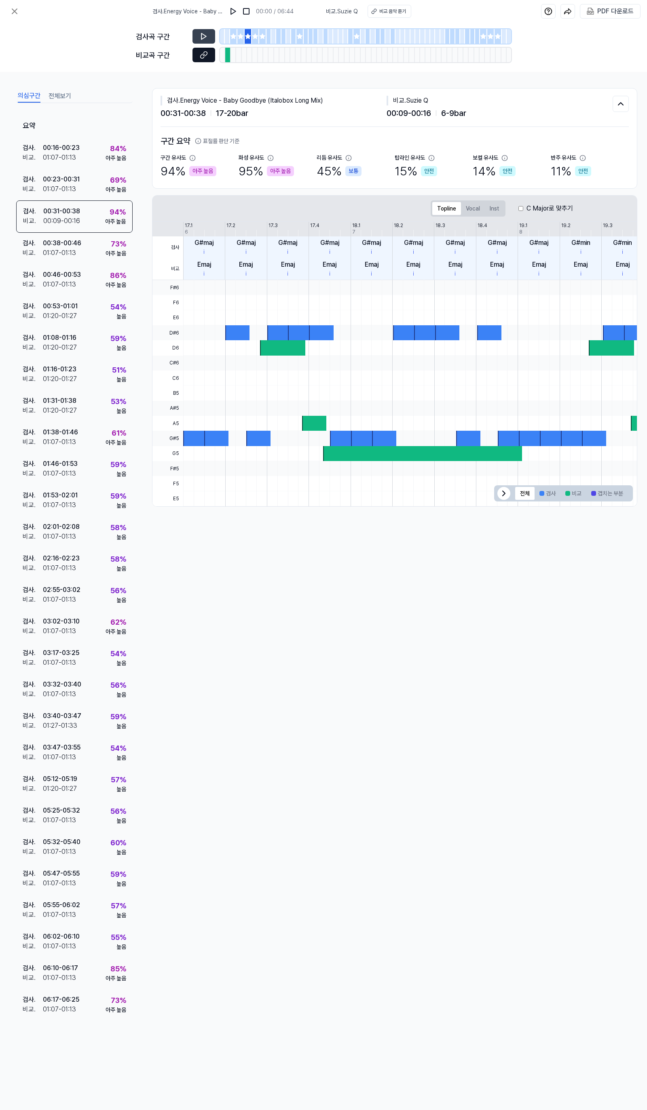
click at [207, 57] on icon at bounding box center [204, 55] width 8 height 8
click at [15, 9] on icon at bounding box center [15, 11] width 10 height 10
click at [10, 6] on icon at bounding box center [15, 11] width 10 height 10
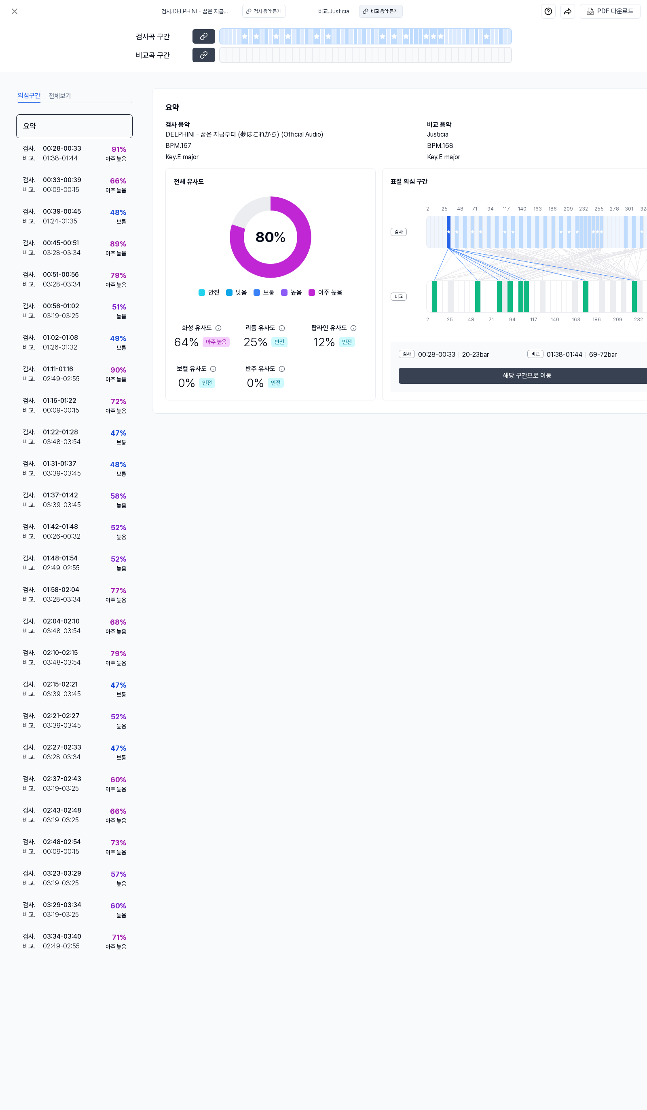
click at [371, 13] on div "비교 음악 듣기" at bounding box center [384, 11] width 27 height 7
click at [269, 13] on div "검사 음악 듣기" at bounding box center [267, 11] width 27 height 7
click at [107, 156] on div "아주 높음" at bounding box center [115, 159] width 21 height 8
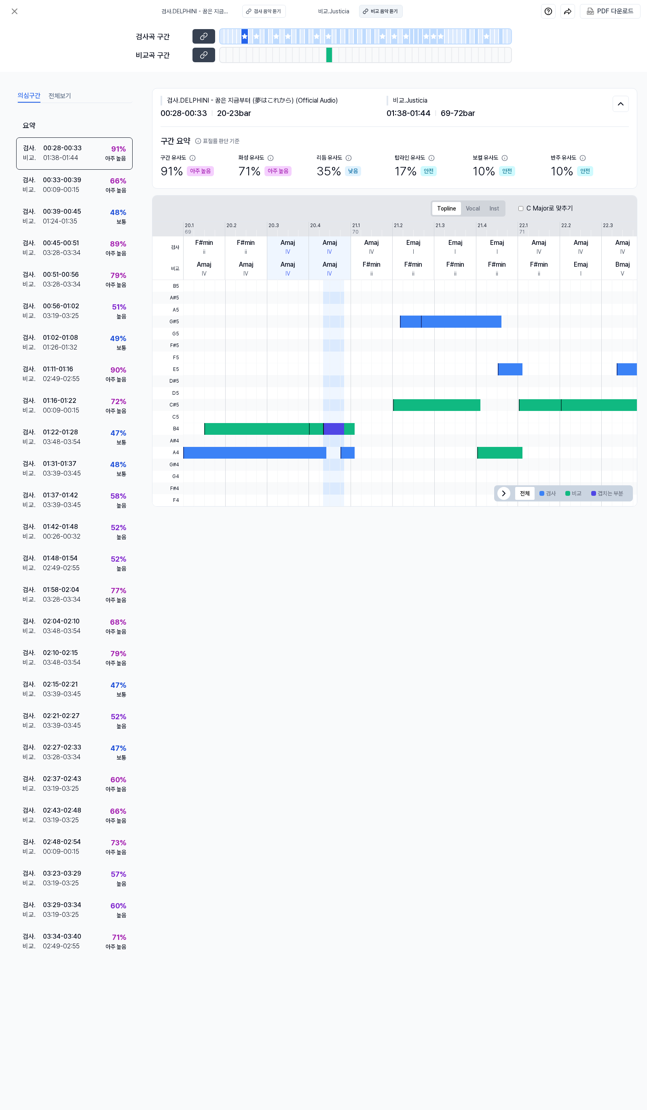
click at [381, 10] on div "비교 음악 듣기" at bounding box center [384, 11] width 27 height 7
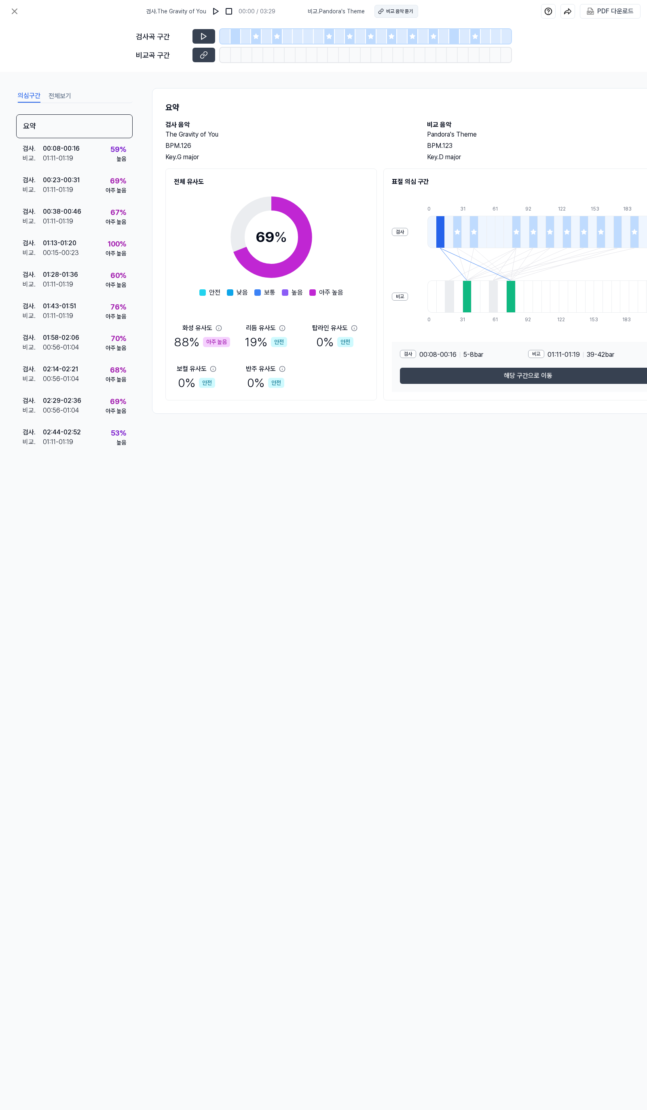
click at [394, 12] on div "비교 음악 듣기" at bounding box center [399, 11] width 27 height 7
click at [79, 261] on div "검사 . 01:13 - 01:20 비교 . 00:15 - 00:23 100 % 아주 높음" at bounding box center [74, 249] width 116 height 32
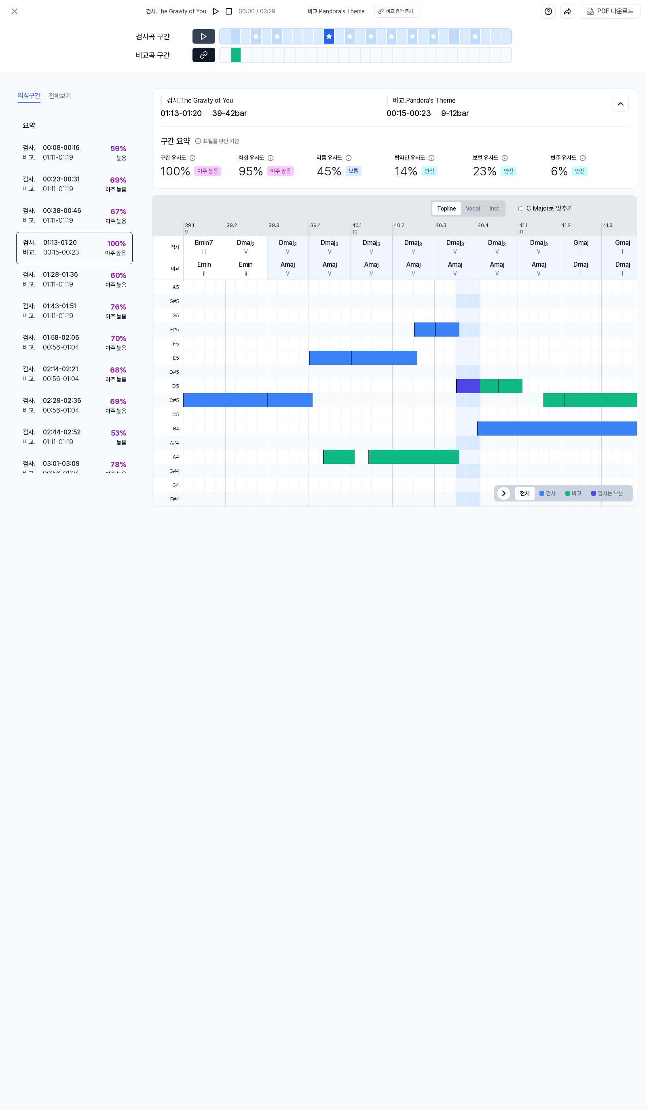
click at [211, 56] on button at bounding box center [203, 55] width 23 height 15
click at [217, 9] on img at bounding box center [216, 11] width 8 height 8
click at [215, 11] on img at bounding box center [216, 11] width 8 height 8
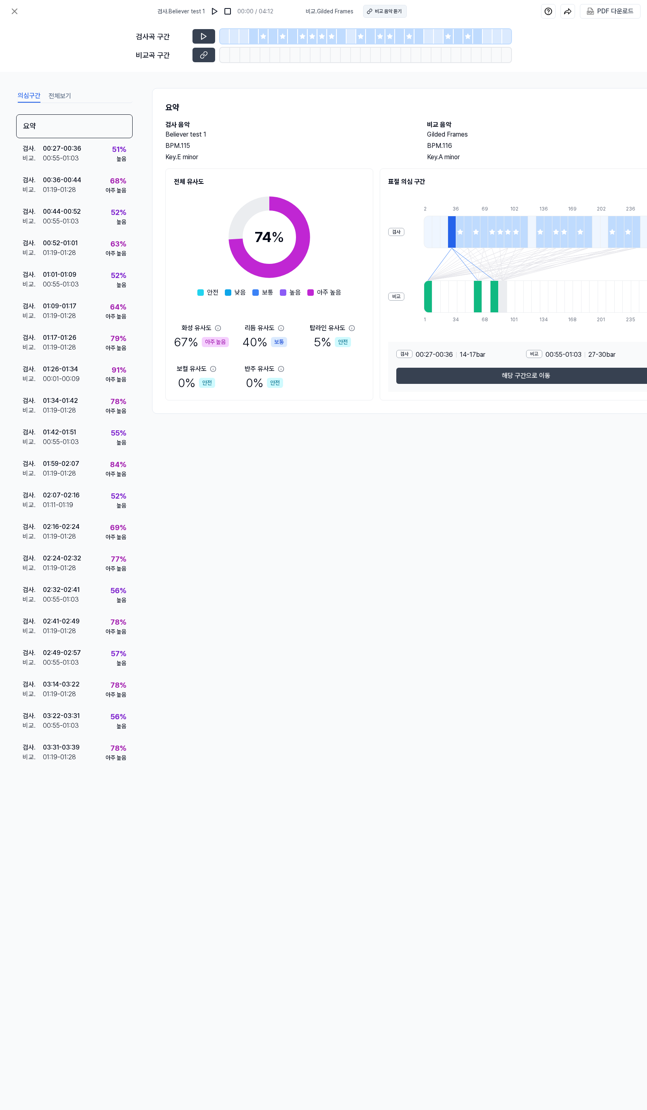
click at [375, 10] on div "비교 음악 듣기" at bounding box center [388, 11] width 27 height 7
click at [90, 189] on div "검사 . 00:36 - 00:44 비교 . 01:19 - 01:28 68 % 아주 높음" at bounding box center [74, 186] width 116 height 32
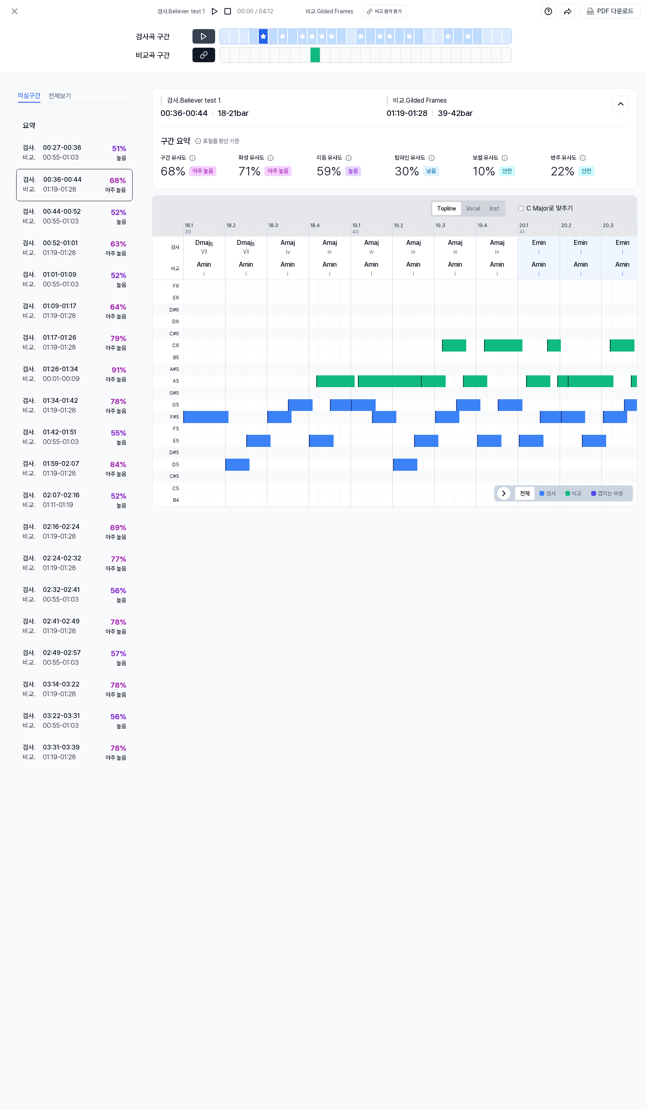
click at [206, 50] on button at bounding box center [203, 55] width 23 height 15
click at [7, 21] on div "검사 . Believer test 1 00:00 / 04:12 비교 . Gilded Frames 비교 음악 듣기 PDF 다운로드" at bounding box center [323, 11] width 647 height 23
click at [10, 18] on button at bounding box center [14, 11] width 16 height 16
click at [13, 11] on icon at bounding box center [15, 11] width 10 height 10
click at [12, 6] on icon at bounding box center [15, 11] width 10 height 10
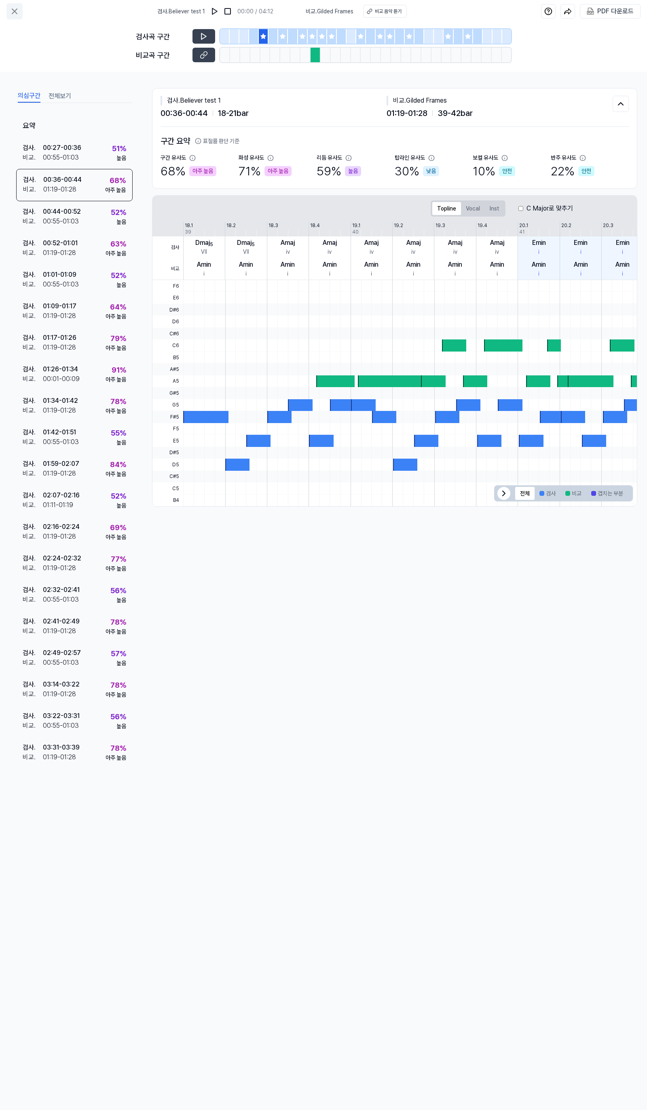
click at [14, 8] on icon at bounding box center [15, 11] width 10 height 10
